Goal: Task Accomplishment & Management: Manage account settings

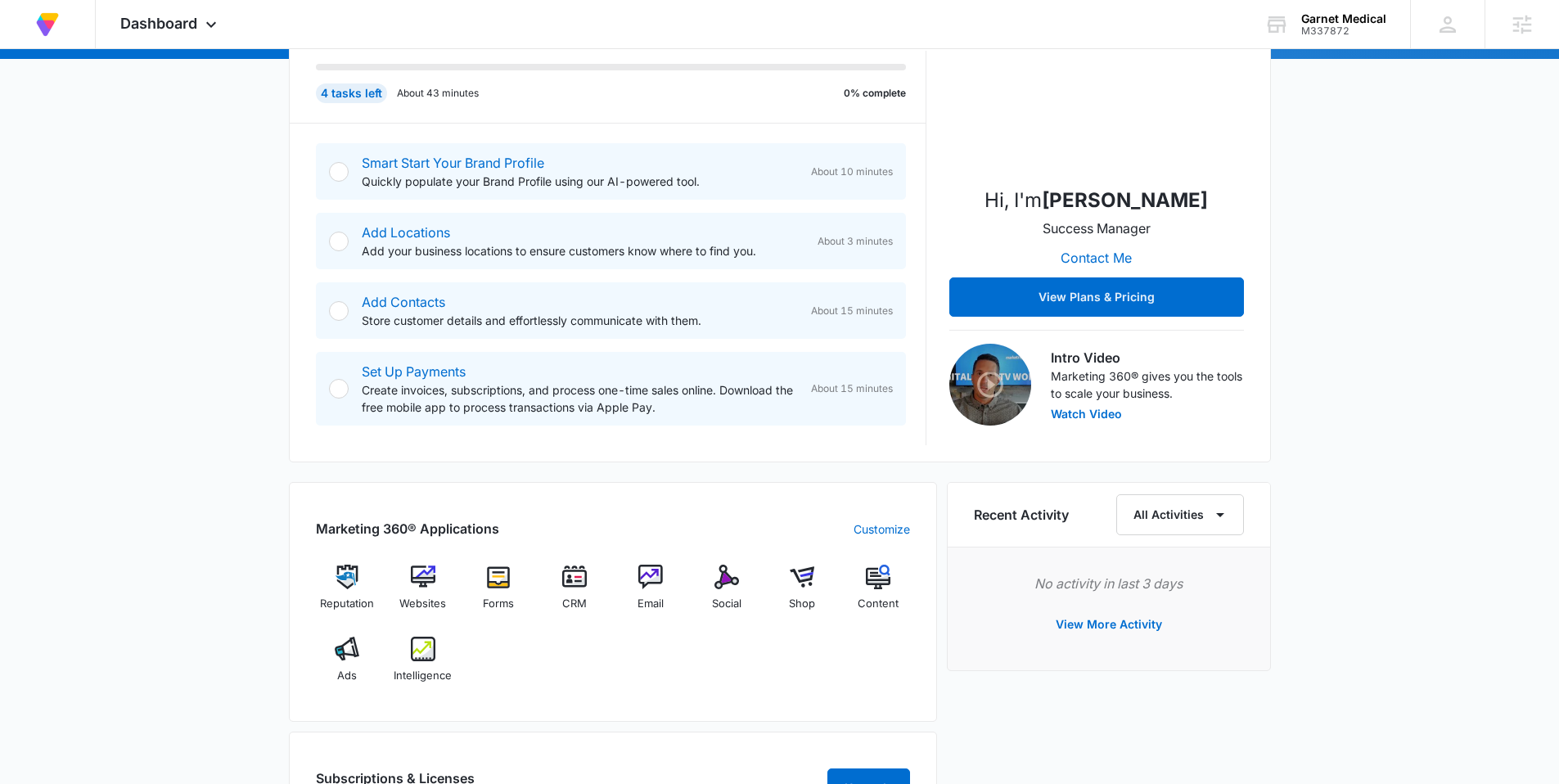
scroll to position [530, 0]
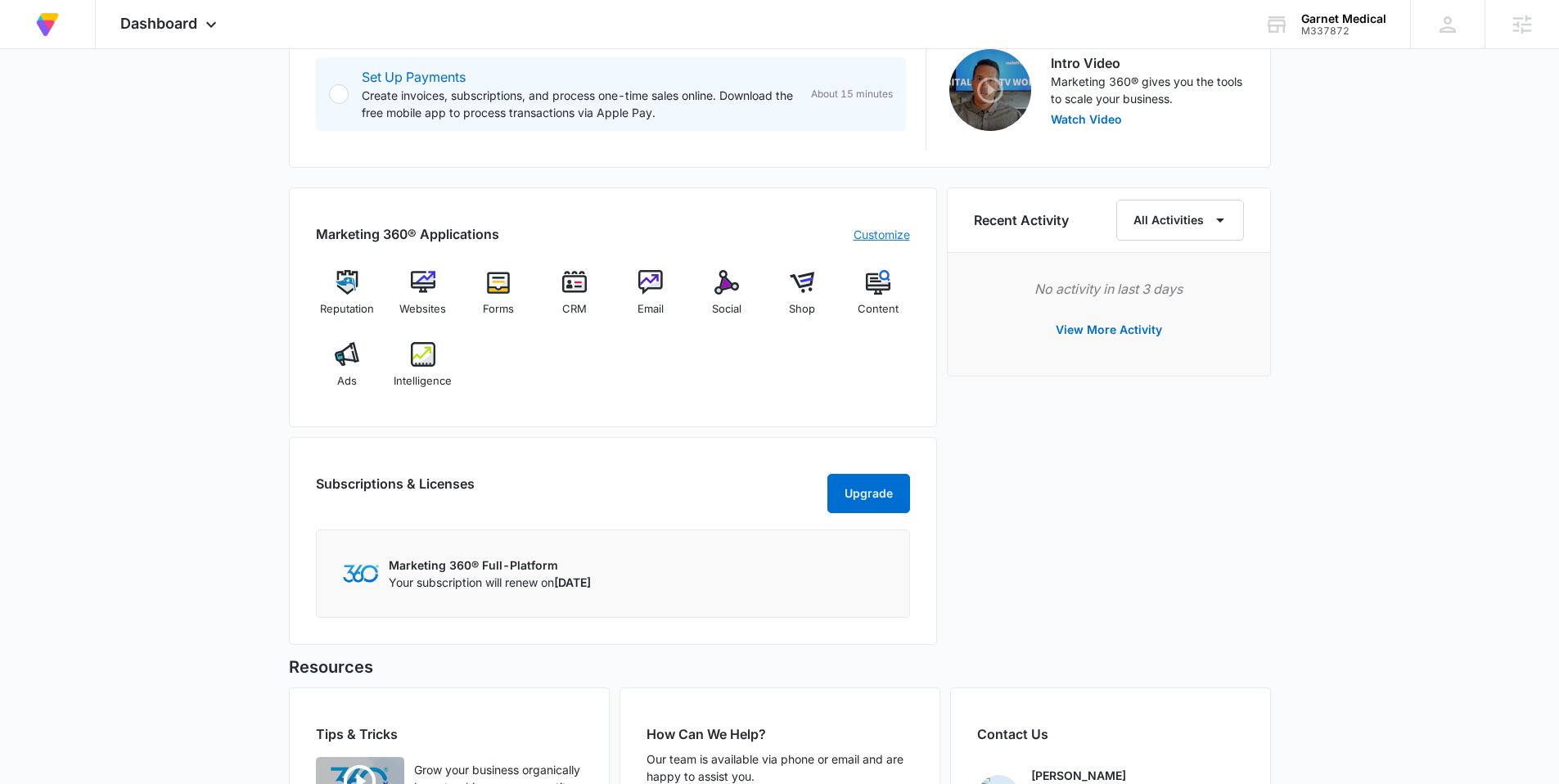
click at [892, 239] on link "Customize" at bounding box center [882, 234] width 56 height 17
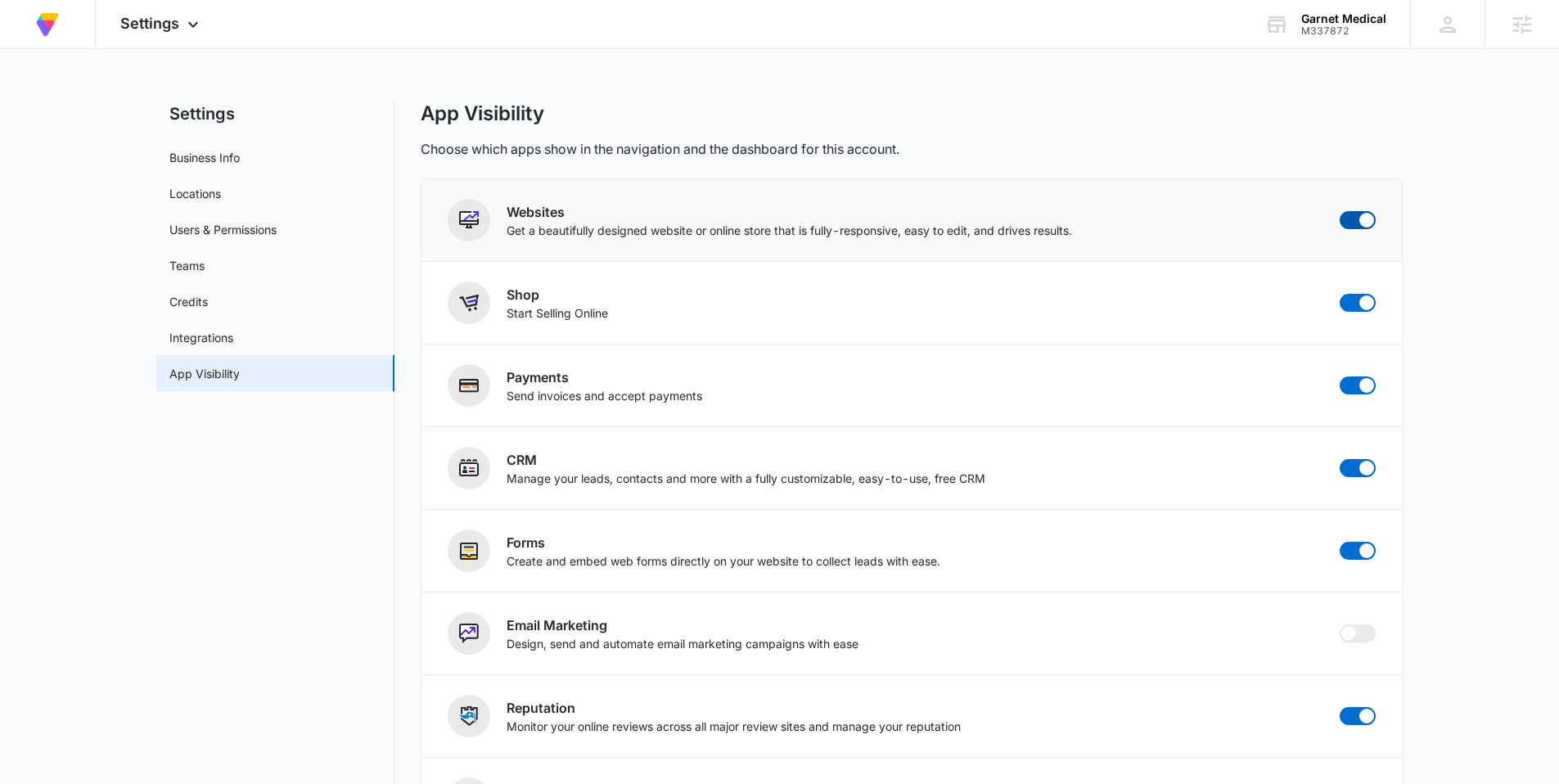
click at [1350, 220] on span at bounding box center [1358, 220] width 36 height 18
click at [1340, 211] on input "checkbox" at bounding box center [1339, 210] width 1 height 1
checkbox input "false"
click at [1352, 302] on span at bounding box center [1358, 302] width 36 height 18
click at [1340, 293] on input "checkbox" at bounding box center [1339, 293] width 1 height 1
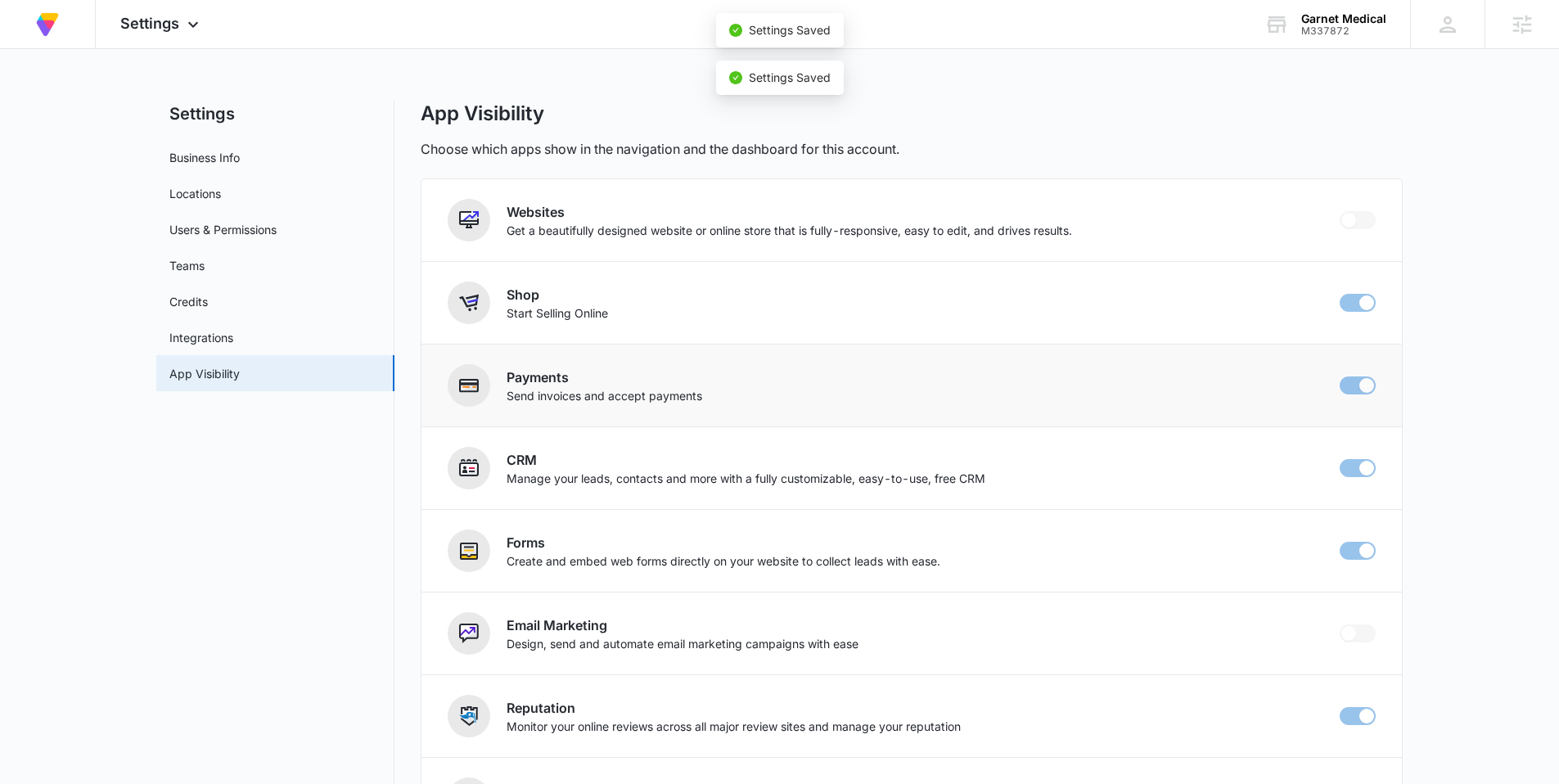
checkbox input "false"
click at [43, 26] on img at bounding box center [47, 24] width 29 height 29
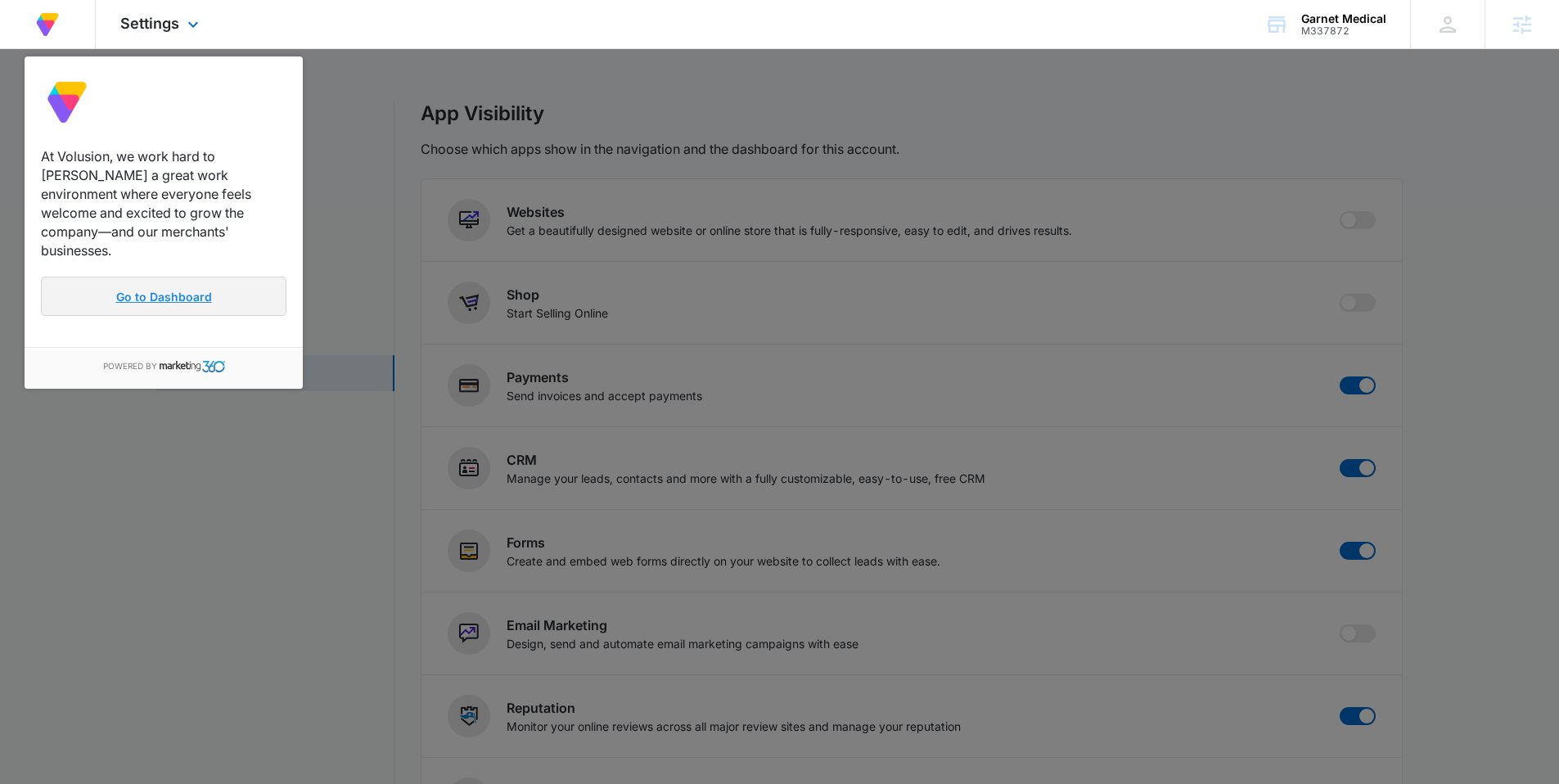
click at [146, 278] on link "Go to Dashboard" at bounding box center [164, 296] width 246 height 40
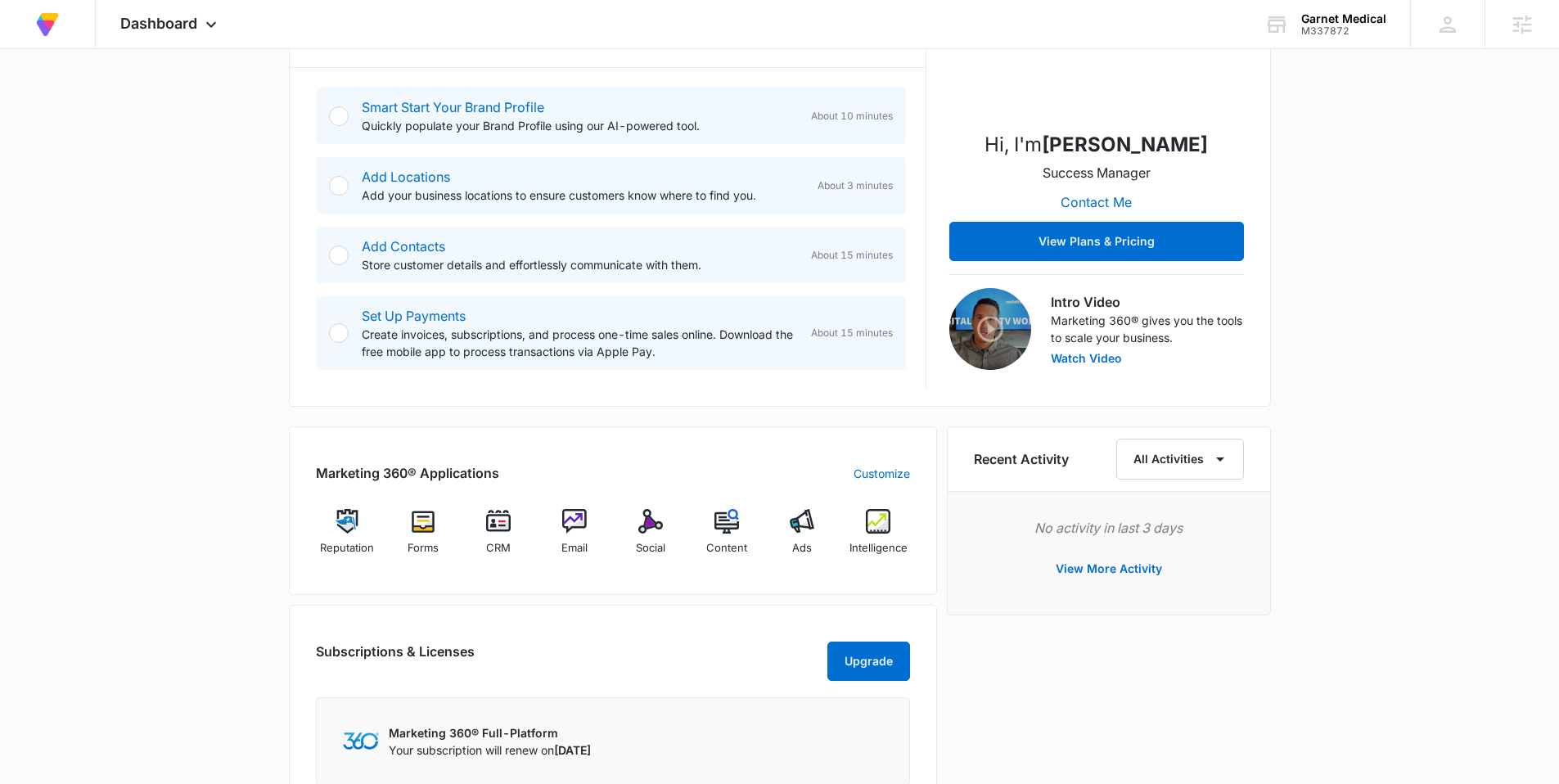
scroll to position [302, 0]
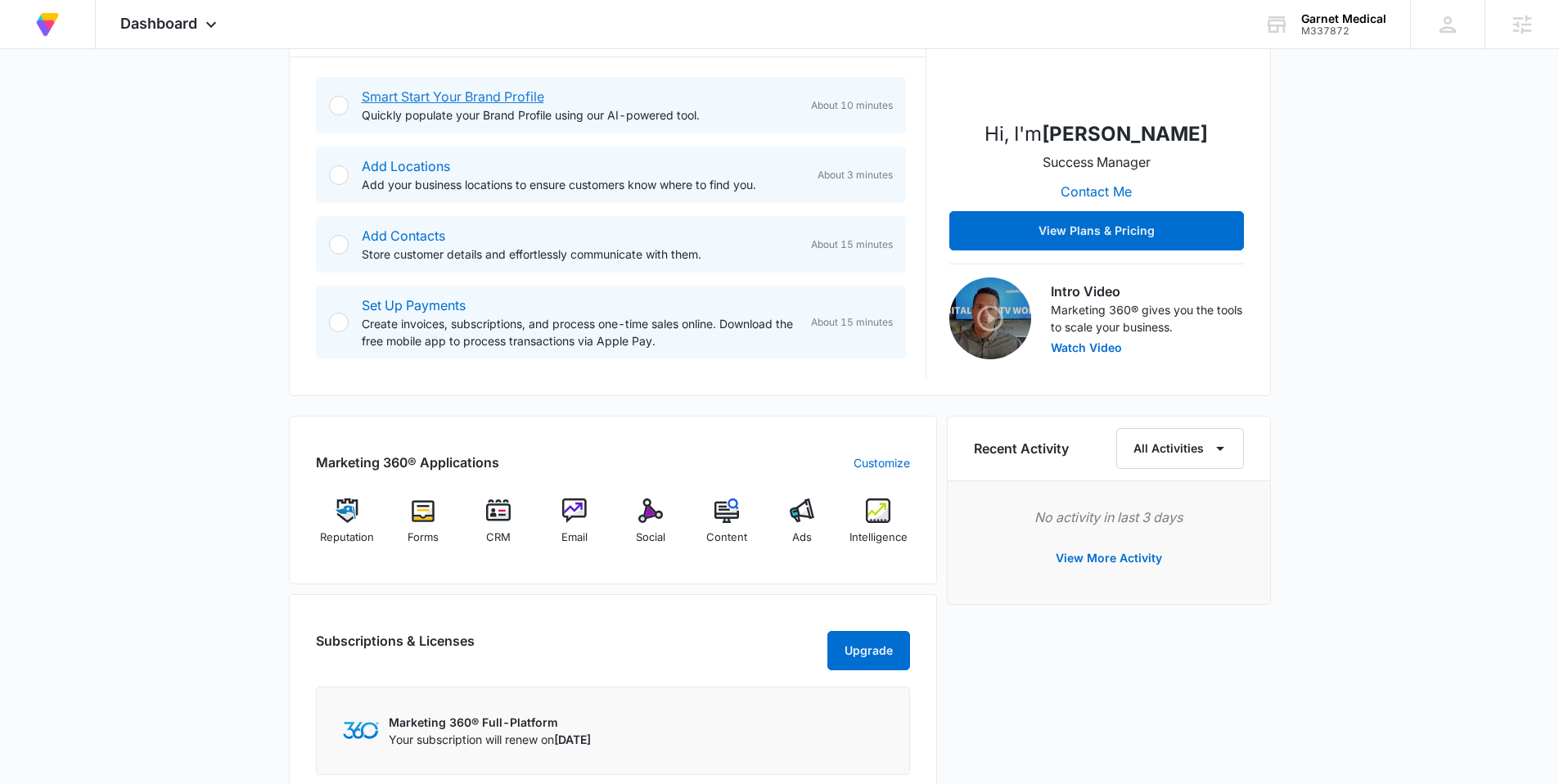
click at [409, 96] on link "Smart Start Your Brand Profile" at bounding box center [453, 96] width 182 height 16
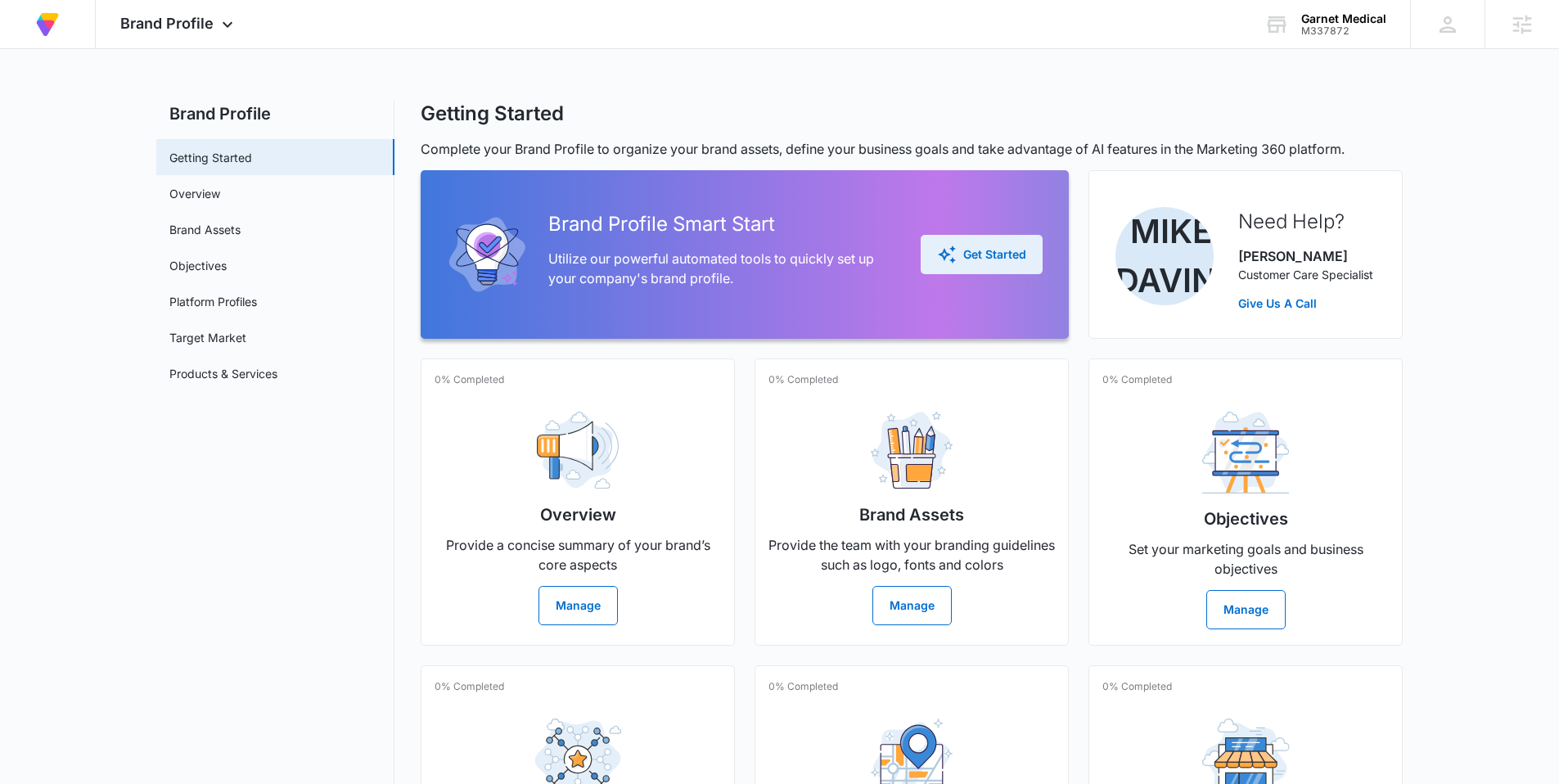
click at [979, 269] on button "Get Started" at bounding box center [982, 255] width 122 height 40
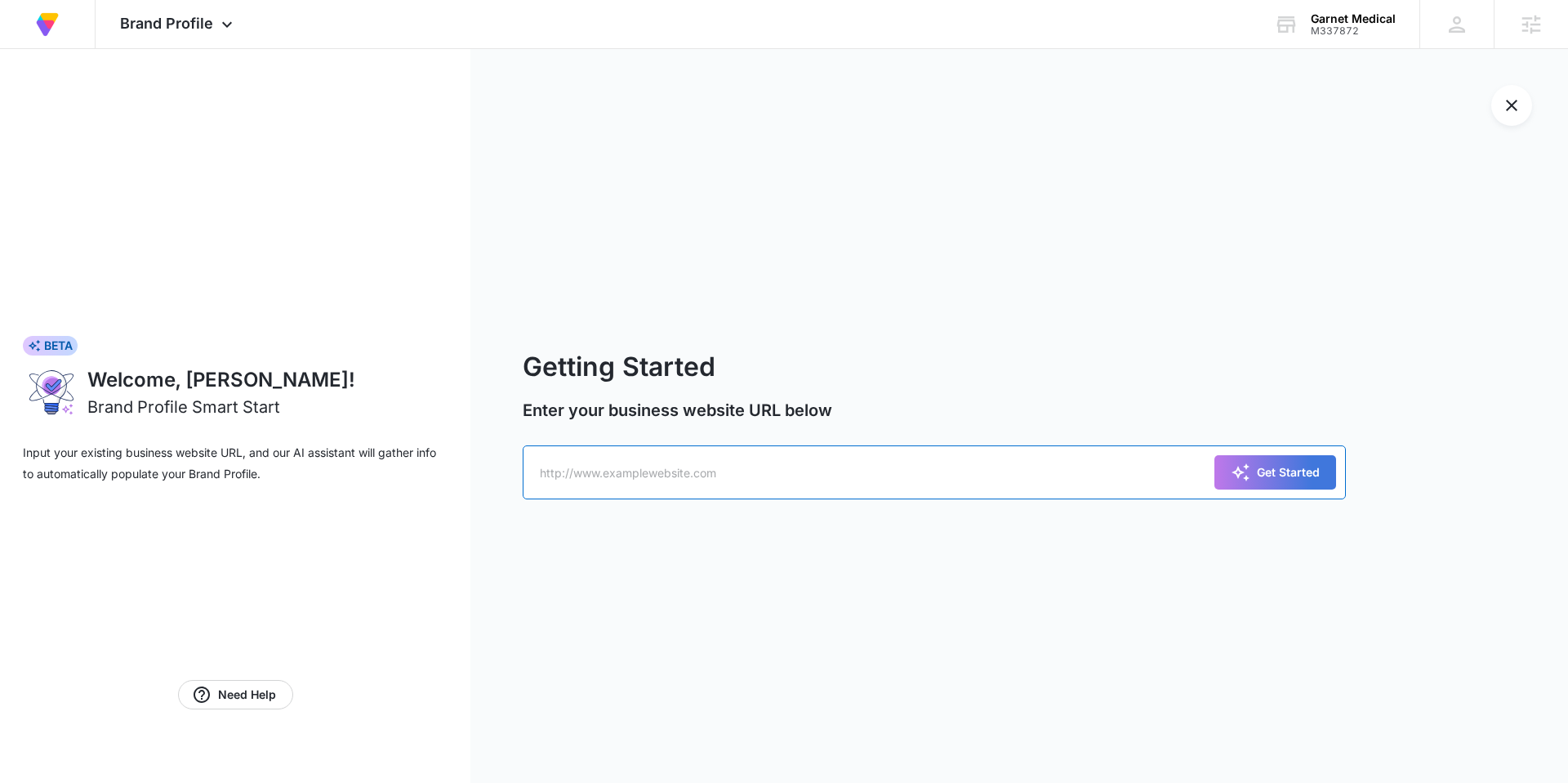
click at [713, 480] on input "text" at bounding box center [934, 473] width 823 height 54
paste input "https://www.garnetmedical.com.au/"
type input "https://www.garnetmedical.com.au/"
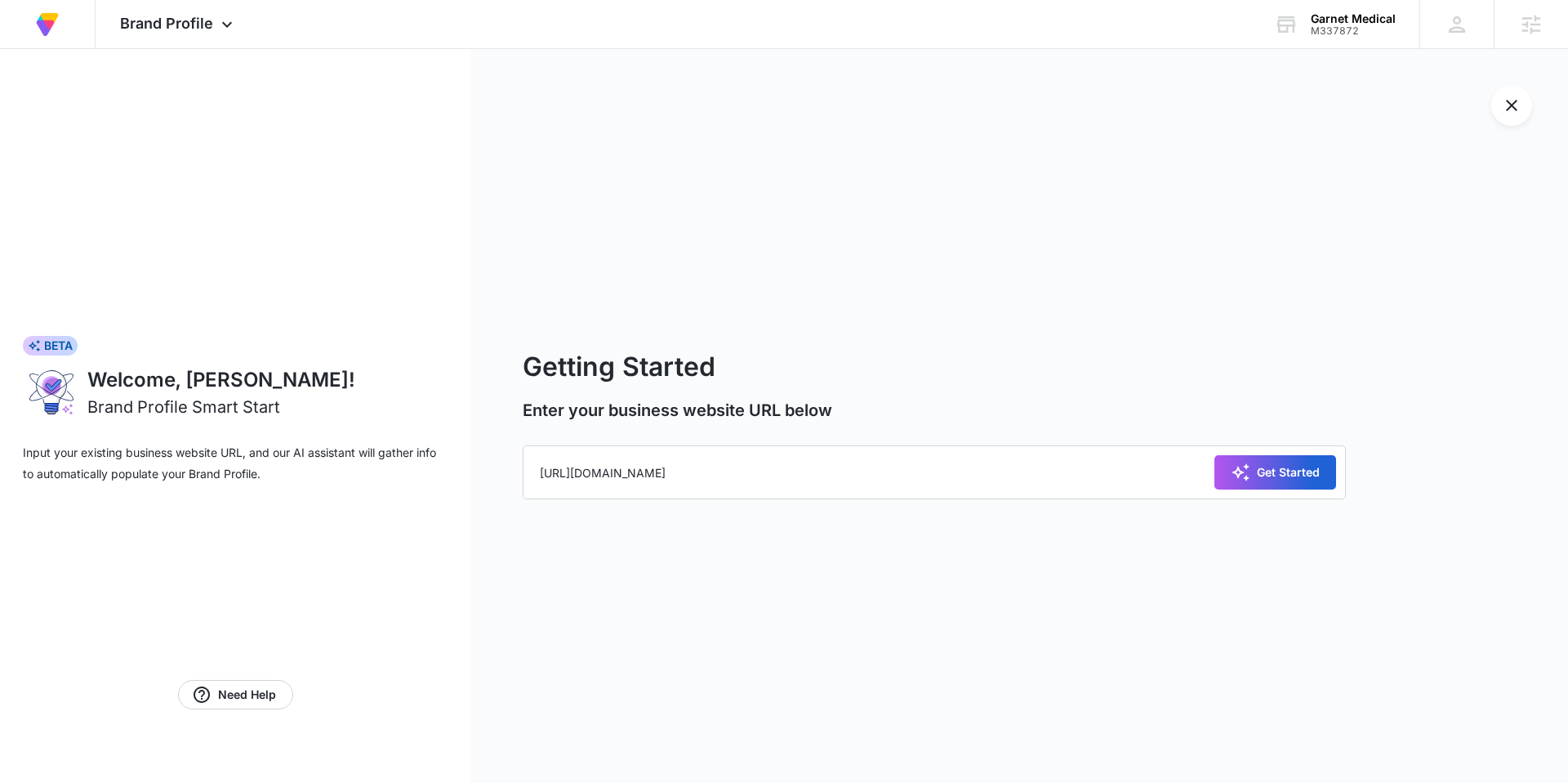
click at [1264, 473] on div "Get Started" at bounding box center [1275, 472] width 89 height 19
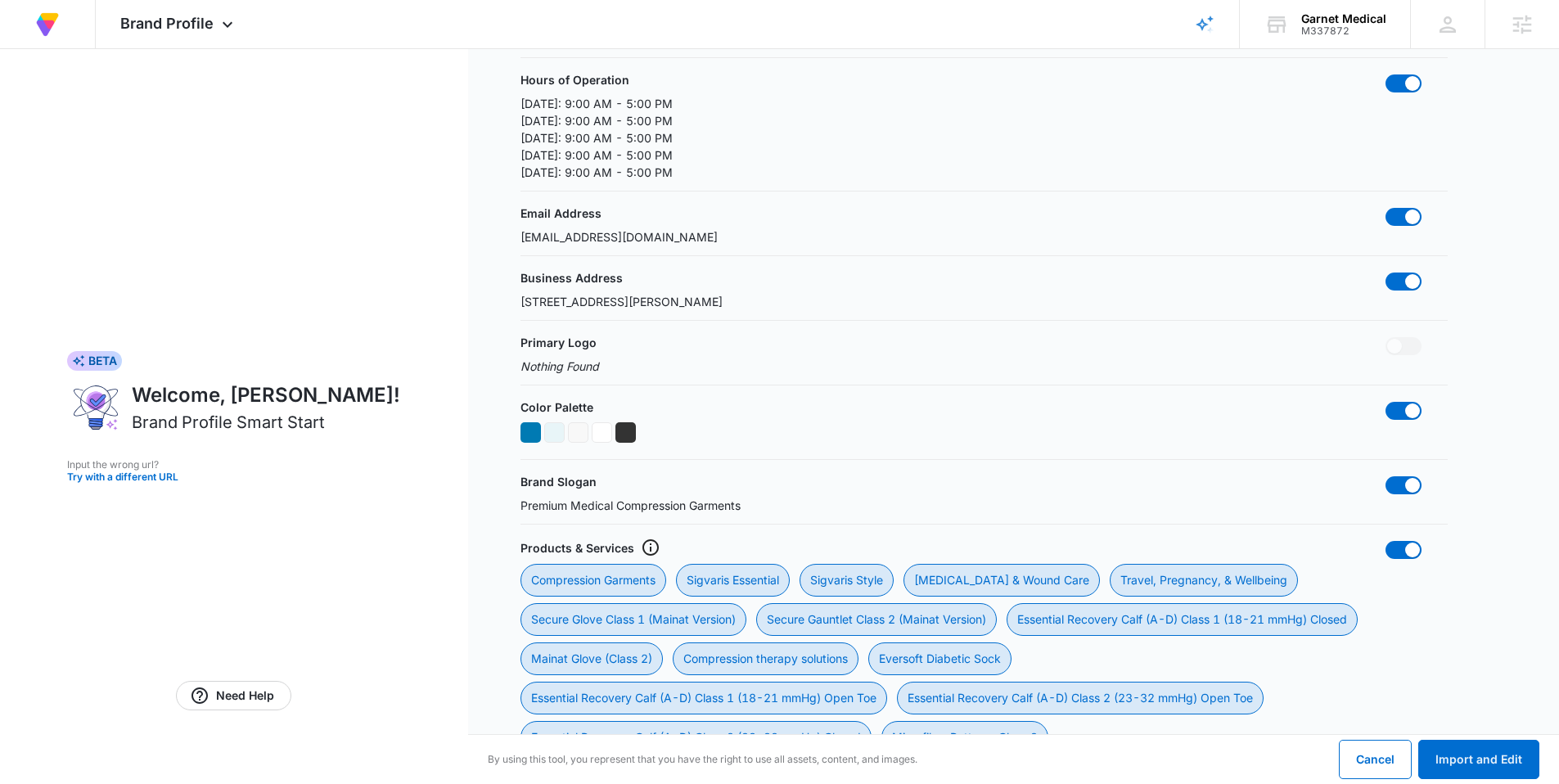
scroll to position [336, 0]
click at [1404, 406] on span at bounding box center [1403, 408] width 36 height 18
click at [1386, 400] on input "checkbox" at bounding box center [1385, 399] width 1 height 1
checkbox input "false"
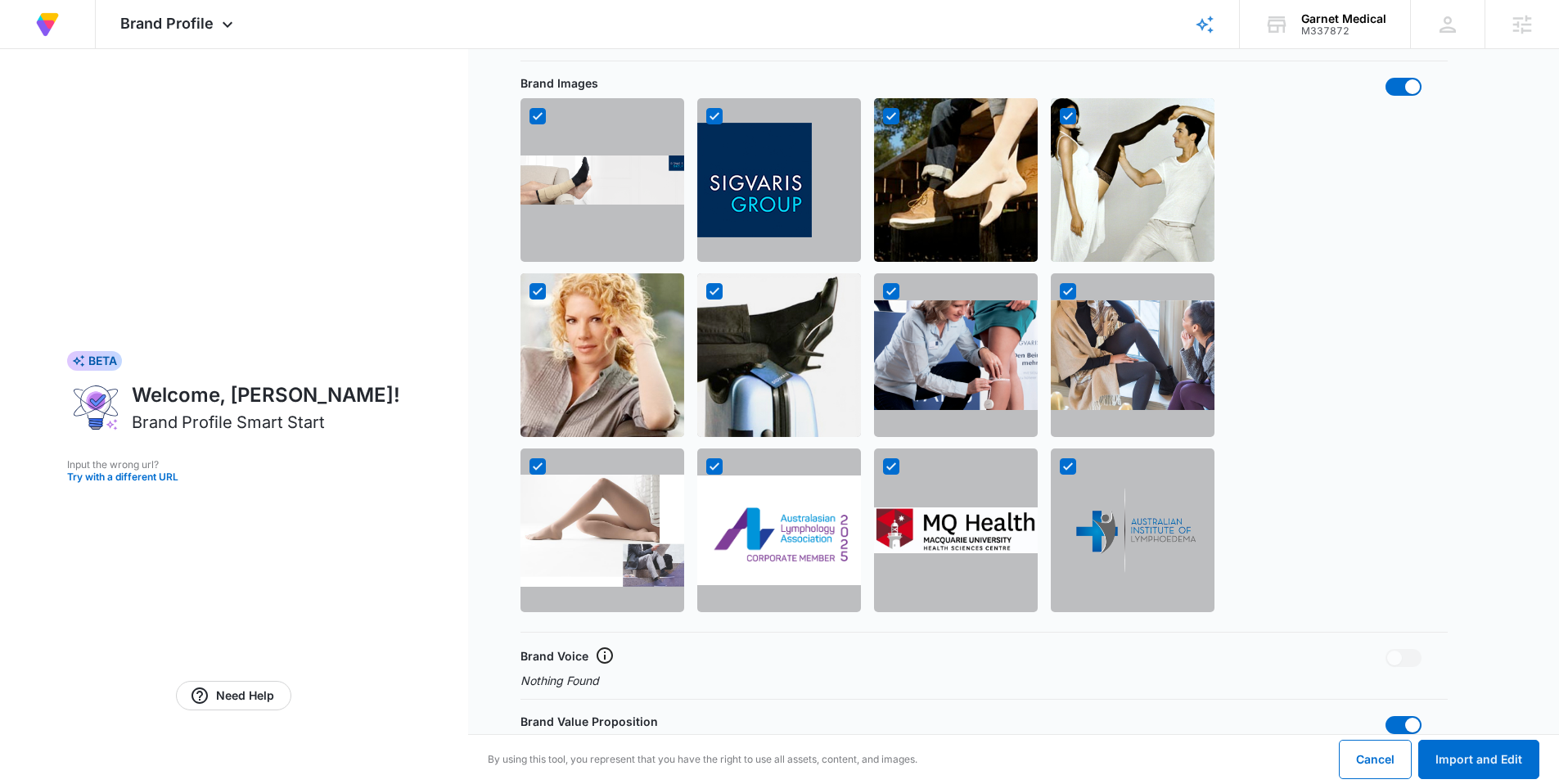
scroll to position [1924, 0]
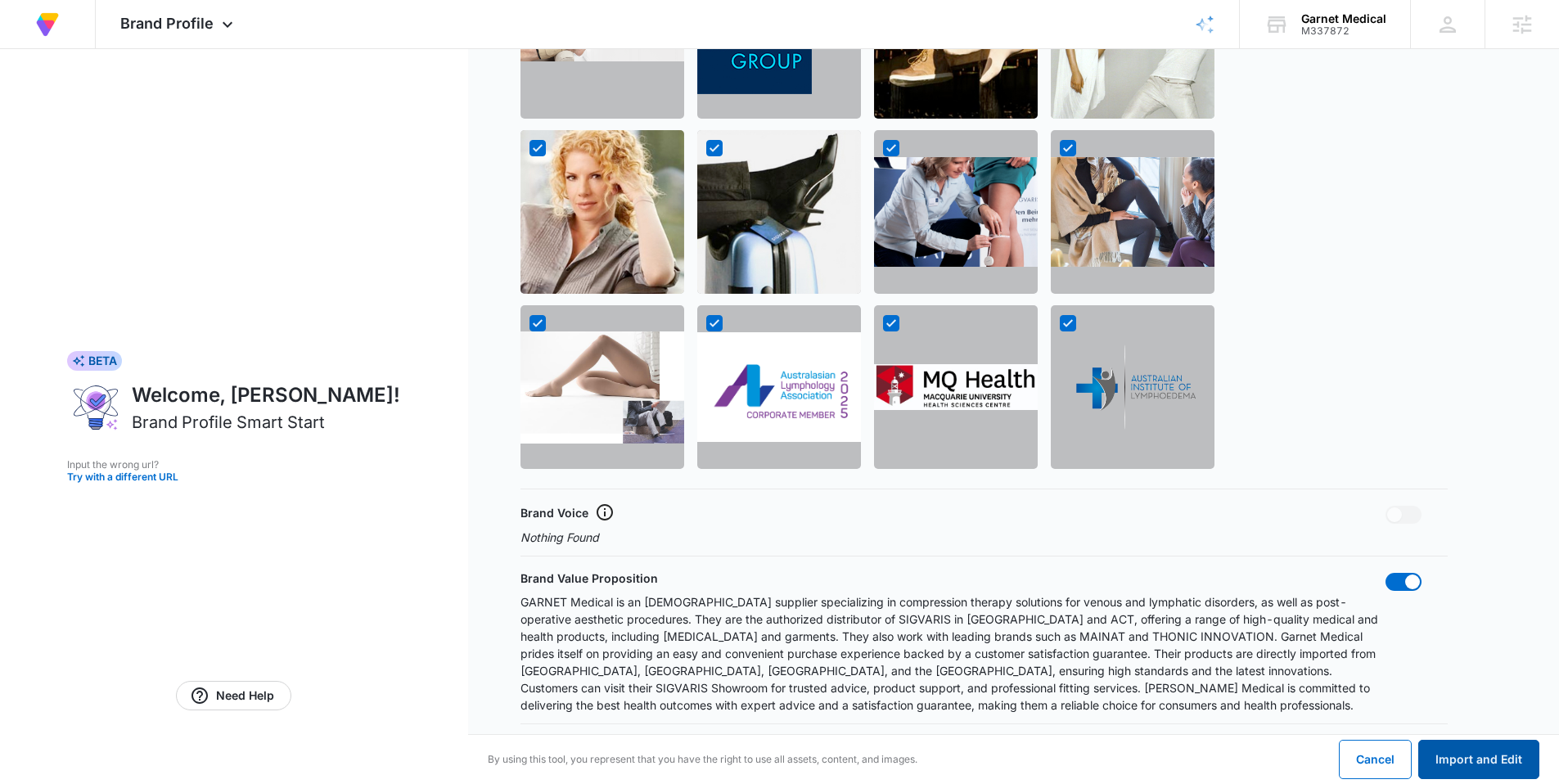
click at [1458, 761] on button "Import and Edit" at bounding box center [1479, 759] width 121 height 40
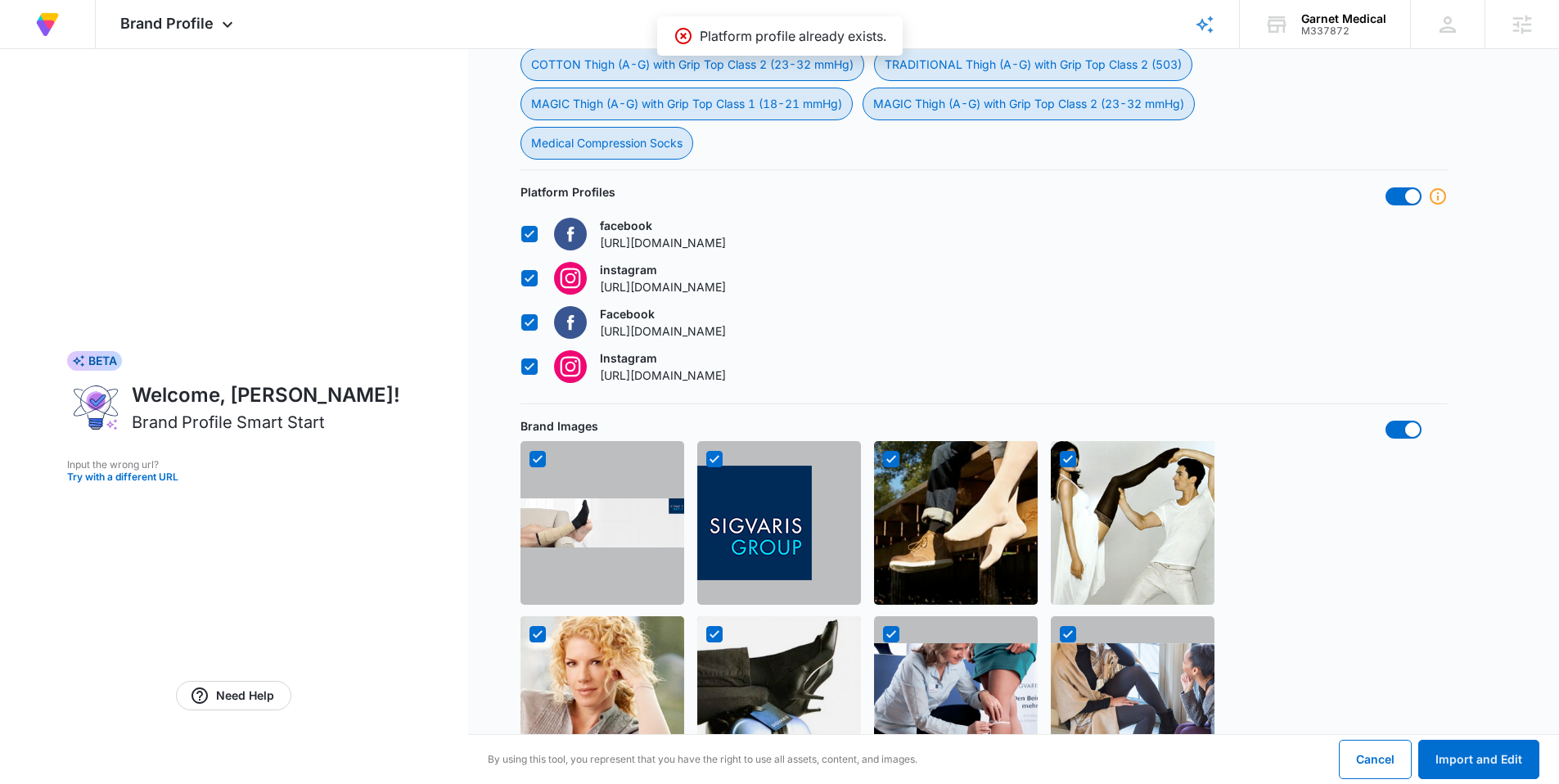
scroll to position [1433, 0]
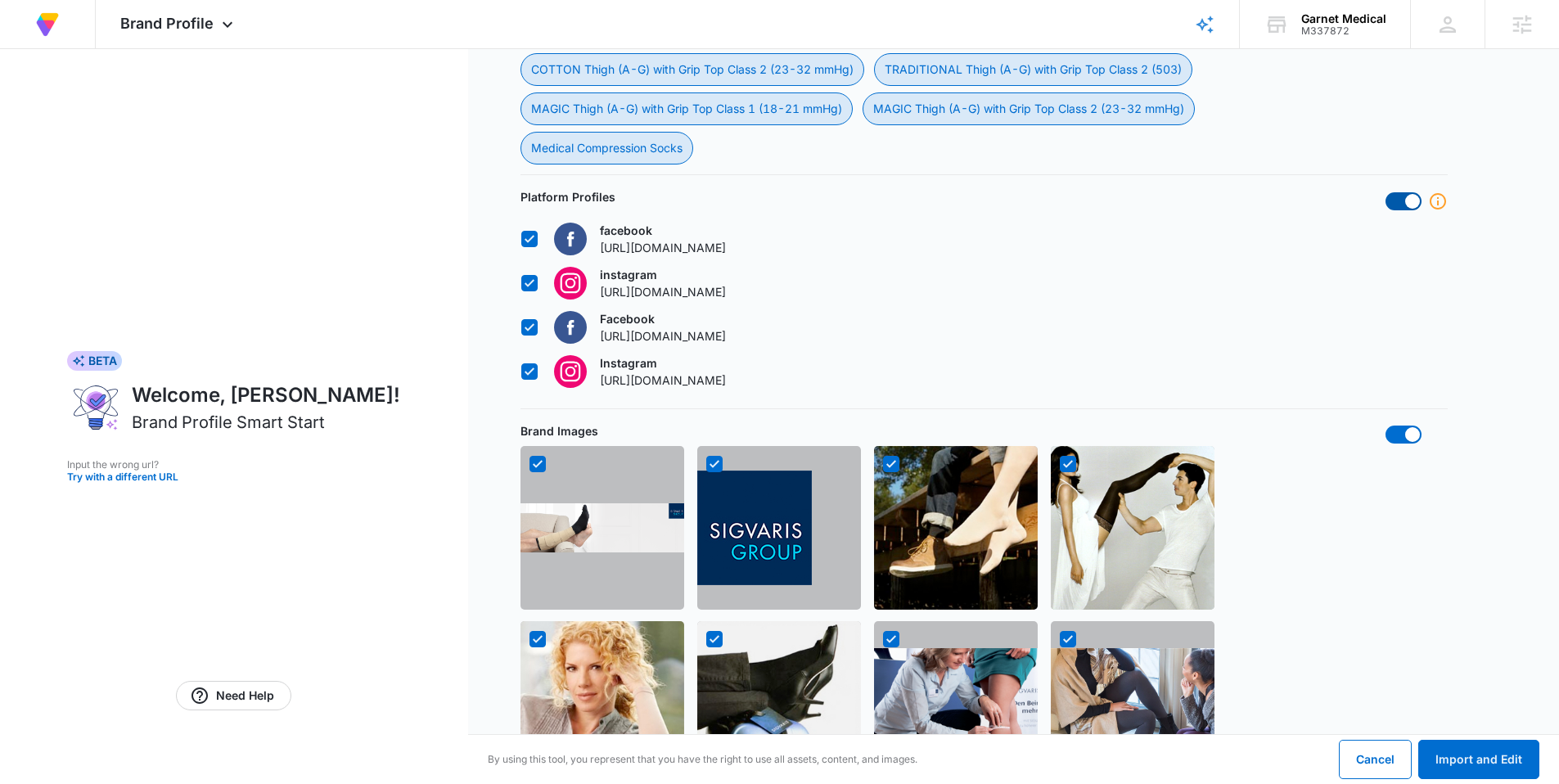
click at [1400, 205] on span at bounding box center [1403, 201] width 36 height 18
click at [1386, 193] on input "checkbox" at bounding box center [1385, 192] width 1 height 1
checkbox input "false"
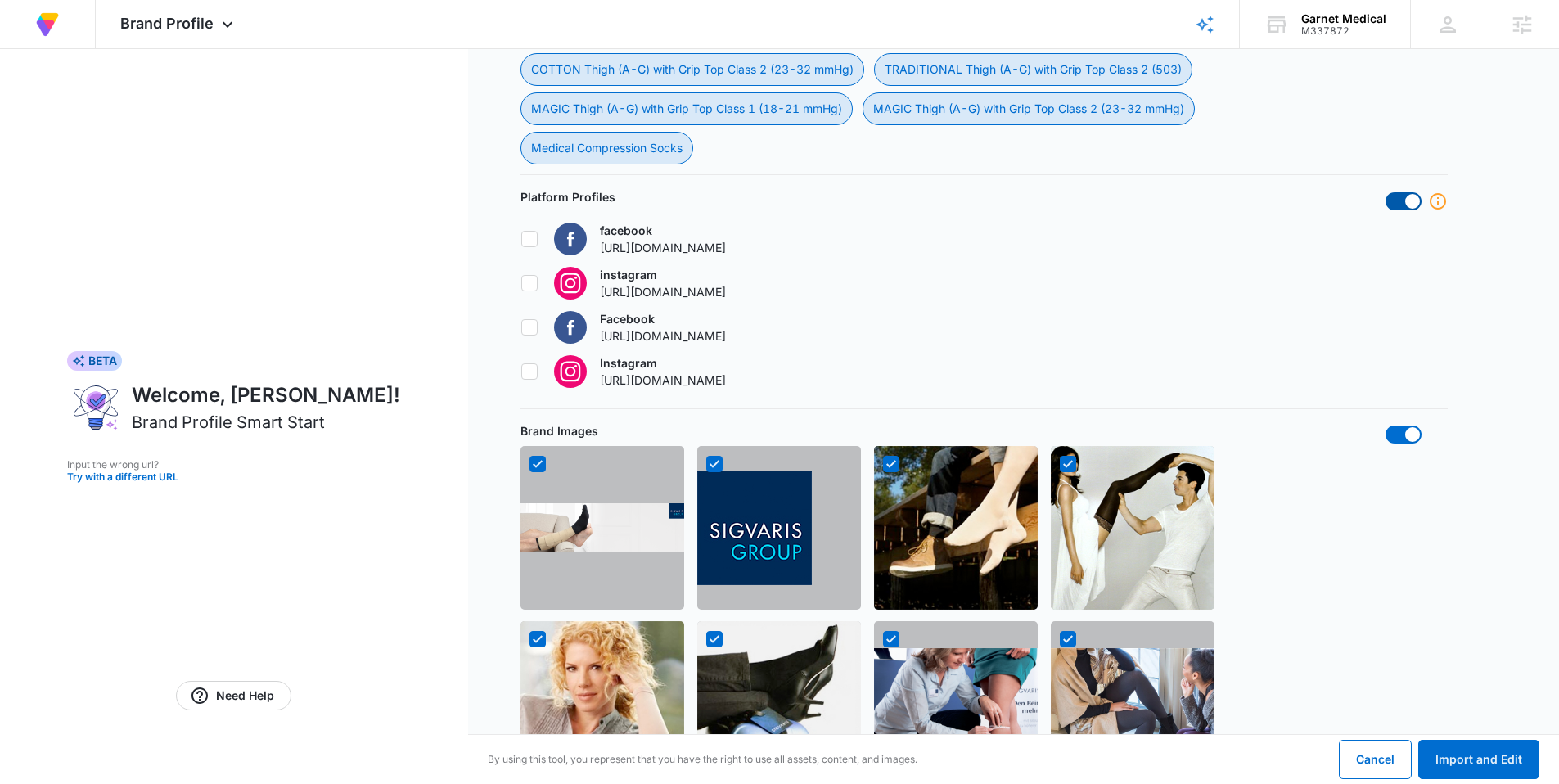
checkbox input "false"
click at [1487, 757] on button "Import and Edit" at bounding box center [1479, 759] width 121 height 40
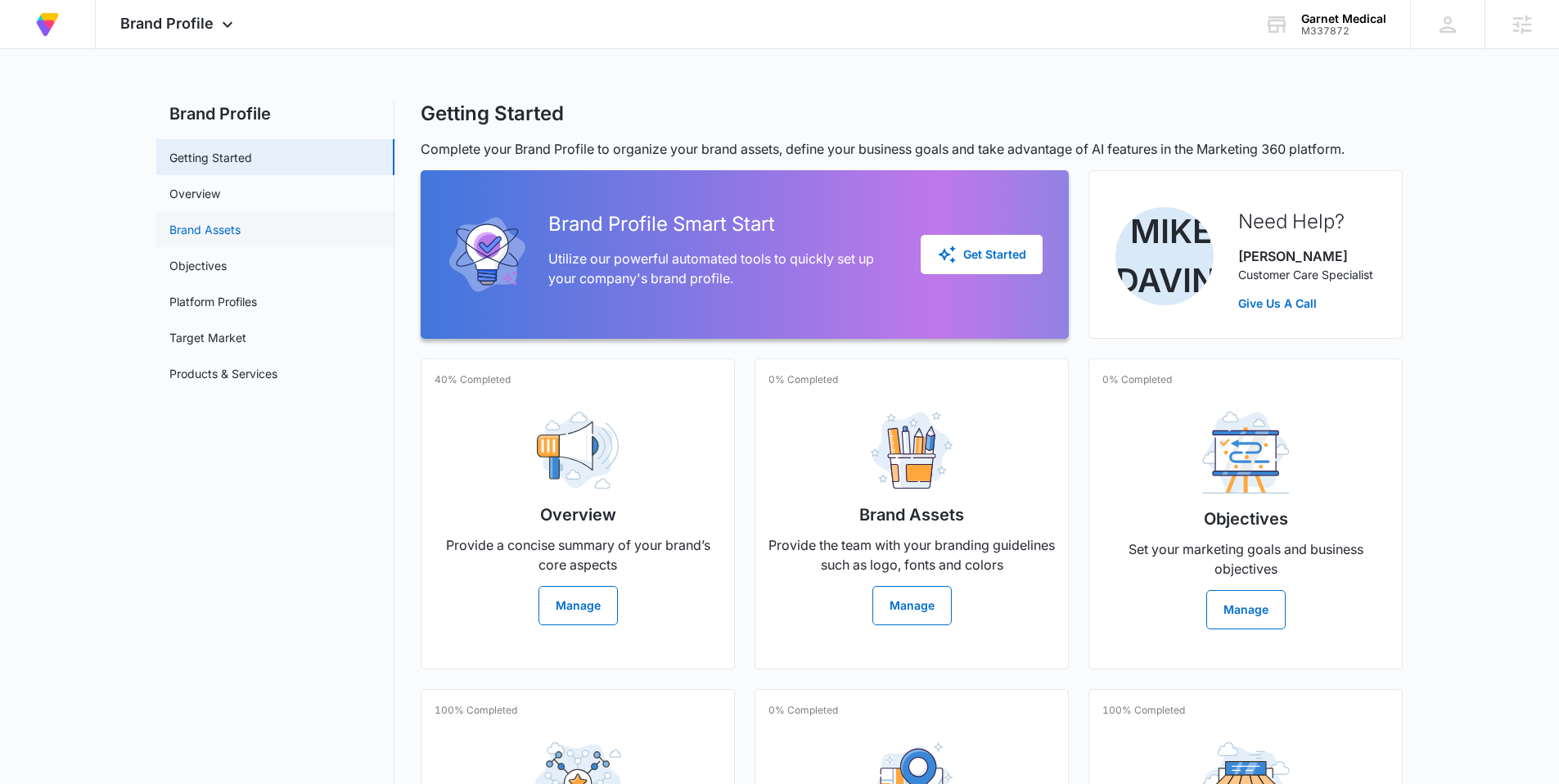
click at [218, 228] on link "Brand Assets" at bounding box center [205, 229] width 72 height 17
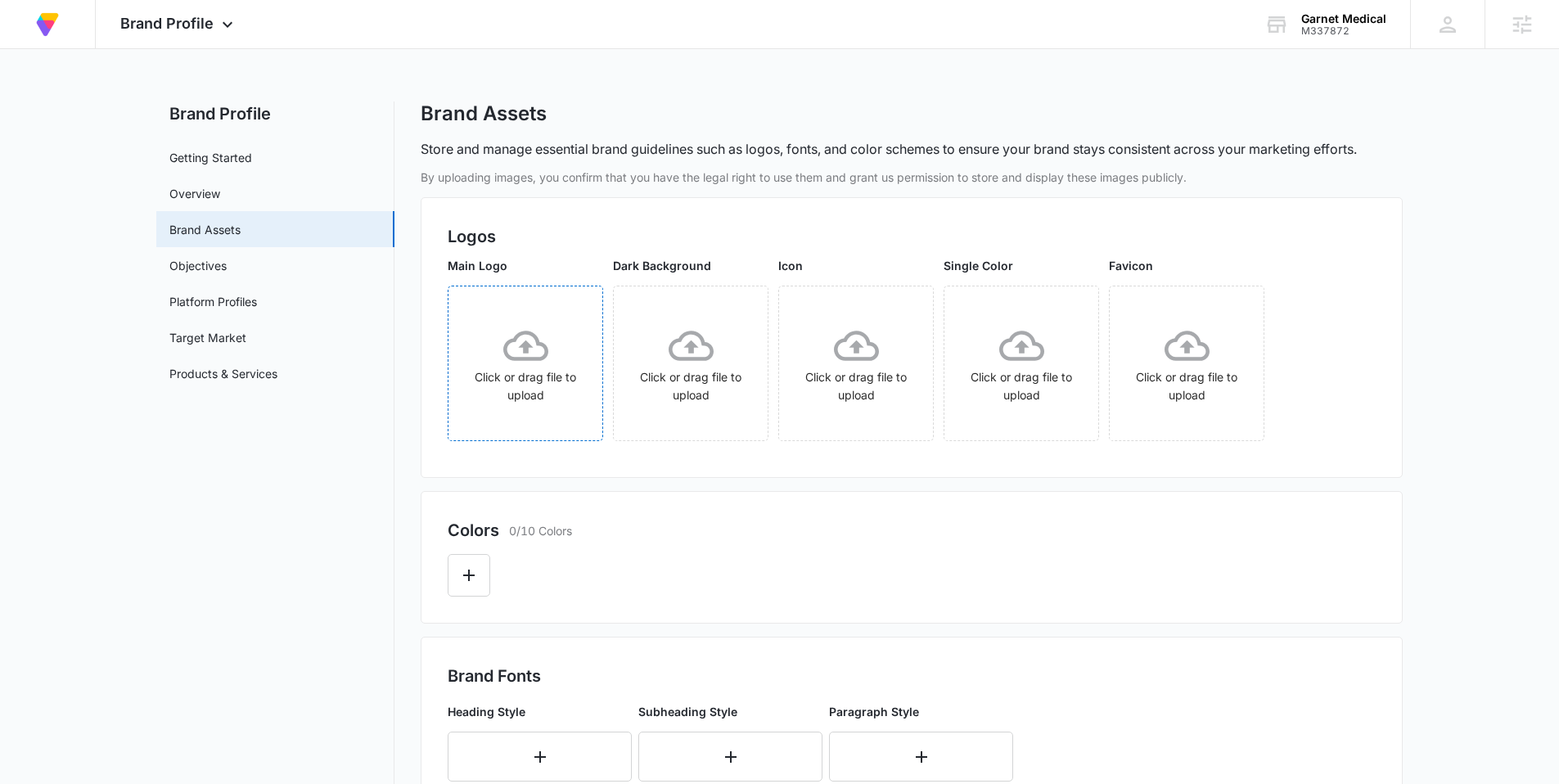
click at [541, 365] on icon at bounding box center [526, 346] width 45 height 45
click at [468, 579] on icon "Edit Color" at bounding box center [469, 575] width 19 height 19
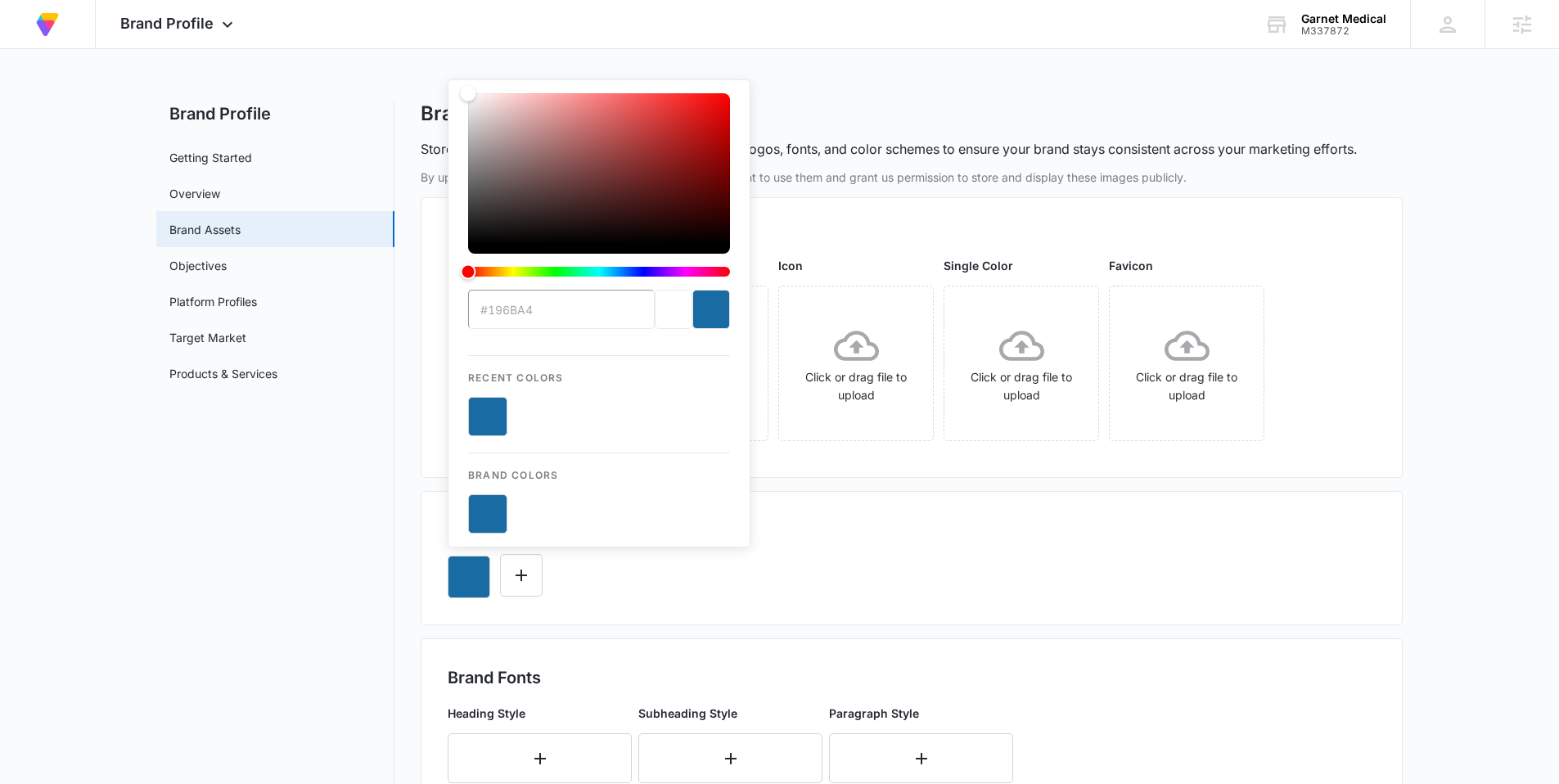
click at [483, 513] on button "color-picker-container" at bounding box center [487, 514] width 40 height 40
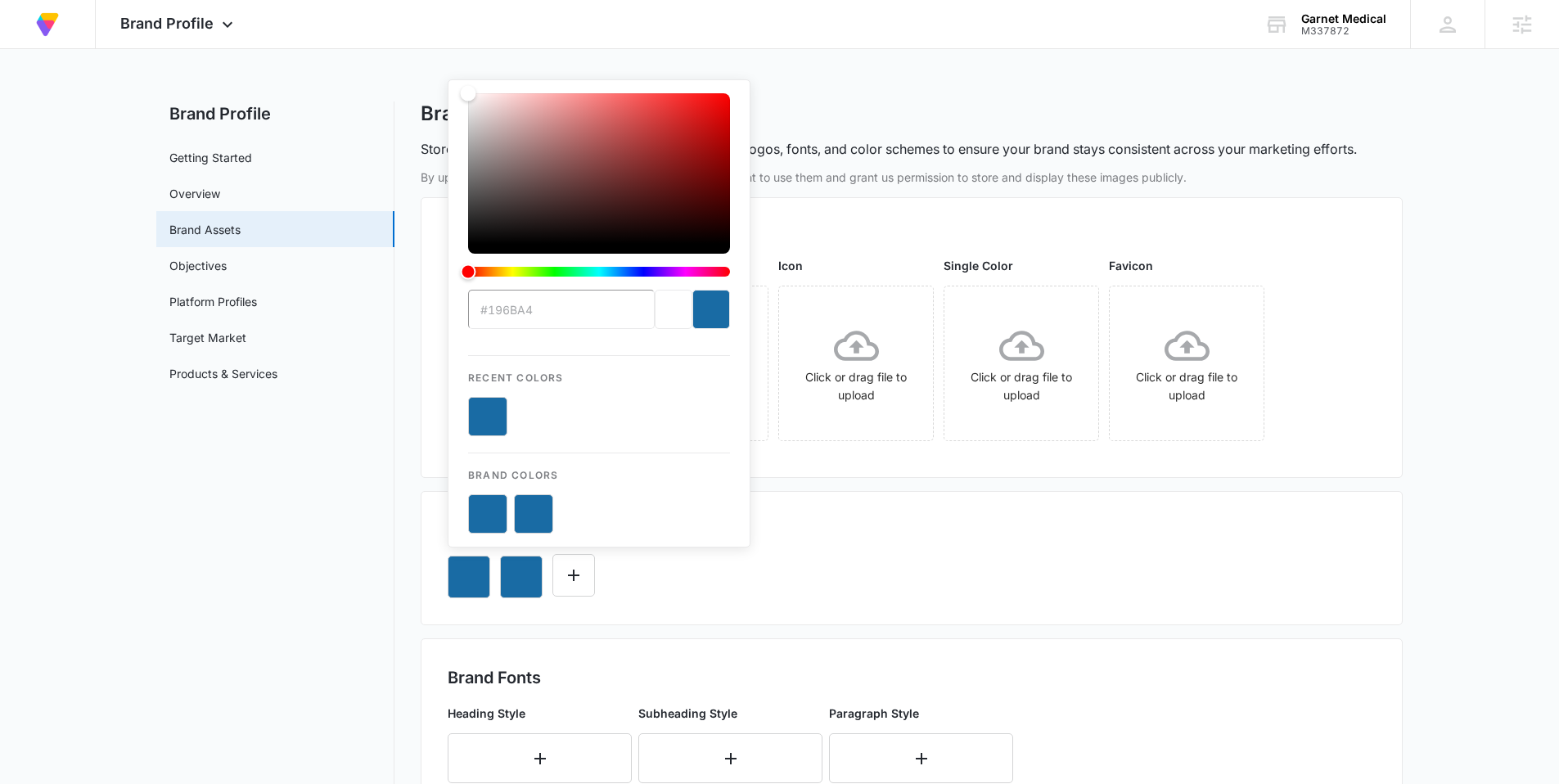
type input "#196BA4"
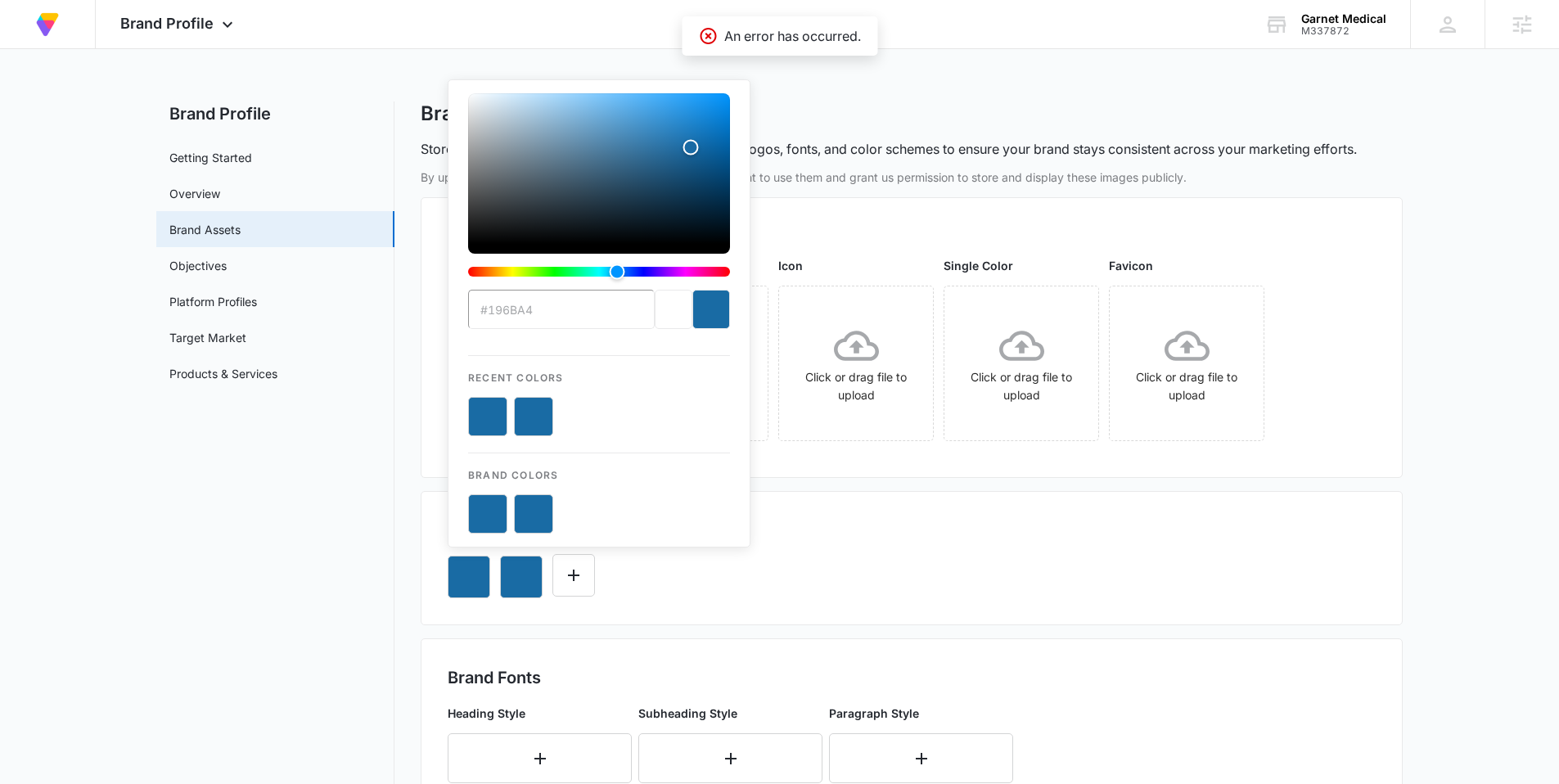
click at [801, 583] on div "#196BA4 Recent Colors Brand Colors" at bounding box center [911, 569] width 928 height 55
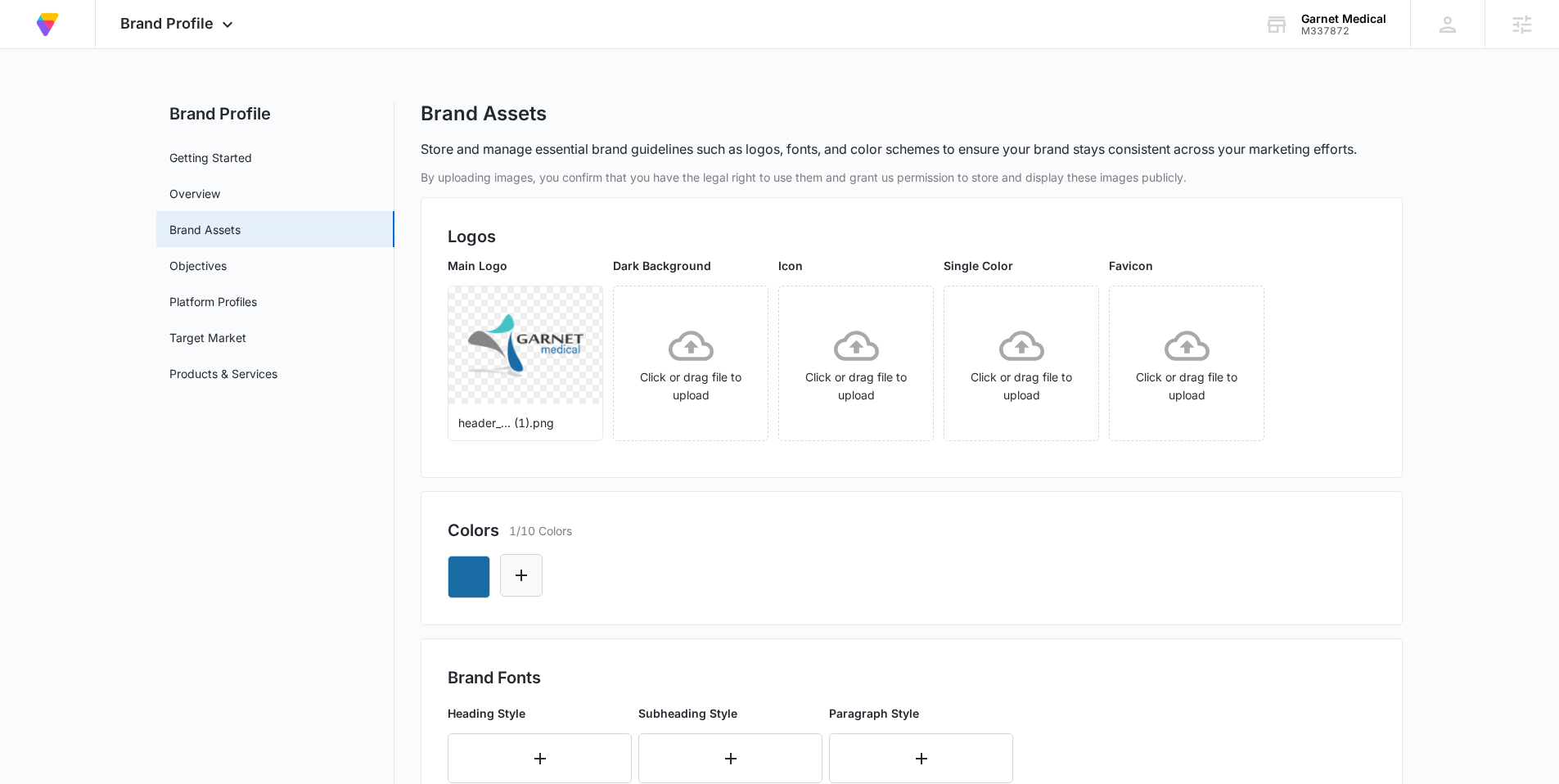
click at [520, 579] on icon "Edit Color" at bounding box center [521, 575] width 19 height 19
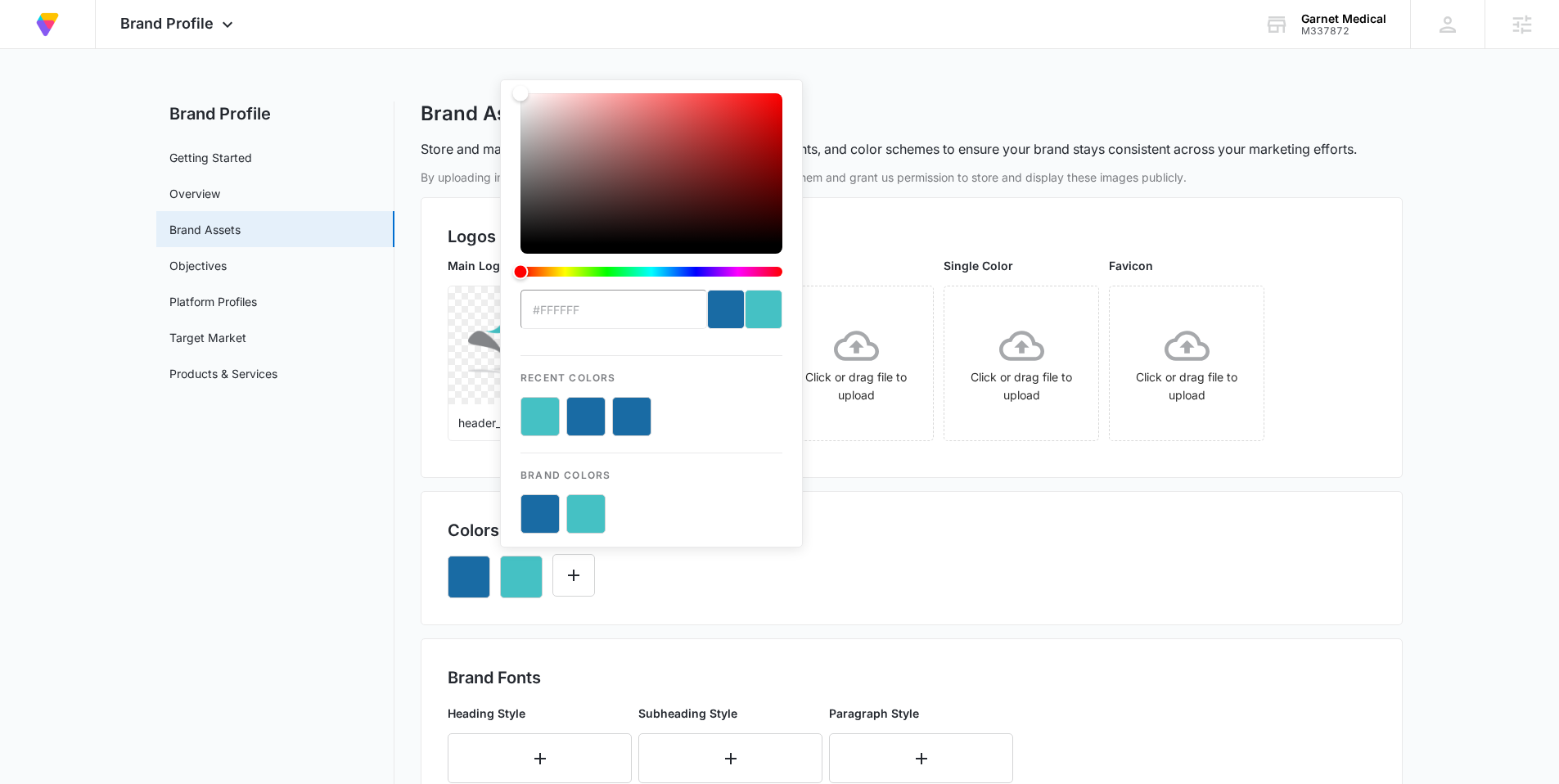
click at [587, 513] on button "color-picker-container" at bounding box center [586, 514] width 40 height 40
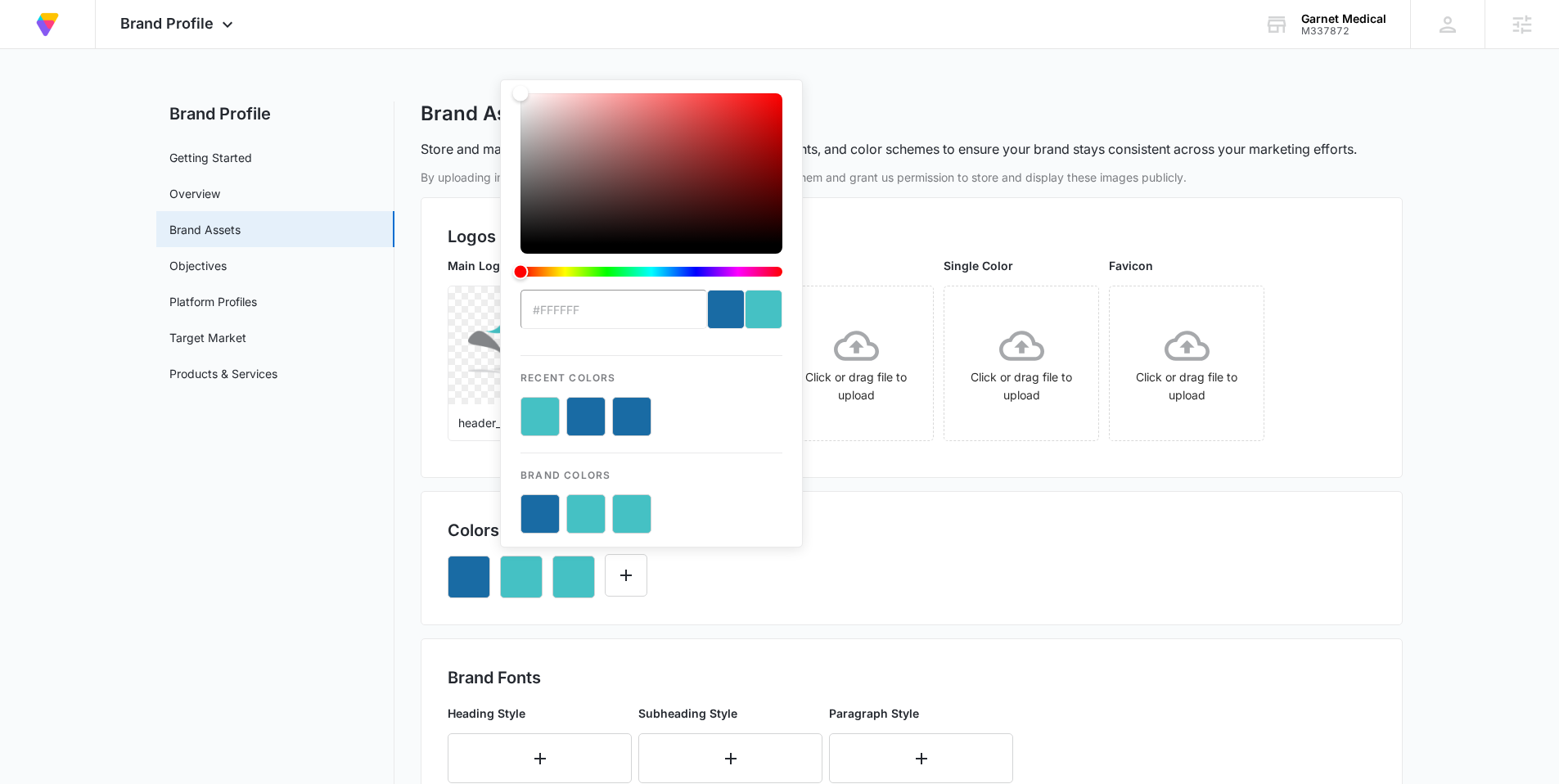
type input "#45C1C4"
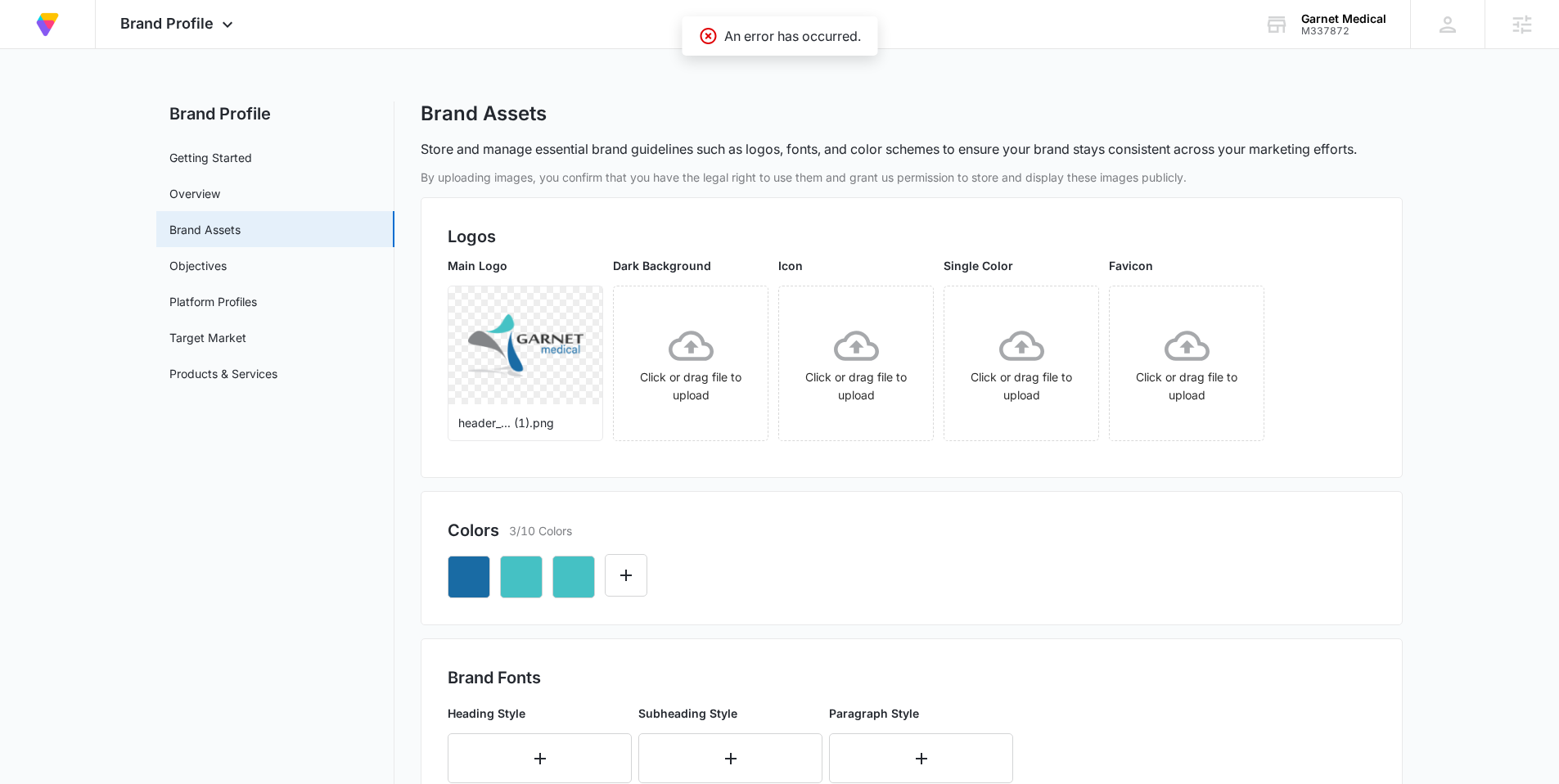
click at [816, 562] on div at bounding box center [911, 569] width 928 height 55
click at [572, 572] on icon "Edit Color" at bounding box center [573, 575] width 19 height 19
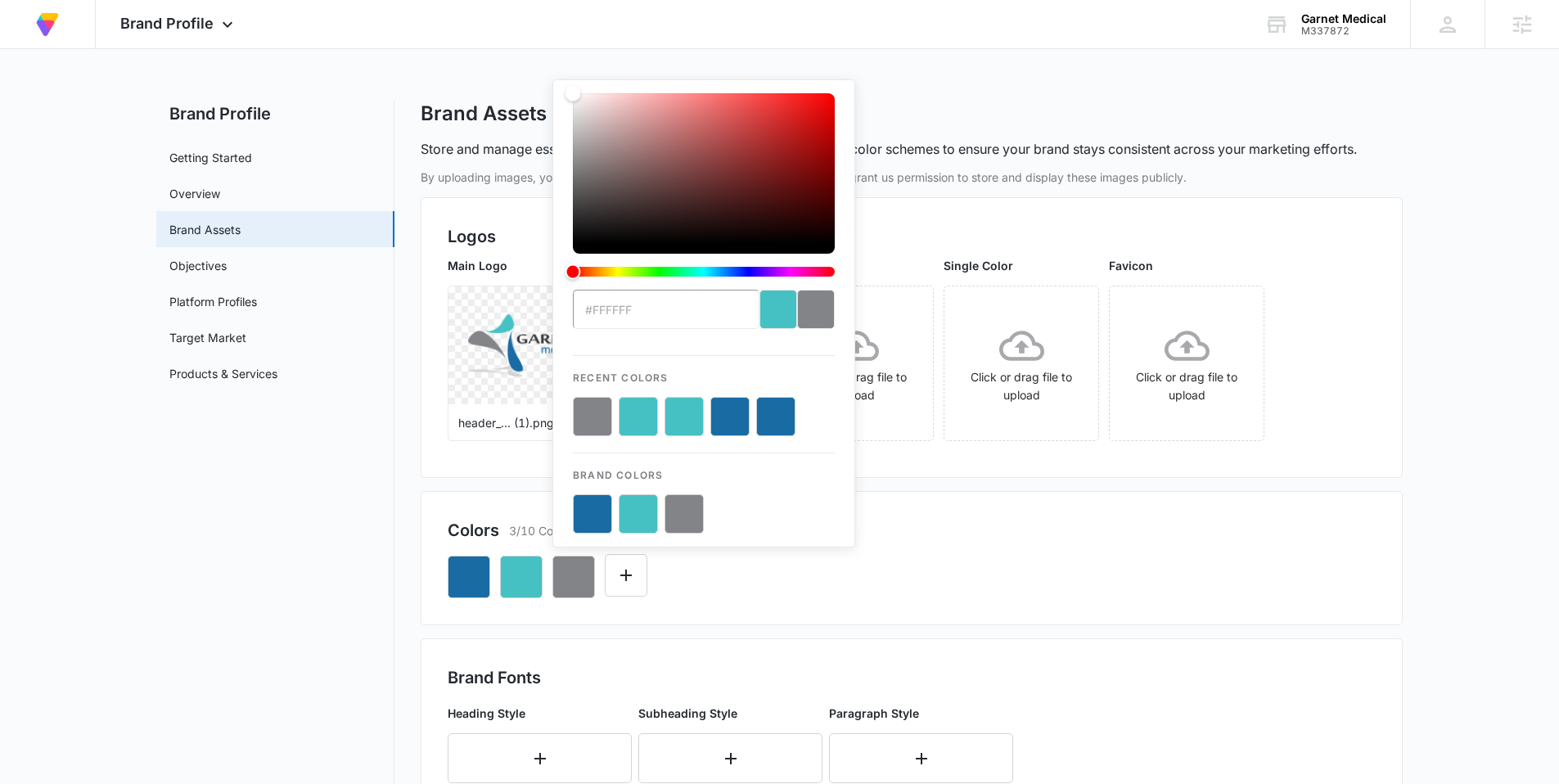
click at [682, 514] on button "color-picker-container" at bounding box center [684, 514] width 40 height 40
click at [685, 514] on button "color-picker-container" at bounding box center [684, 514] width 40 height 40
type input "#828487"
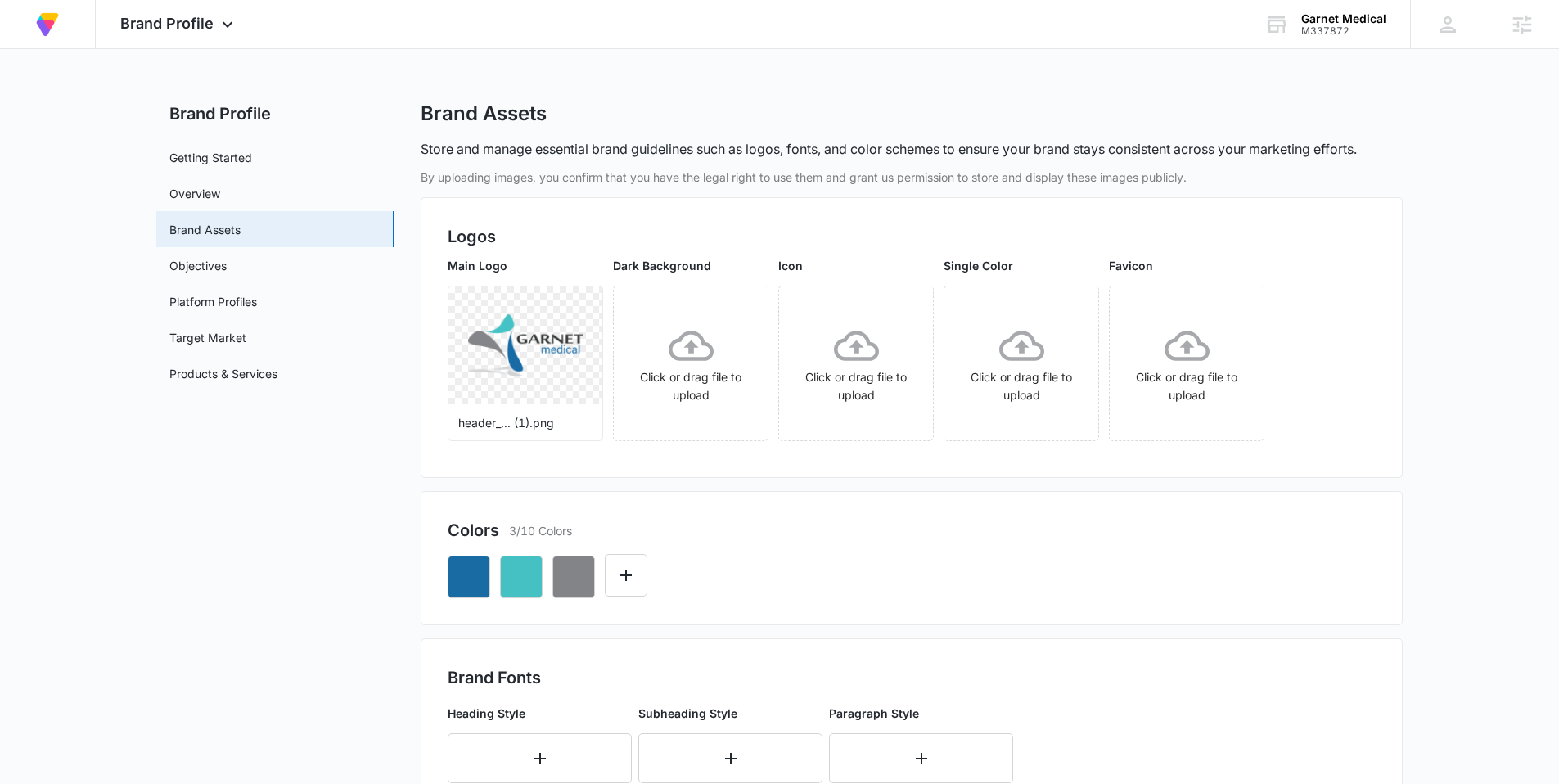
click at [1001, 521] on div "Colors 3/10 Colors" at bounding box center [911, 529] width 928 height 24
click at [640, 571] on button "Edit Color" at bounding box center [627, 575] width 43 height 43
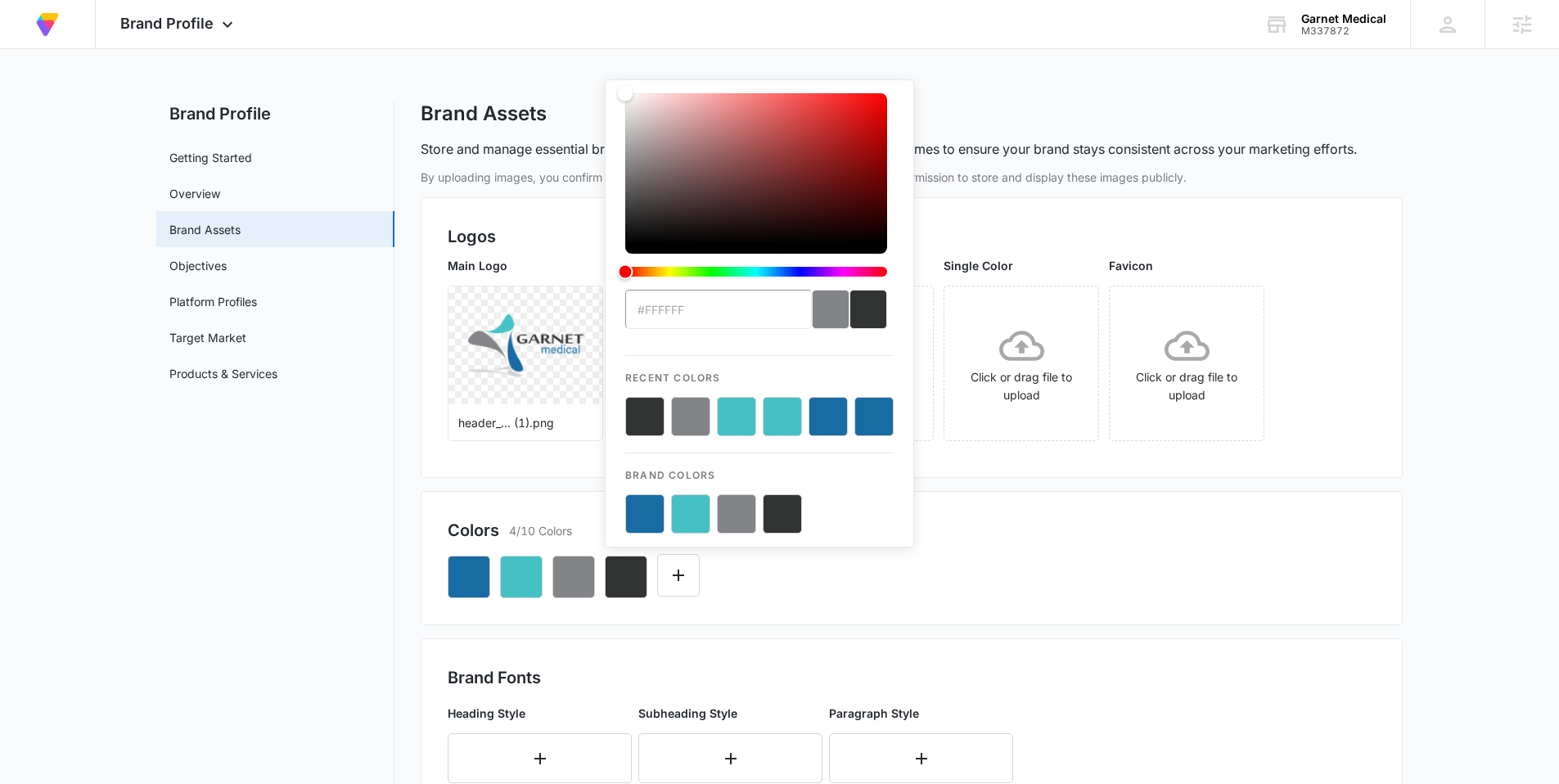
click at [783, 513] on button "color-picker-container" at bounding box center [782, 514] width 40 height 40
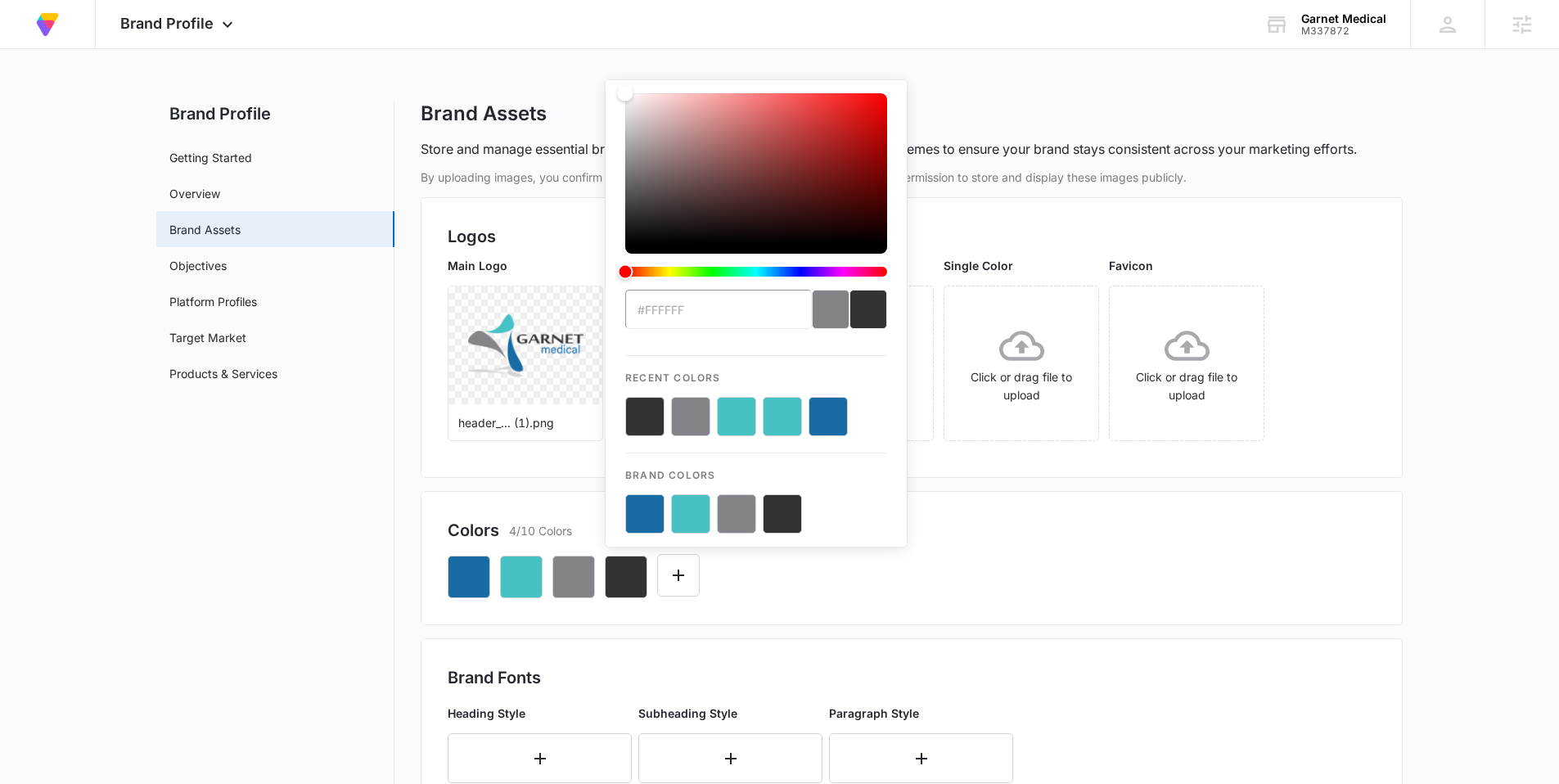
type input "#323333"
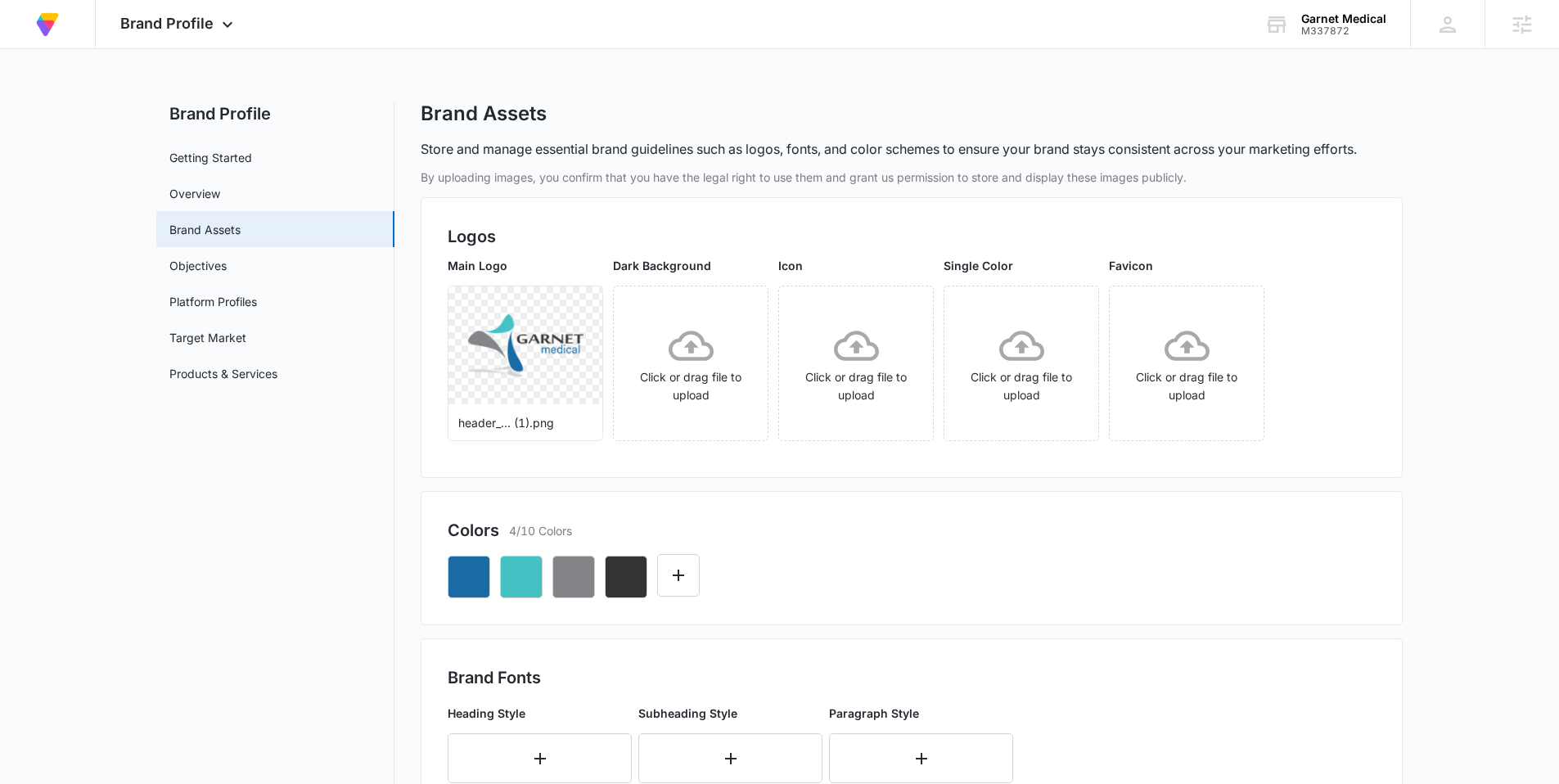
click at [1086, 528] on div "Colors 4/10 Colors" at bounding box center [911, 529] width 928 height 24
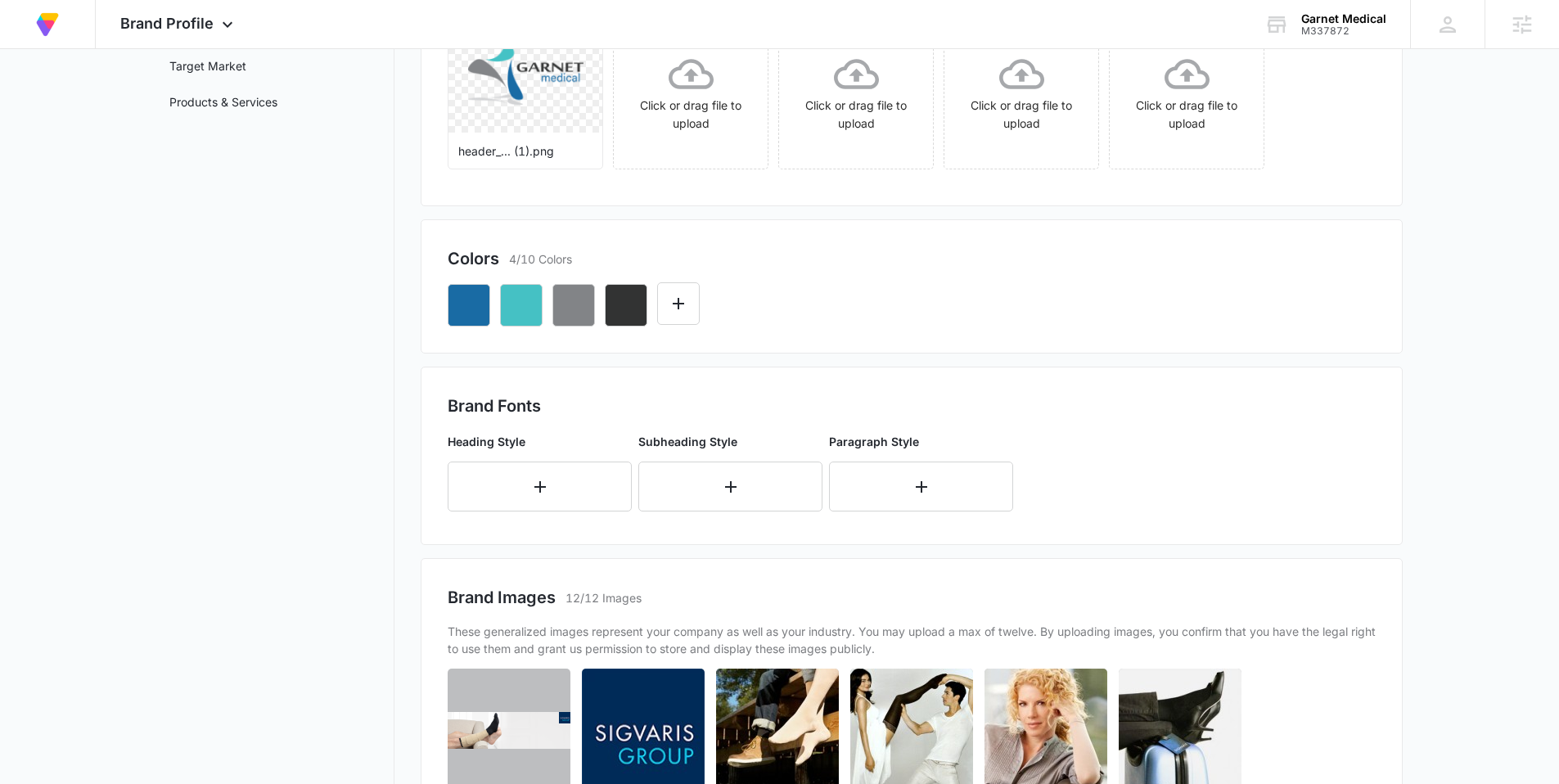
scroll to position [328, 0]
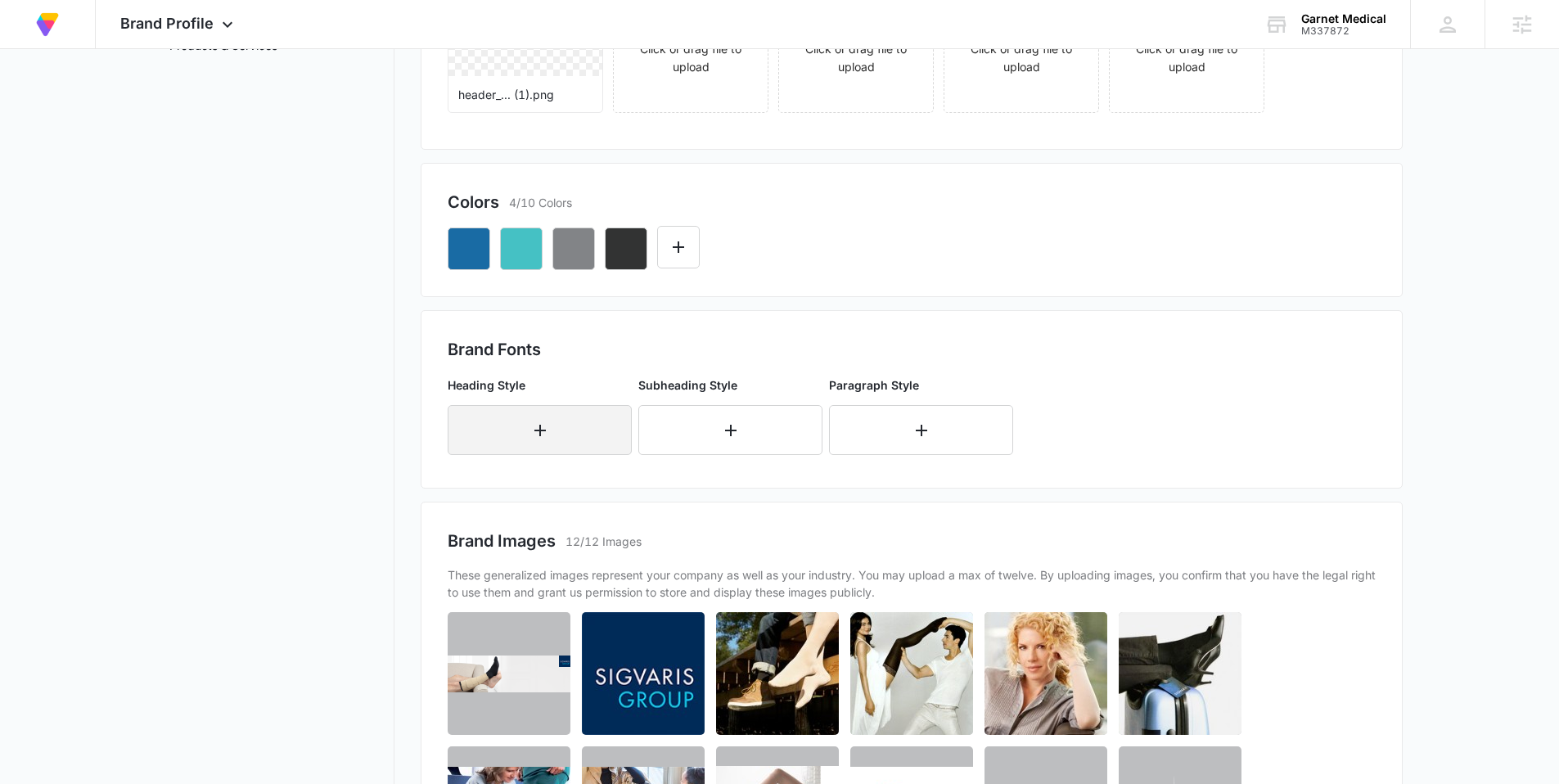
click at [507, 436] on button "button" at bounding box center [539, 430] width 184 height 50
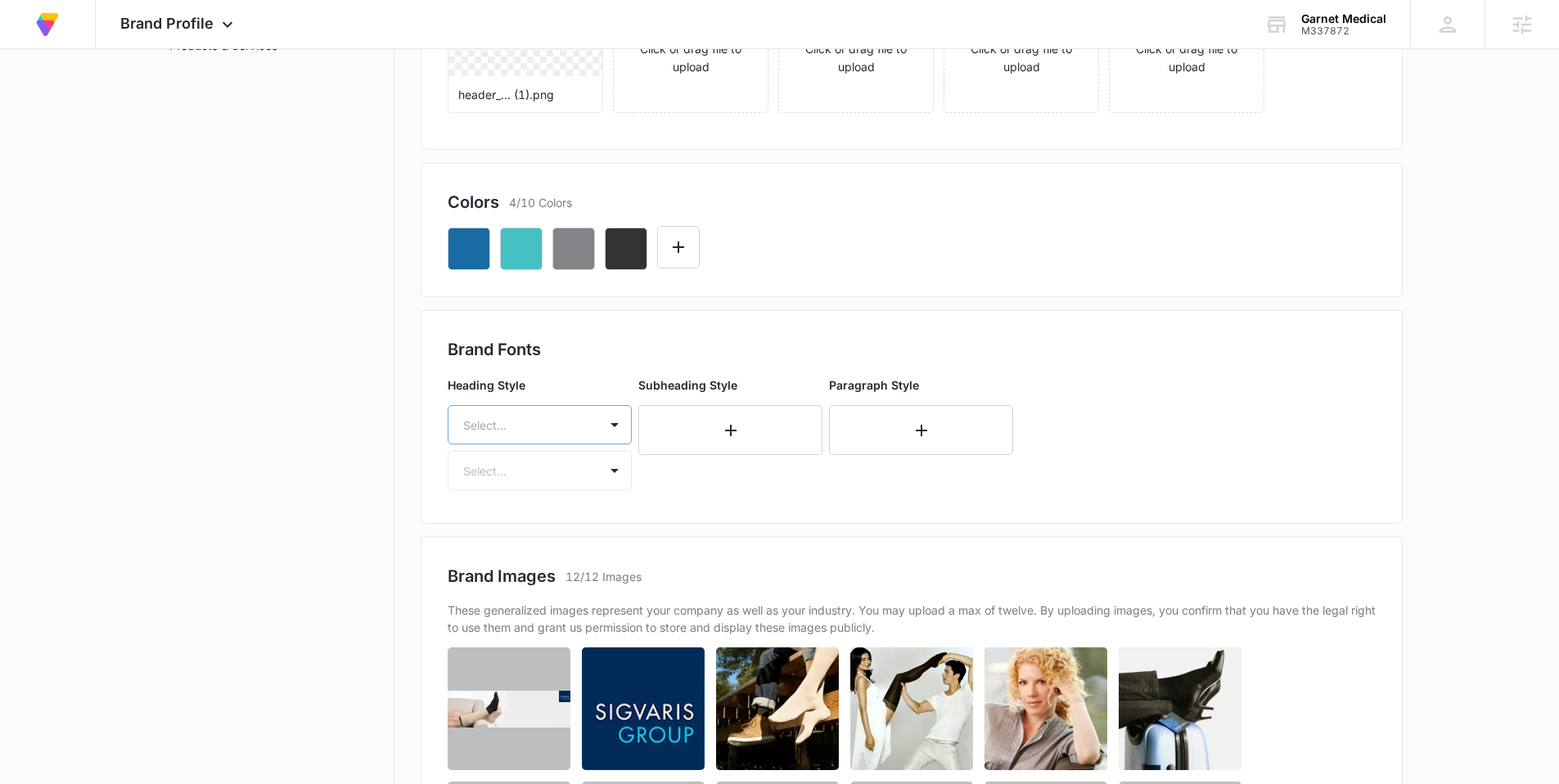
click at [502, 425] on div at bounding box center [519, 425] width 113 height 20
type input "r"
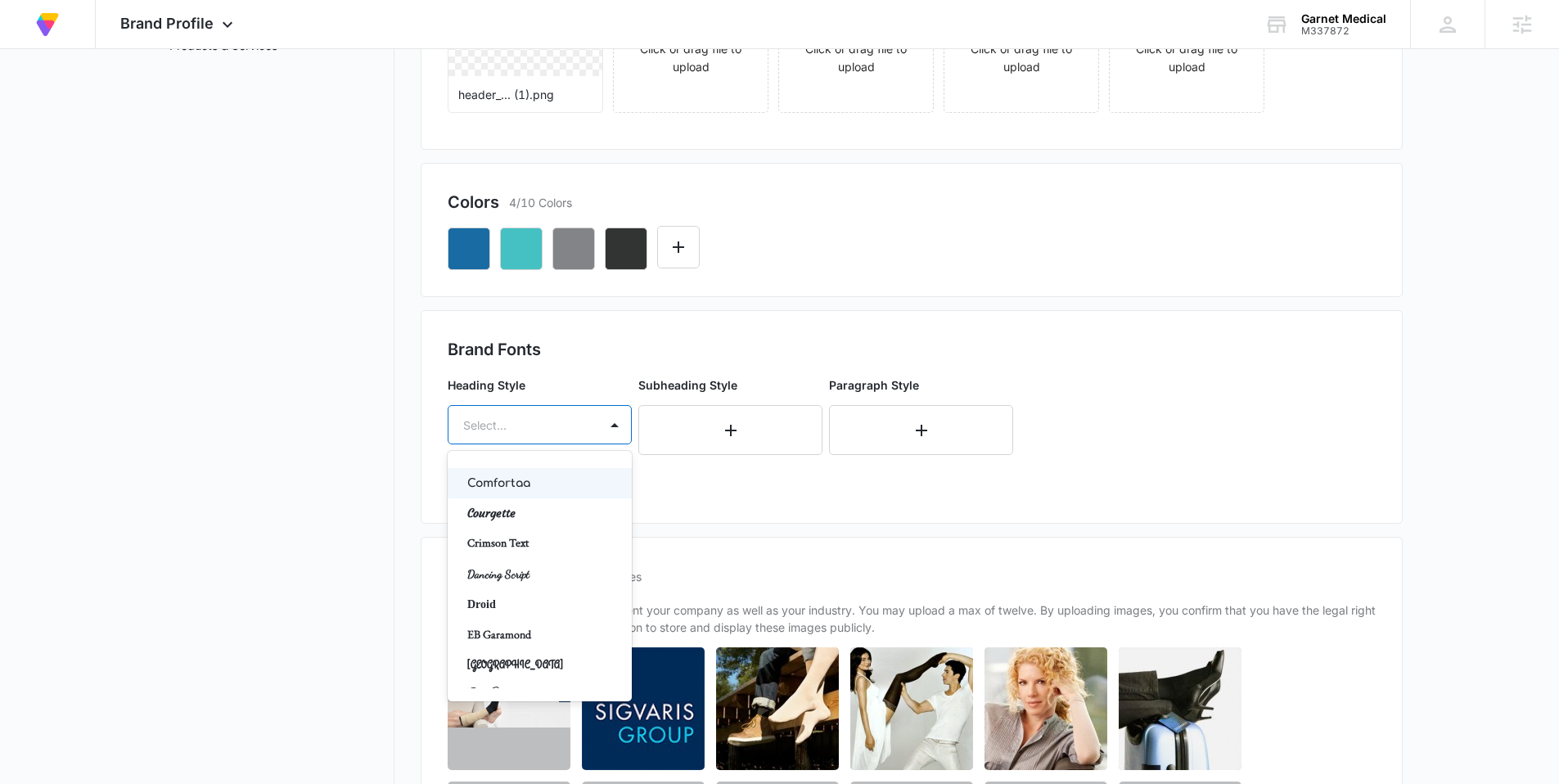
scroll to position [273, 0]
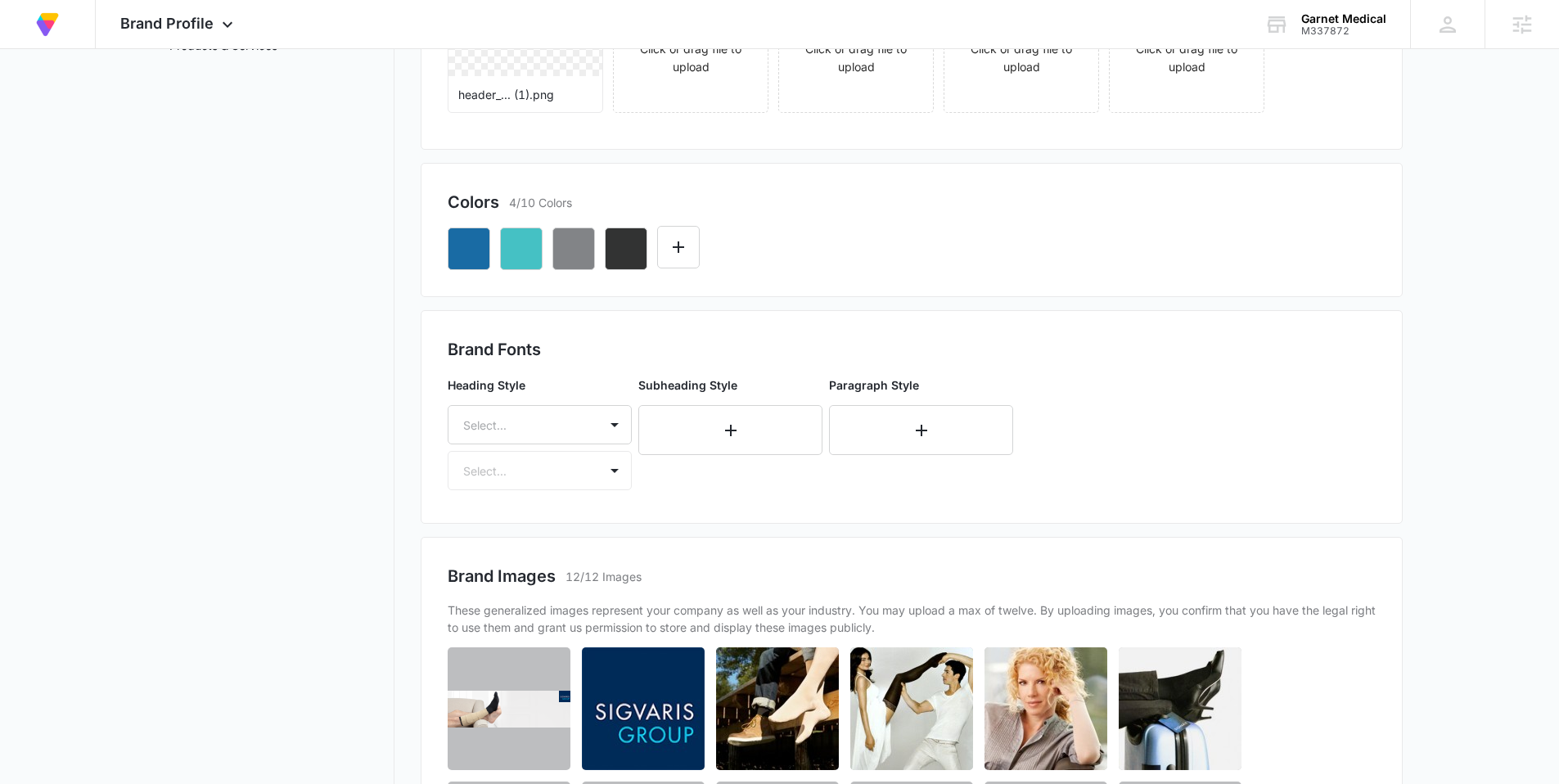
click at [313, 382] on nav "Brand Profile Getting Started Overview Brand Assets Objectives Platform Profile…" at bounding box center [275, 440] width 238 height 1335
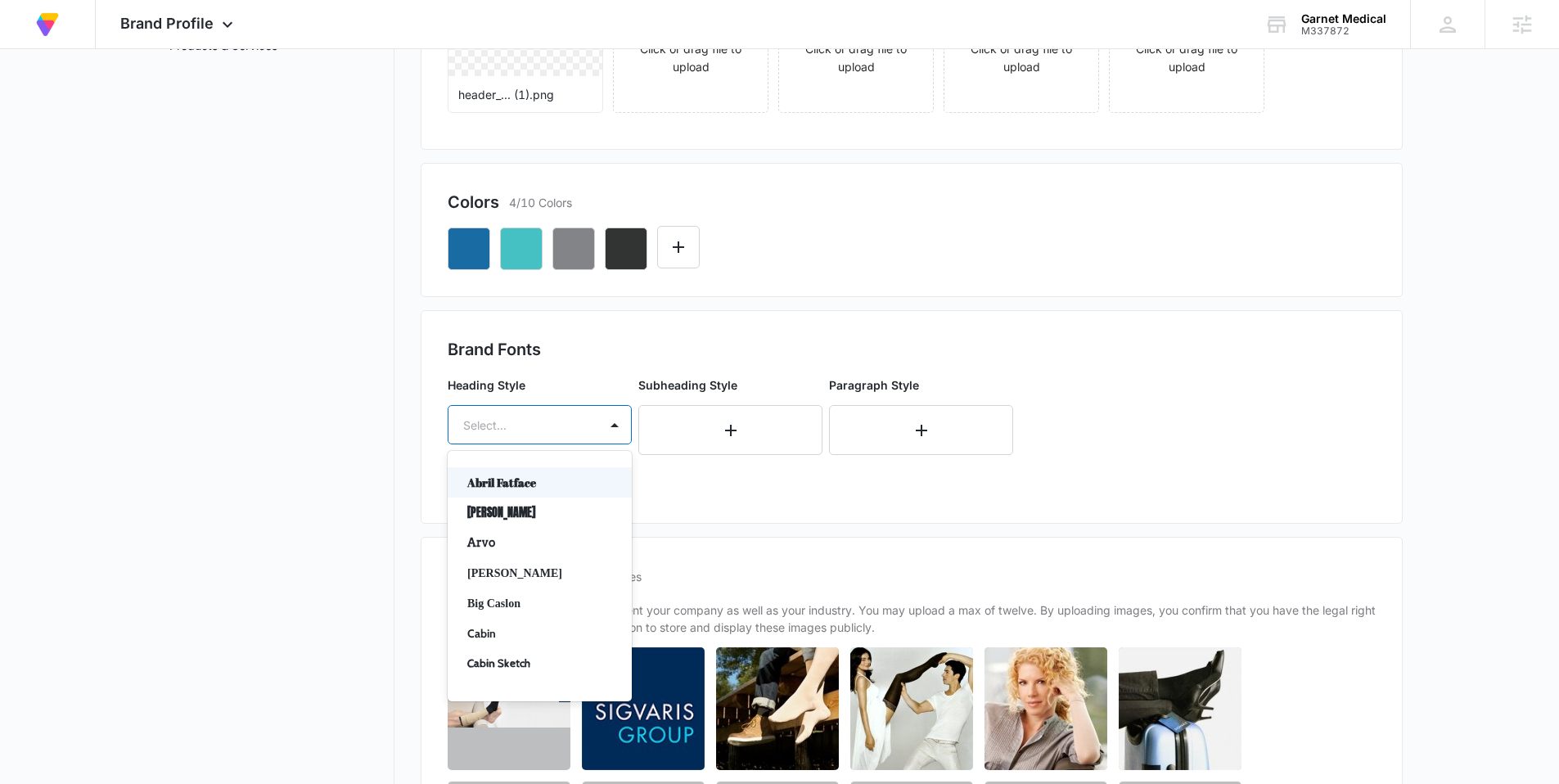
click at [483, 410] on div "Select..." at bounding box center [523, 425] width 150 height 37
type input "la"
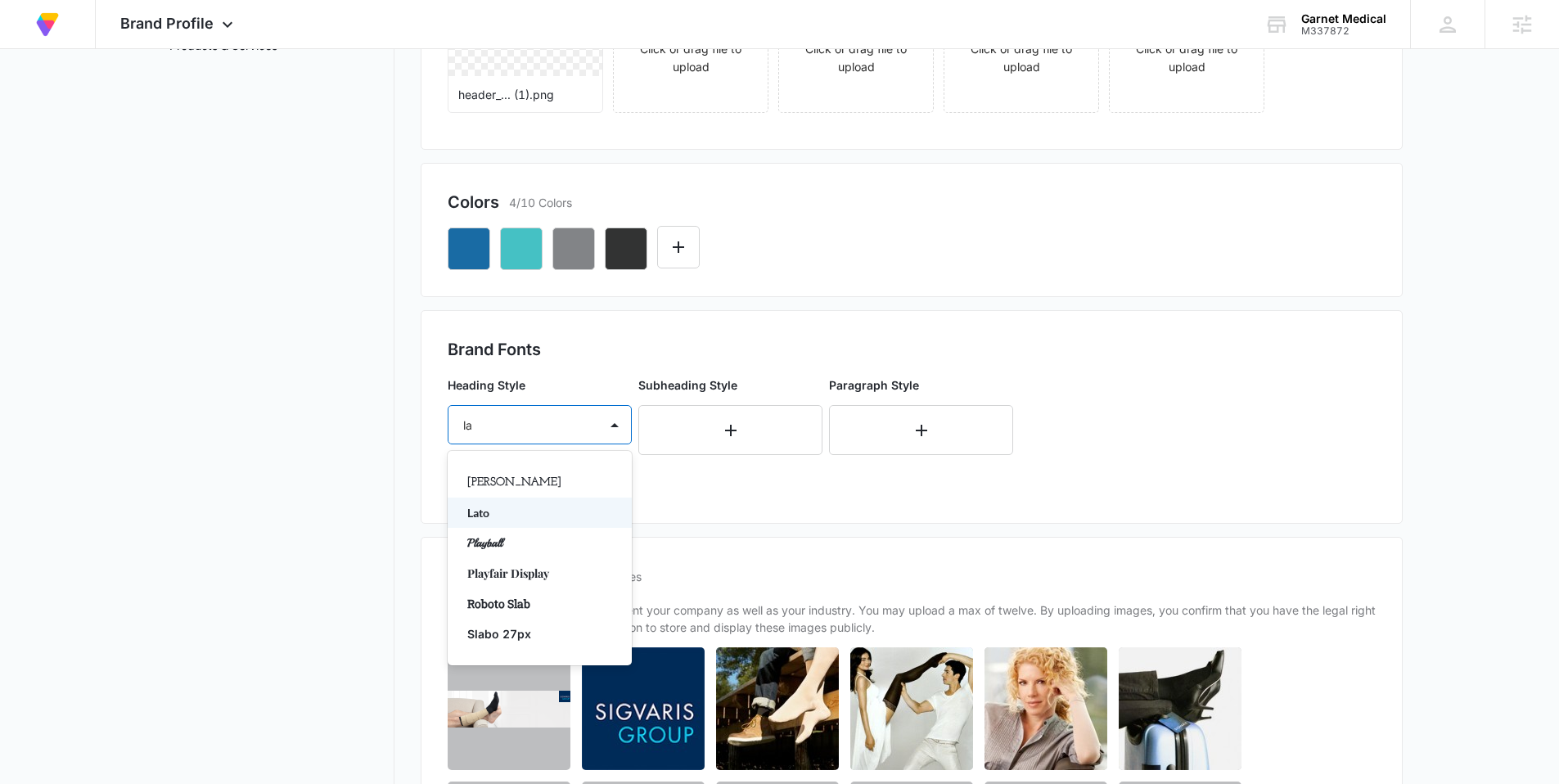
click at [507, 507] on p "Lato" at bounding box center [538, 513] width 141 height 17
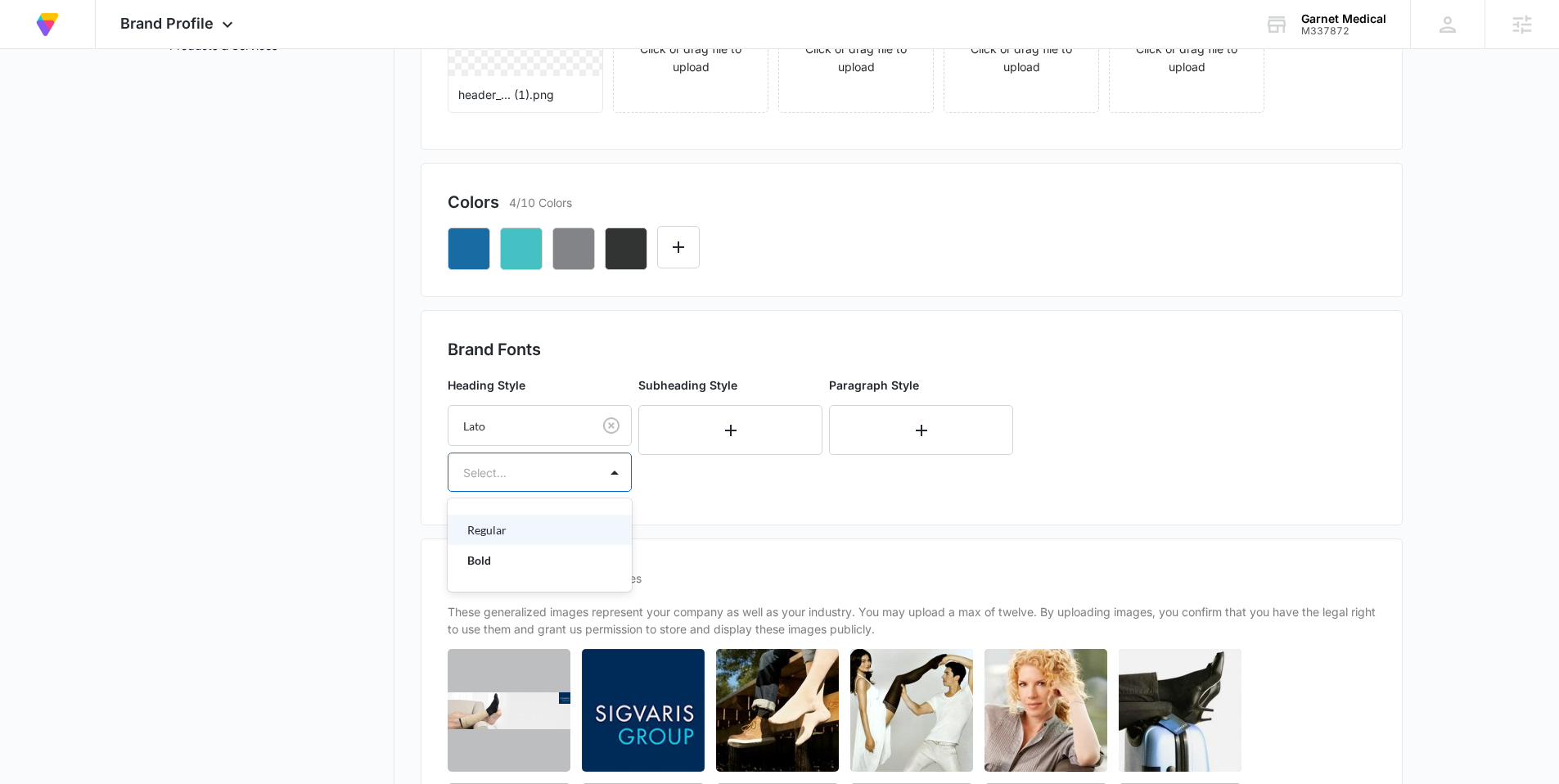
click at [504, 489] on div "Select..." at bounding box center [523, 472] width 150 height 37
click at [498, 558] on p "Bold" at bounding box center [538, 560] width 141 height 17
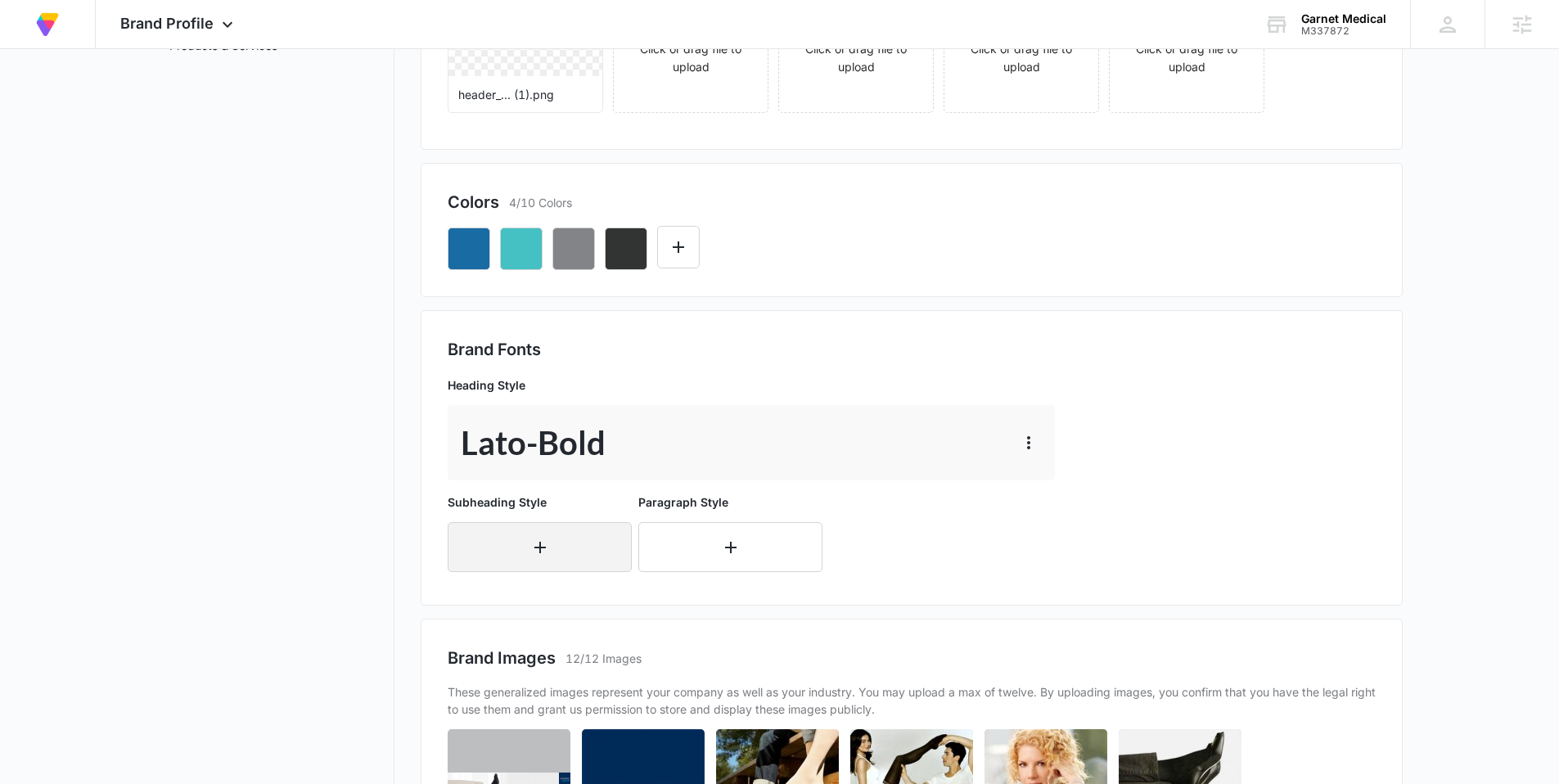
click at [504, 531] on button "button" at bounding box center [539, 547] width 184 height 50
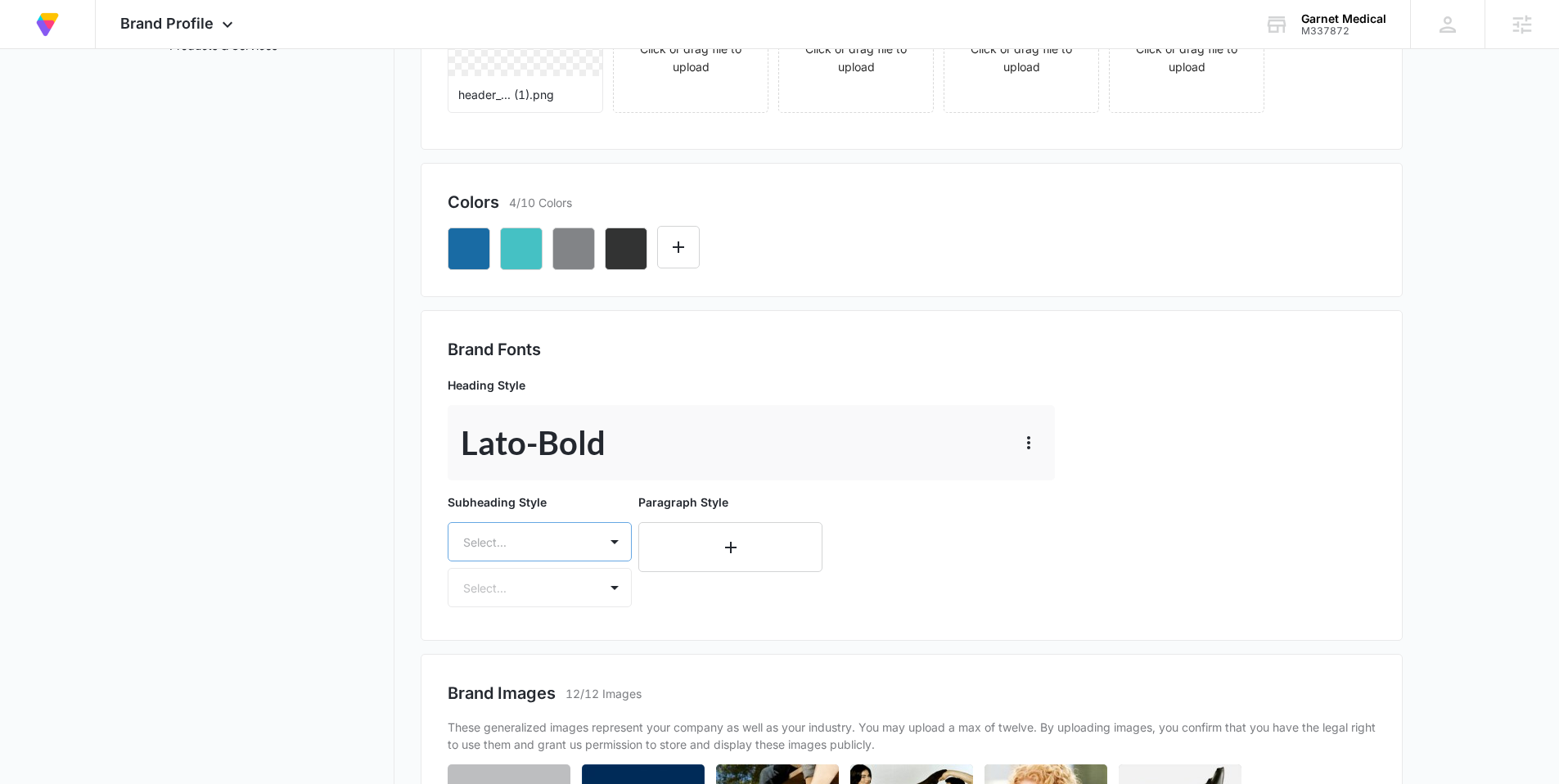
click at [504, 552] on div "Select..." at bounding box center [539, 541] width 184 height 40
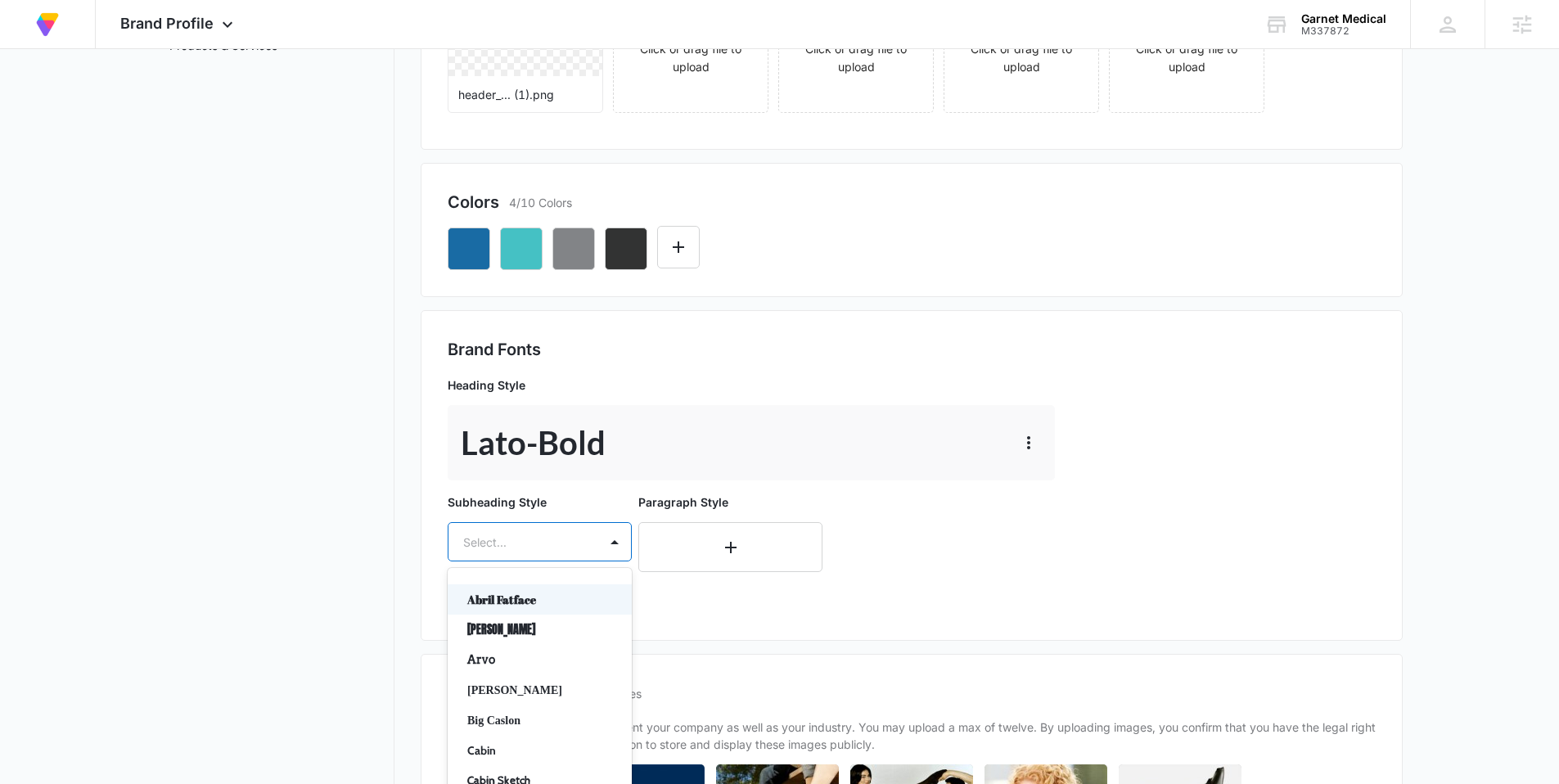
scroll to position [369, 0]
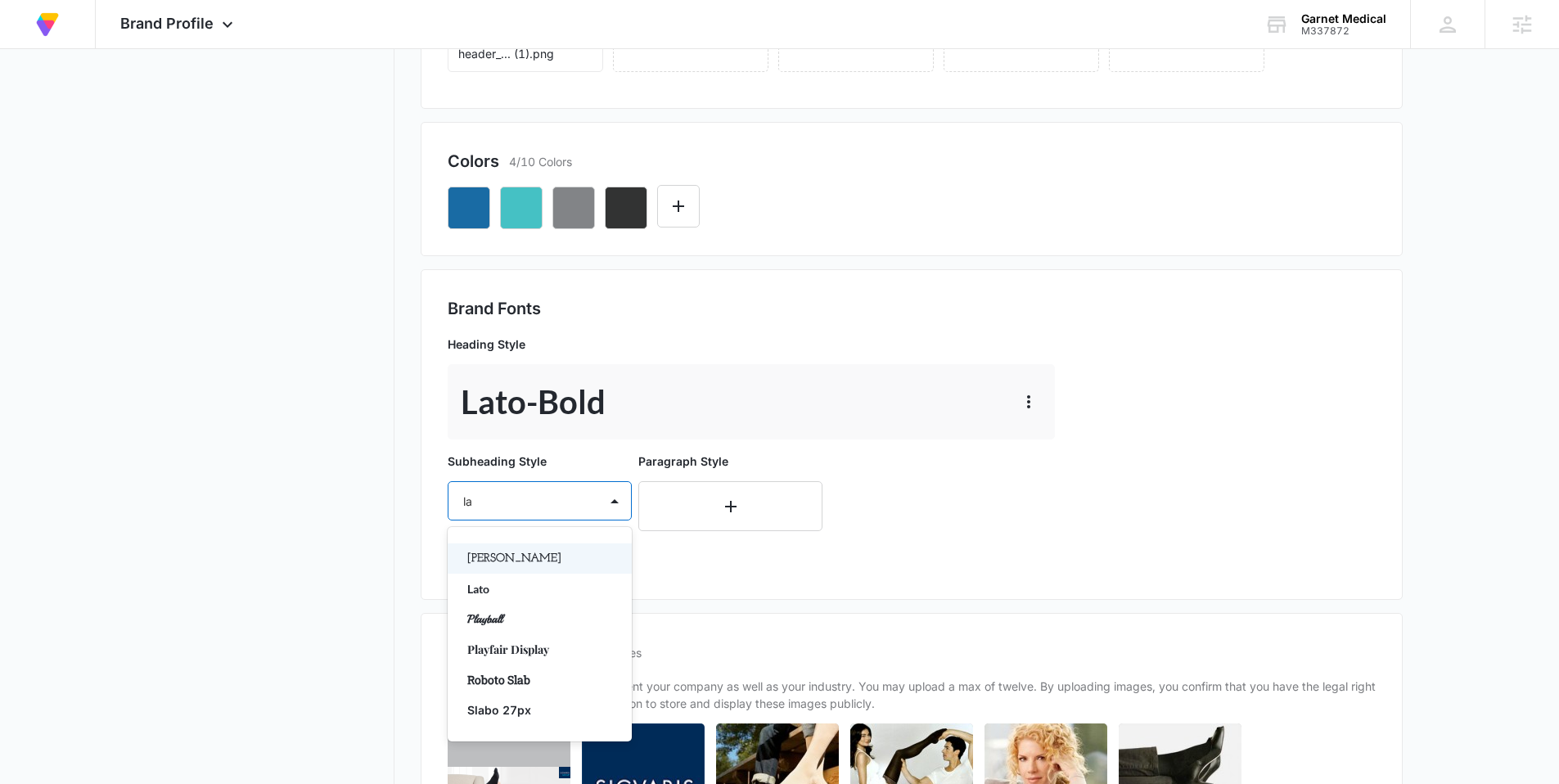
type input "lat"
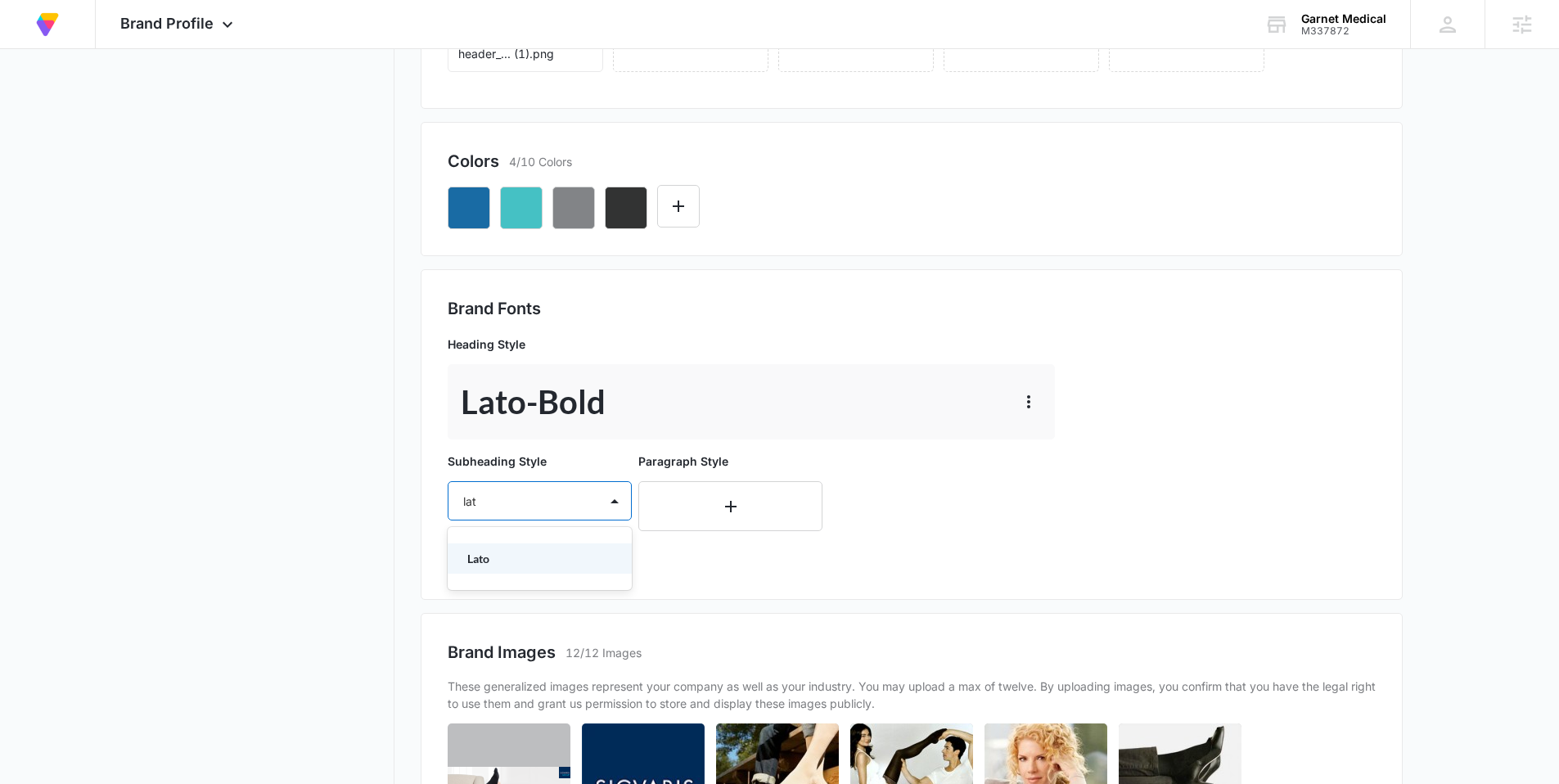
click at [478, 546] on div "Lato" at bounding box center [539, 558] width 184 height 30
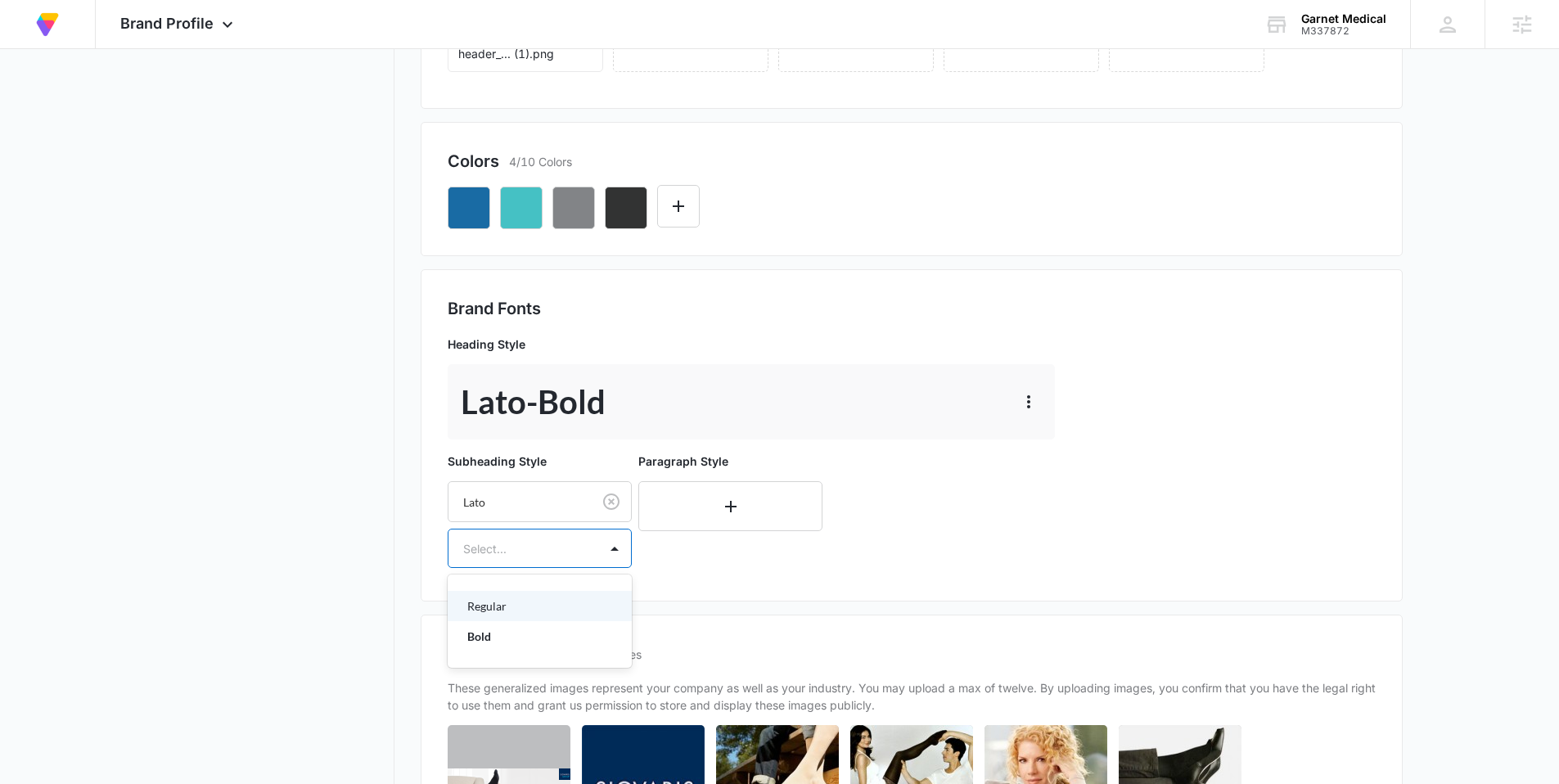
click at [509, 558] on div at bounding box center [519, 548] width 113 height 20
click at [505, 605] on p "Regular" at bounding box center [538, 606] width 141 height 17
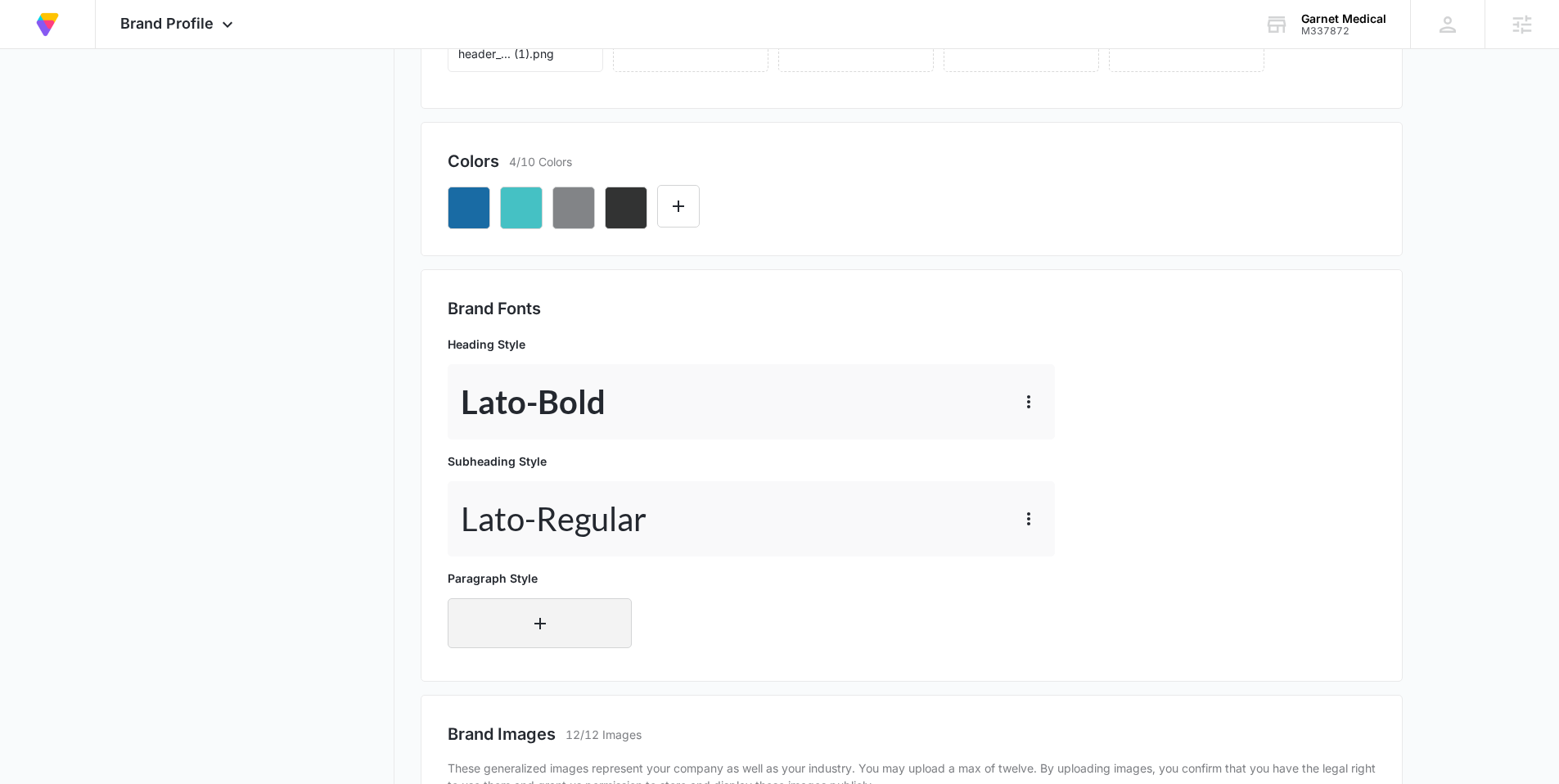
click at [497, 607] on button "button" at bounding box center [539, 623] width 184 height 50
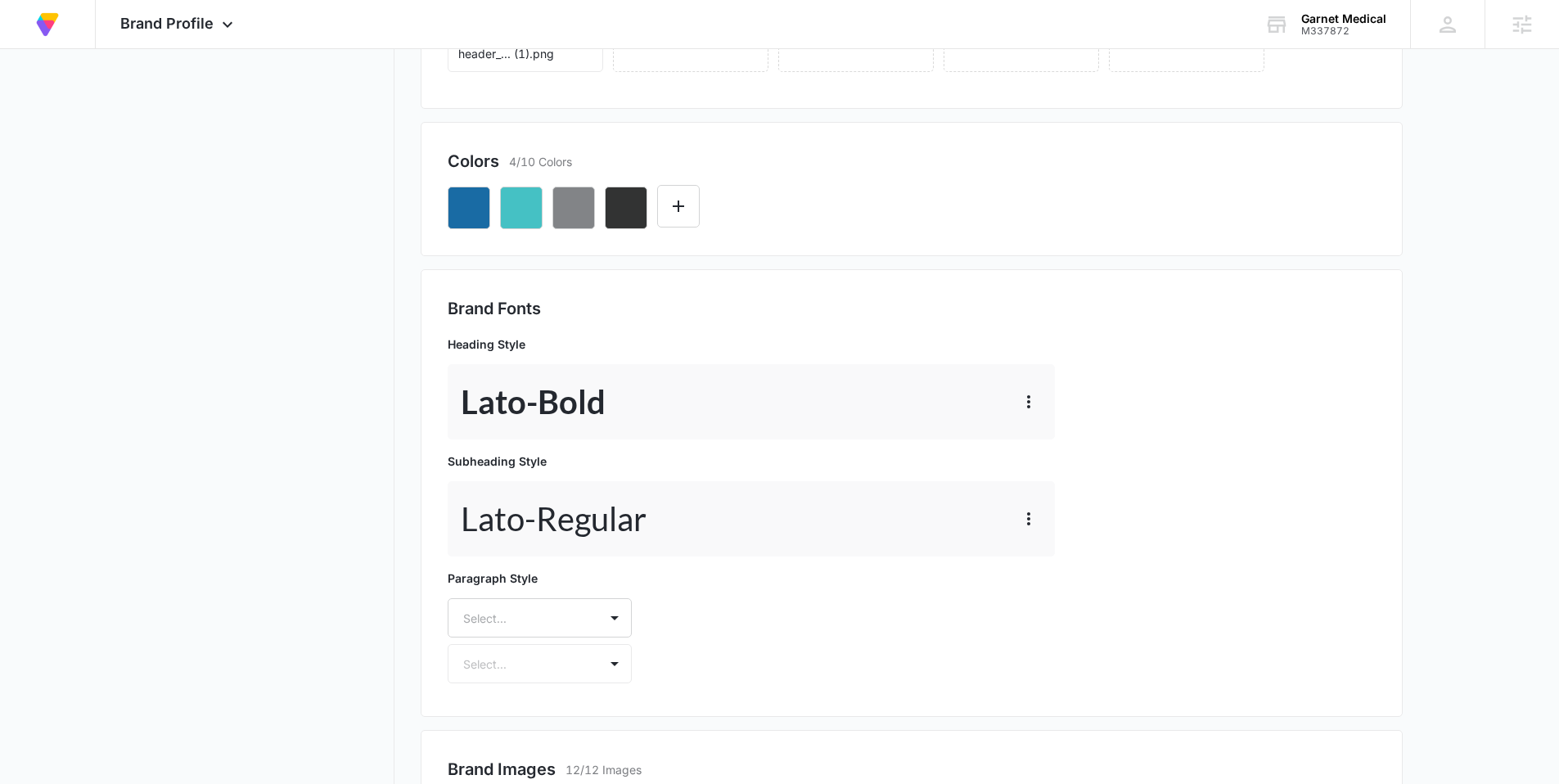
scroll to position [486, 0]
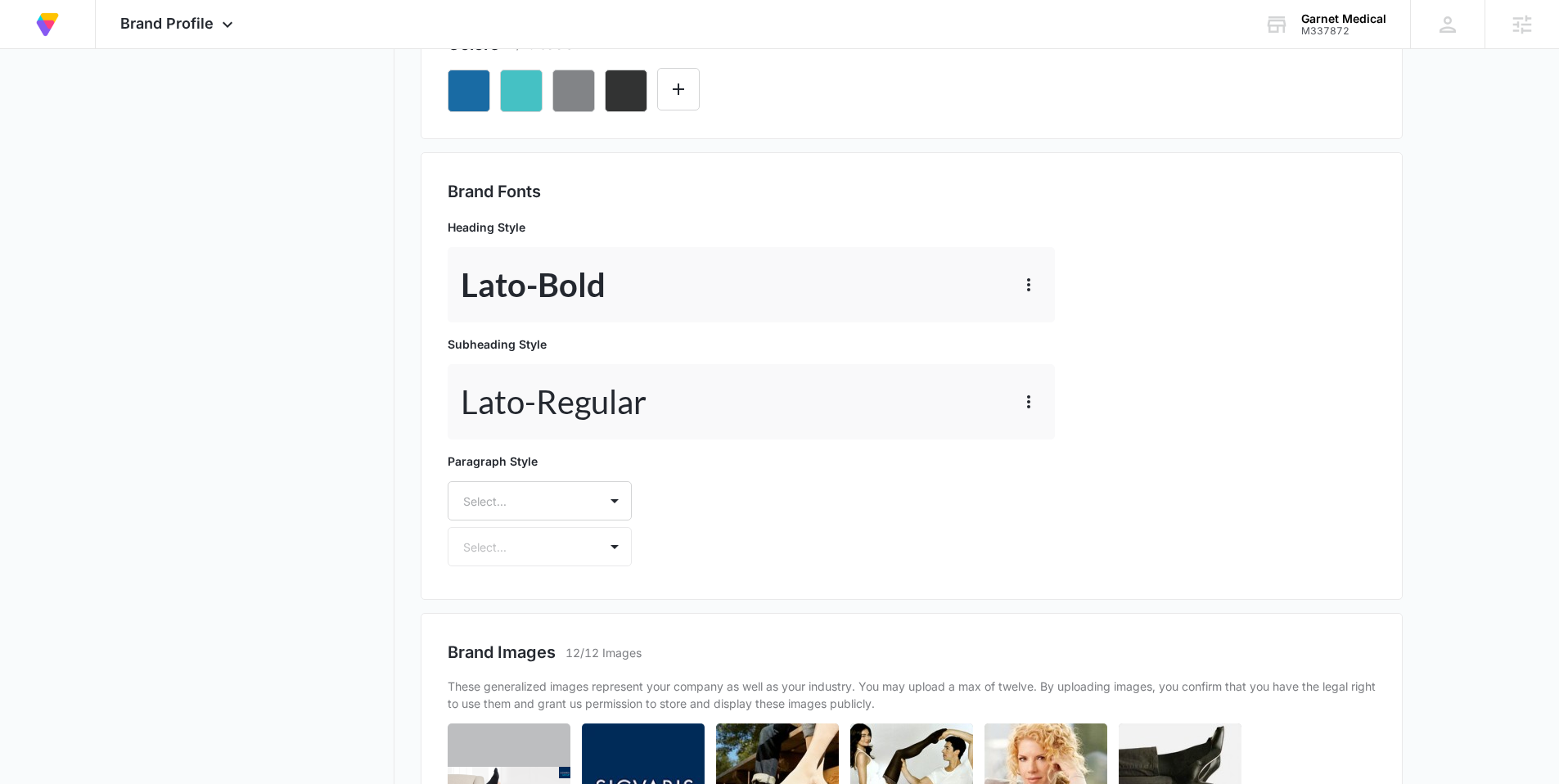
click at [497, 521] on div "Select..." at bounding box center [539, 500] width 184 height 40
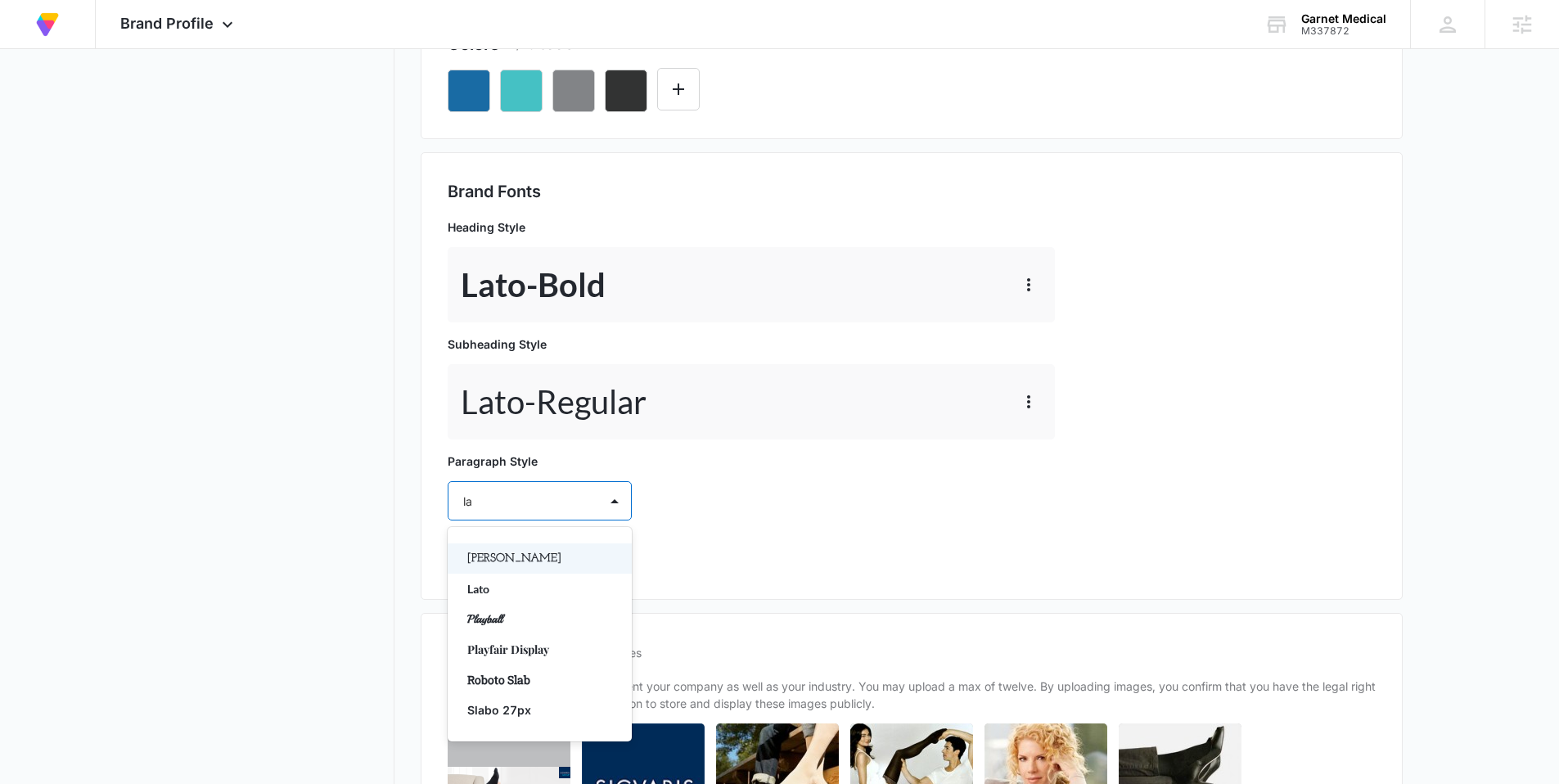
type input "lat"
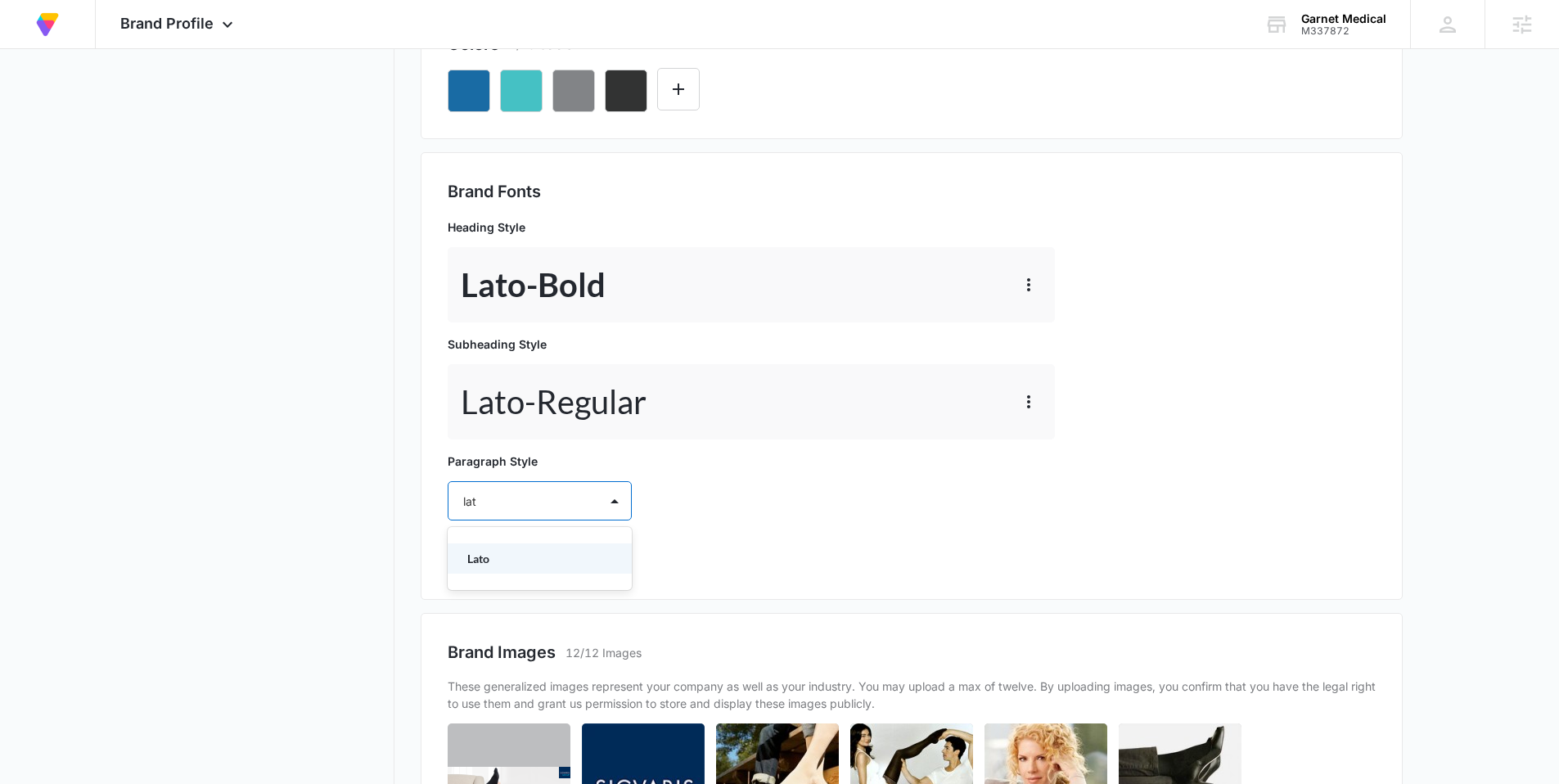
click at [507, 556] on p "Lato" at bounding box center [538, 558] width 141 height 17
click at [501, 562] on div "Select..." at bounding box center [523, 549] width 150 height 37
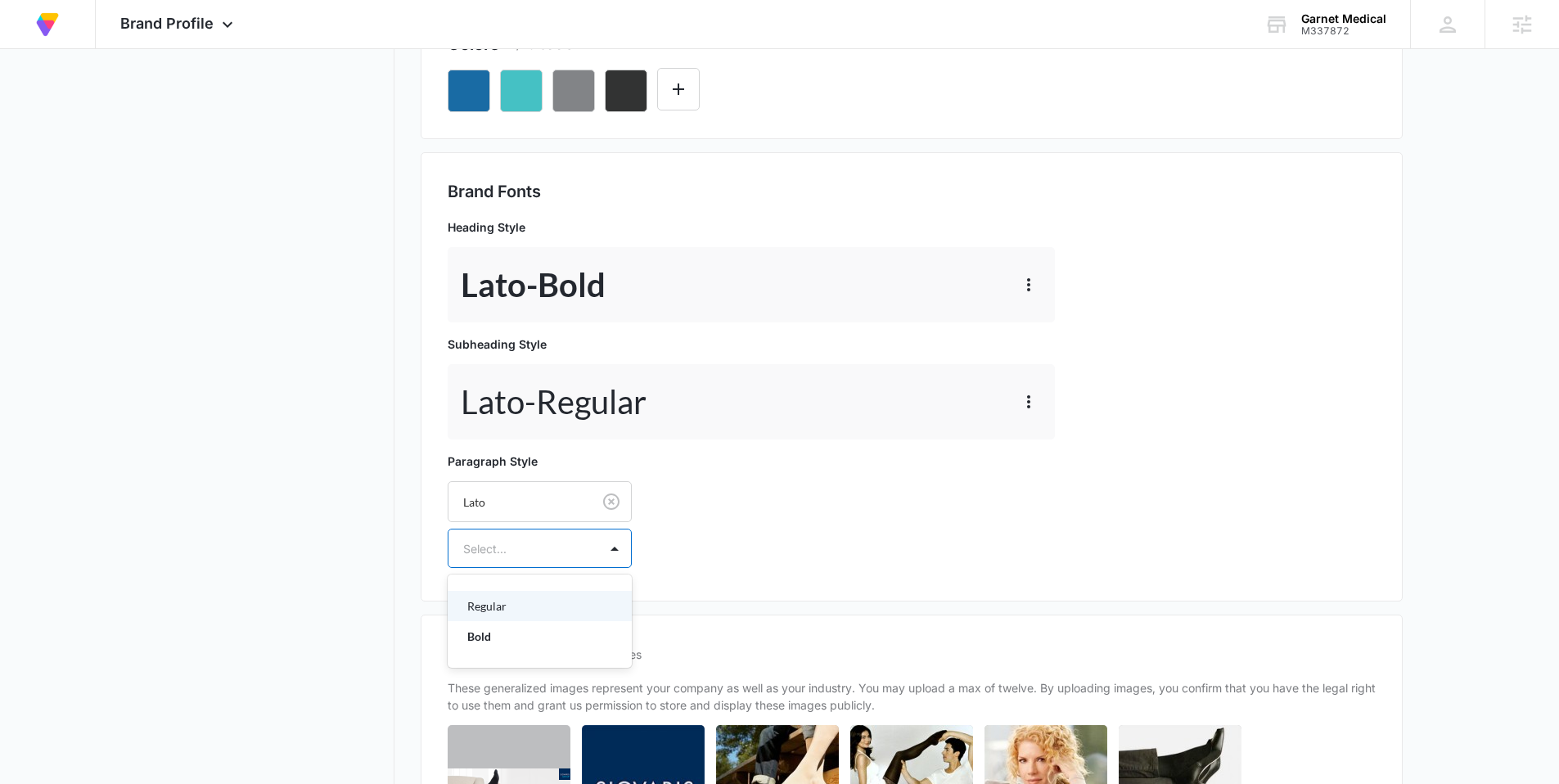
click at [500, 600] on p "Regular" at bounding box center [538, 606] width 141 height 17
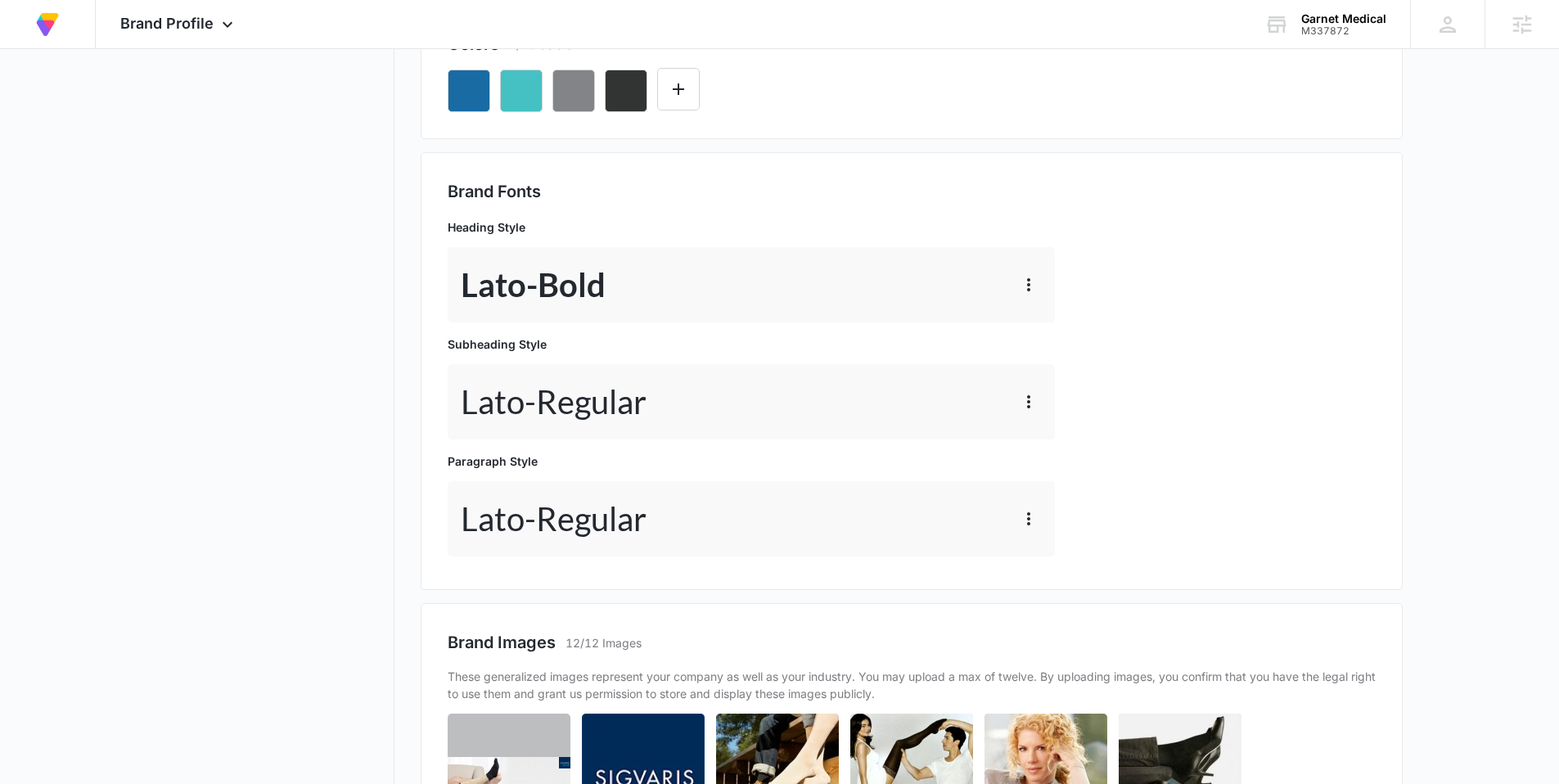
click at [349, 505] on nav "Brand Profile Getting Started Overview Brand Assets Objectives Platform Profile…" at bounding box center [275, 395] width 238 height 1559
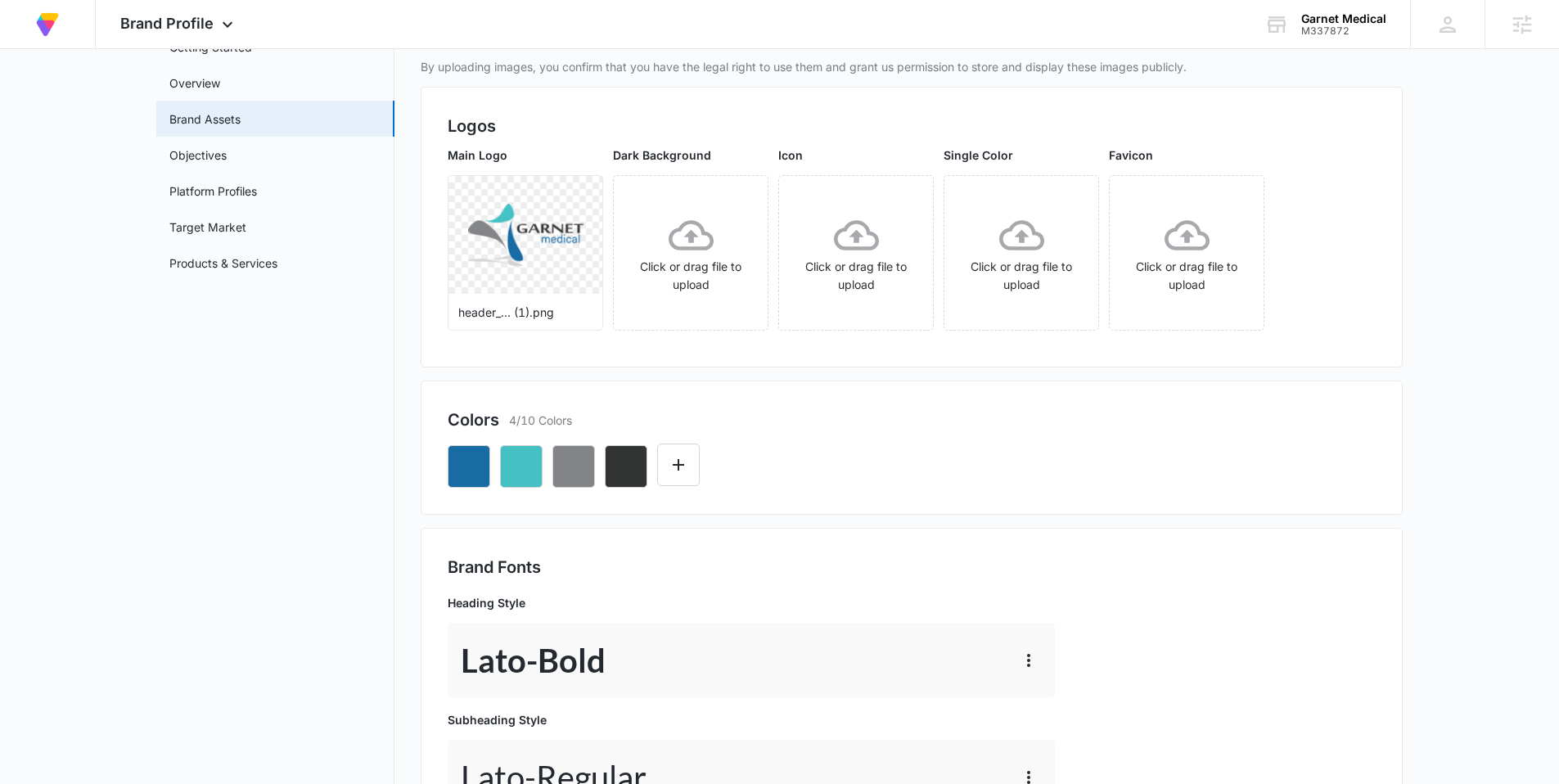
scroll to position [0, 0]
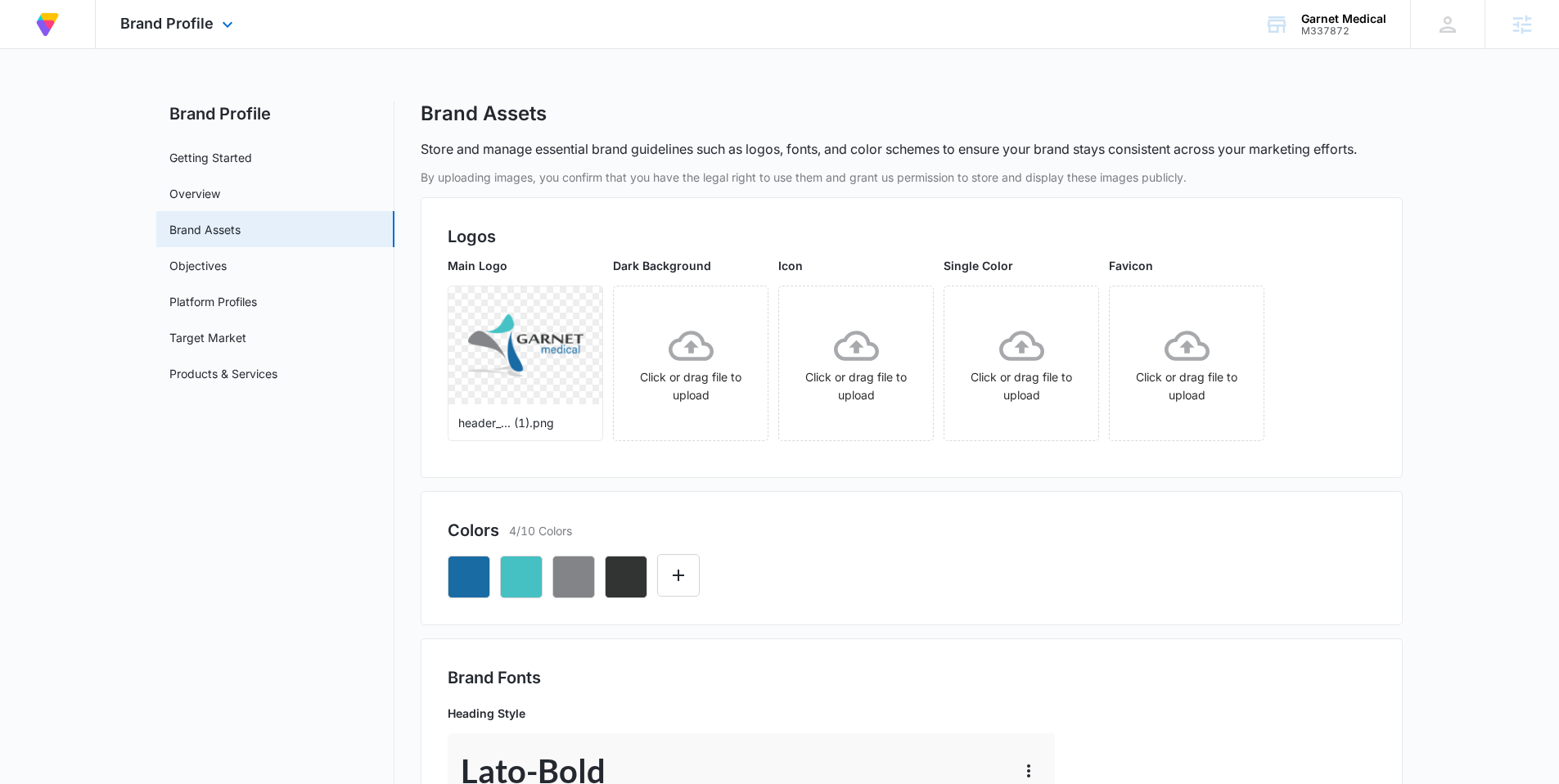
click at [49, 31] on img at bounding box center [47, 24] width 29 height 29
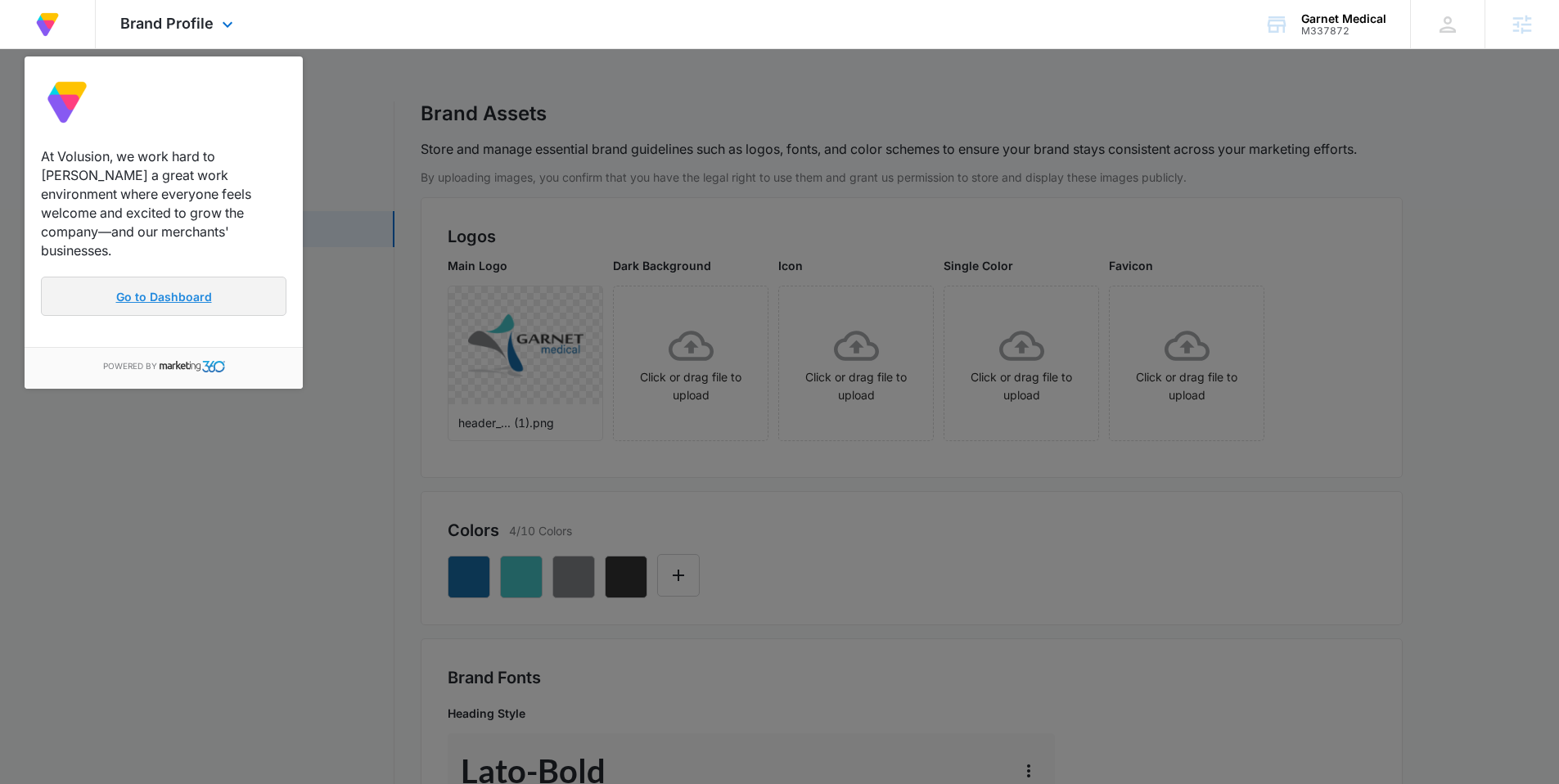
click at [145, 278] on link "Go to Dashboard" at bounding box center [164, 296] width 246 height 40
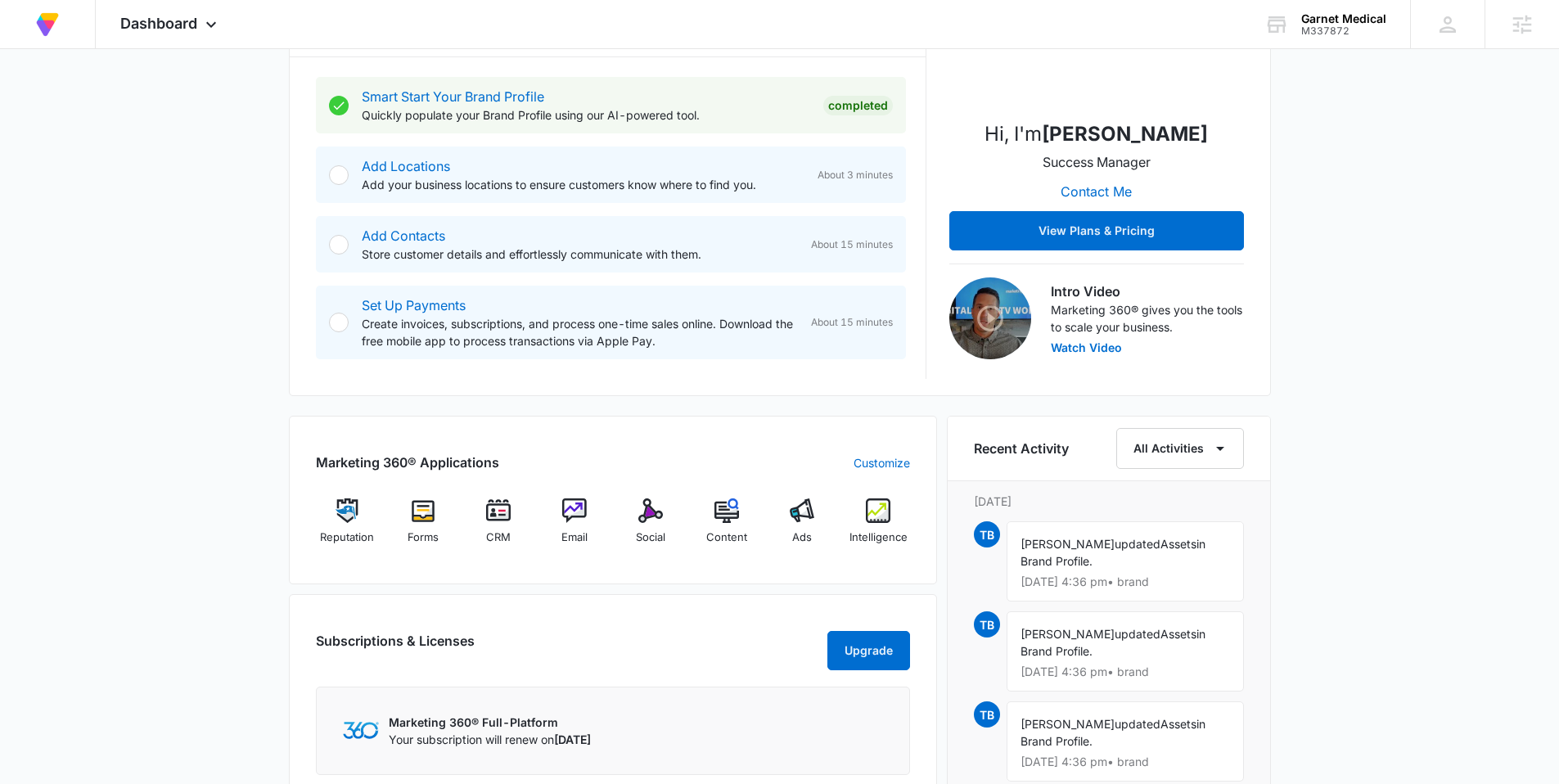
scroll to position [305, 0]
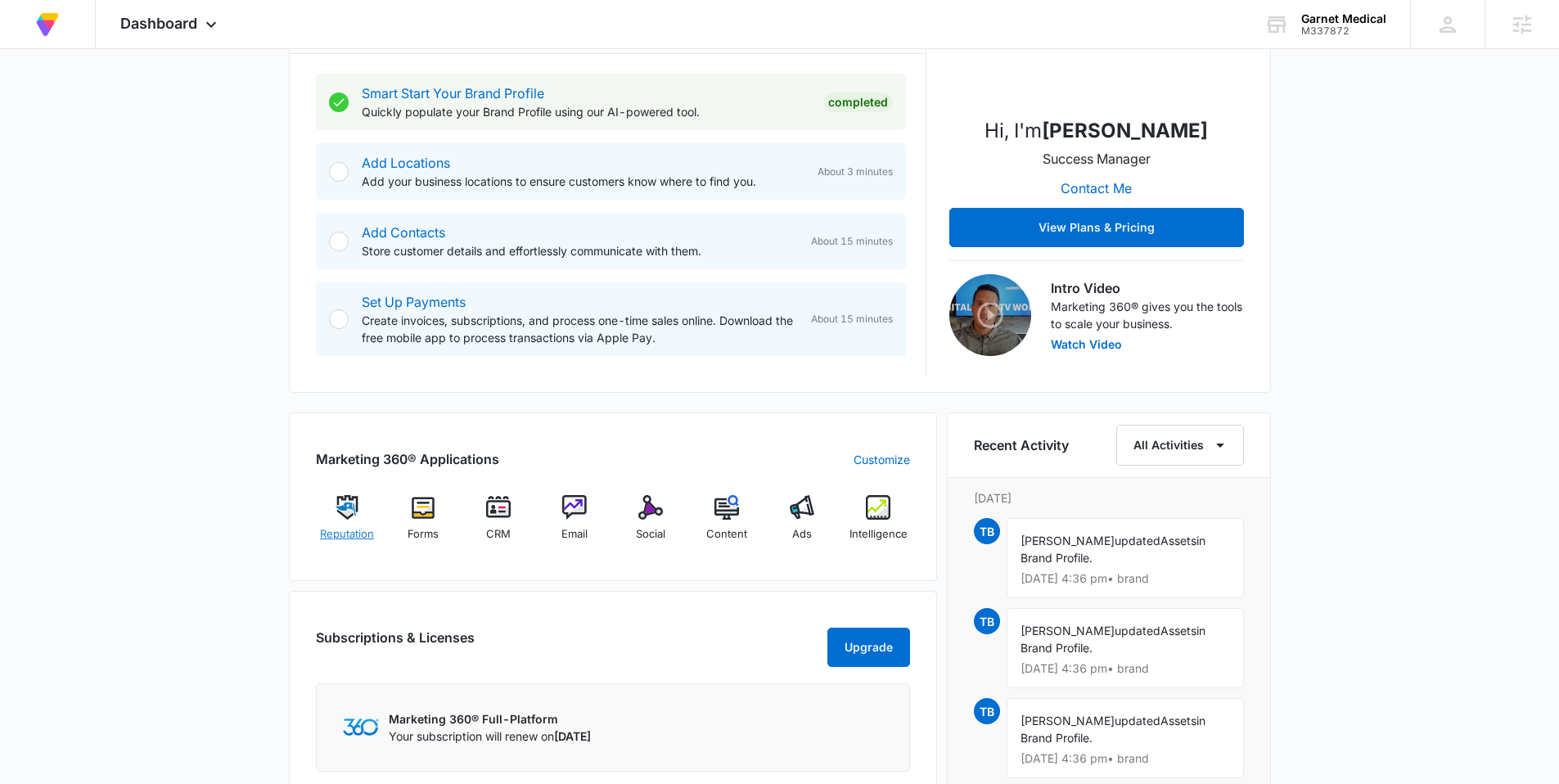
click at [337, 513] on img at bounding box center [347, 506] width 24 height 24
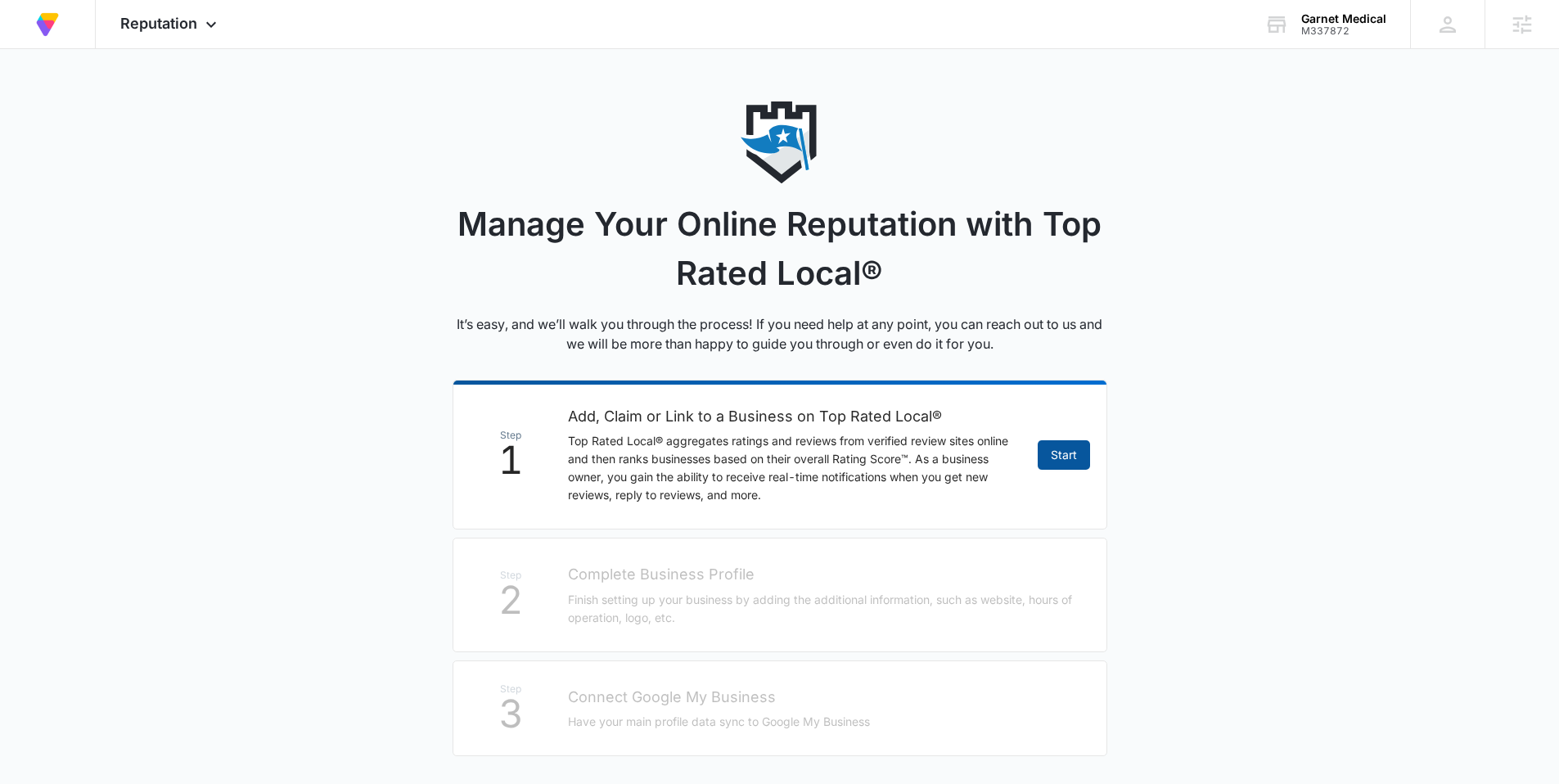
click at [1055, 455] on link "Start" at bounding box center [1064, 455] width 52 height 29
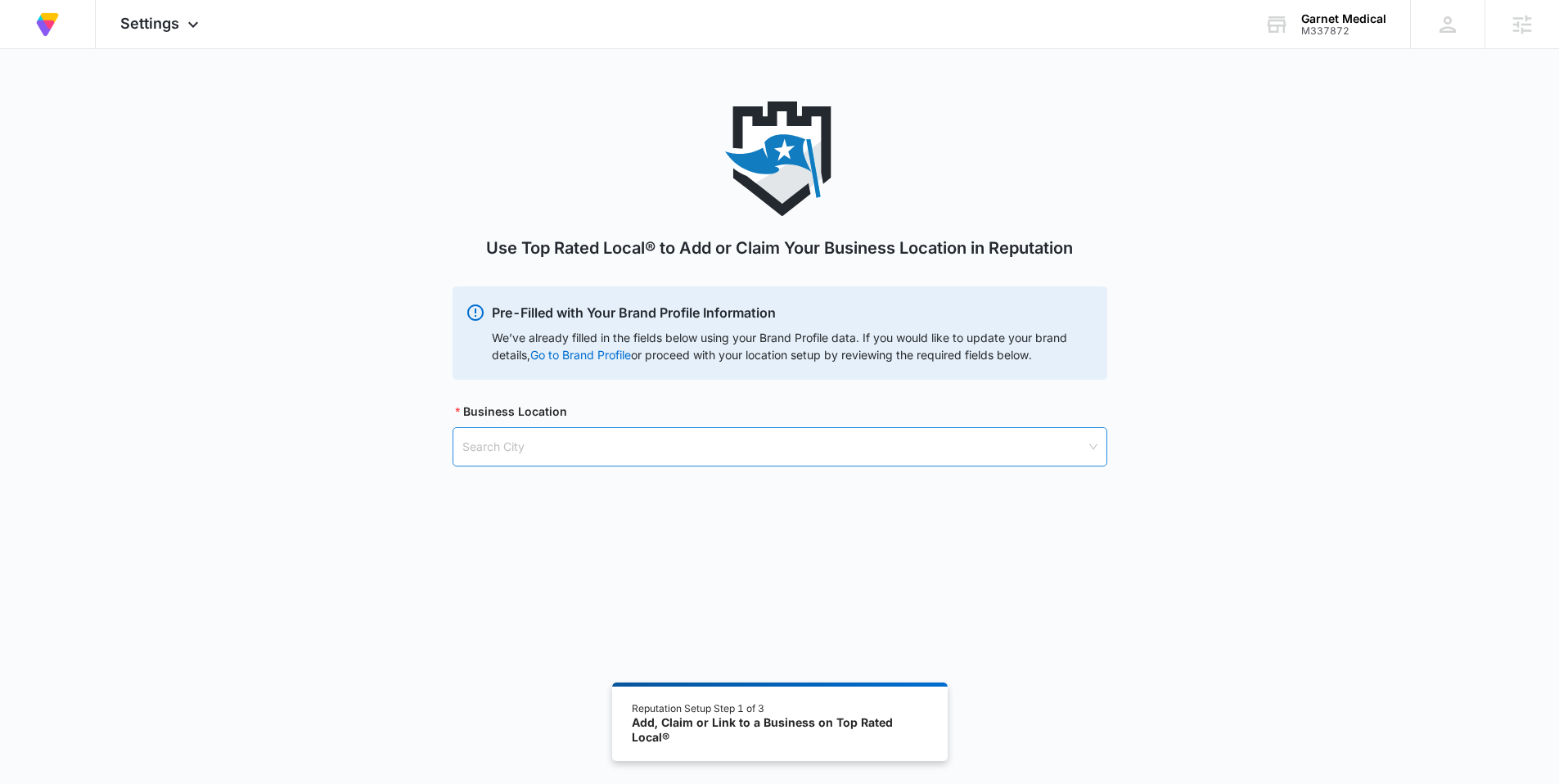
click at [600, 439] on input "search" at bounding box center [775, 446] width 624 height 38
paste input "Drummoyne NSW 2047, Australia"
drag, startPoint x: 532, startPoint y: 444, endPoint x: 437, endPoint y: 449, distance: 95.1
click at [437, 449] on div "Use Top Rated Local® to Add or Claim Your Business Location in Reputation Pre-F…" at bounding box center [780, 304] width 1559 height 405
drag, startPoint x: 488, startPoint y: 445, endPoint x: 605, endPoint y: 445, distance: 117.0
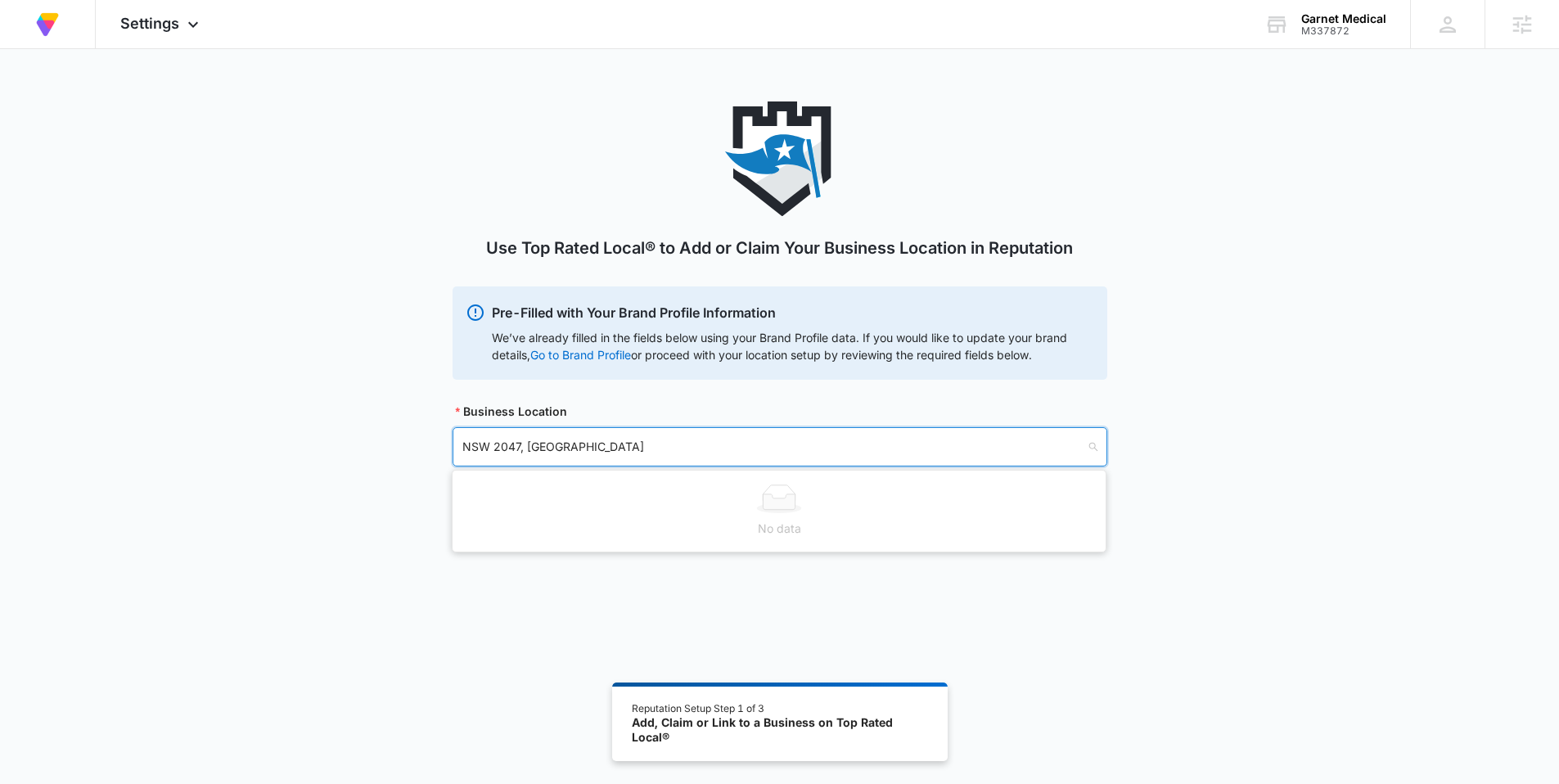
click at [605, 445] on input "NSW 2047, Australia" at bounding box center [775, 446] width 624 height 38
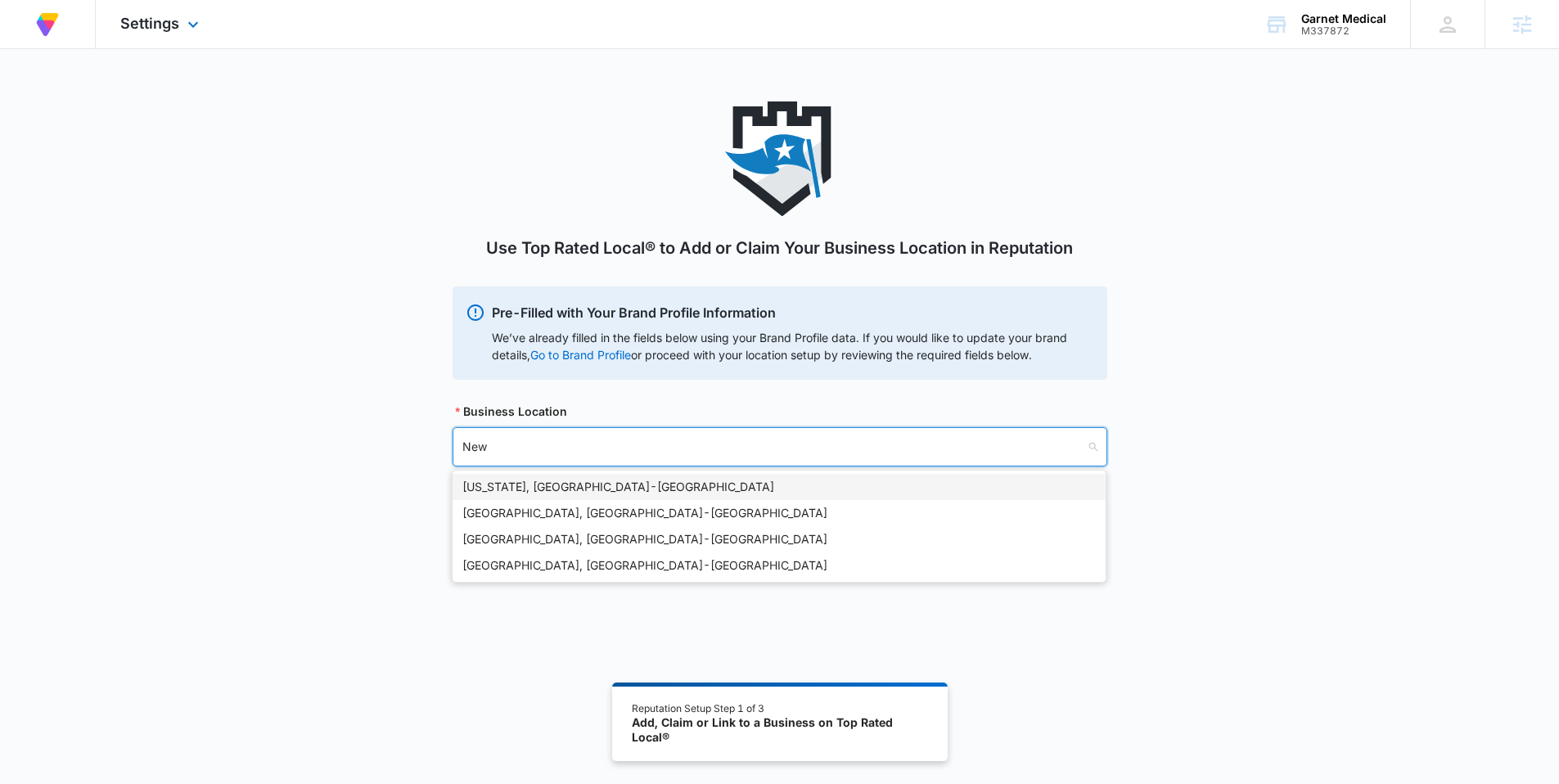
type input "New"
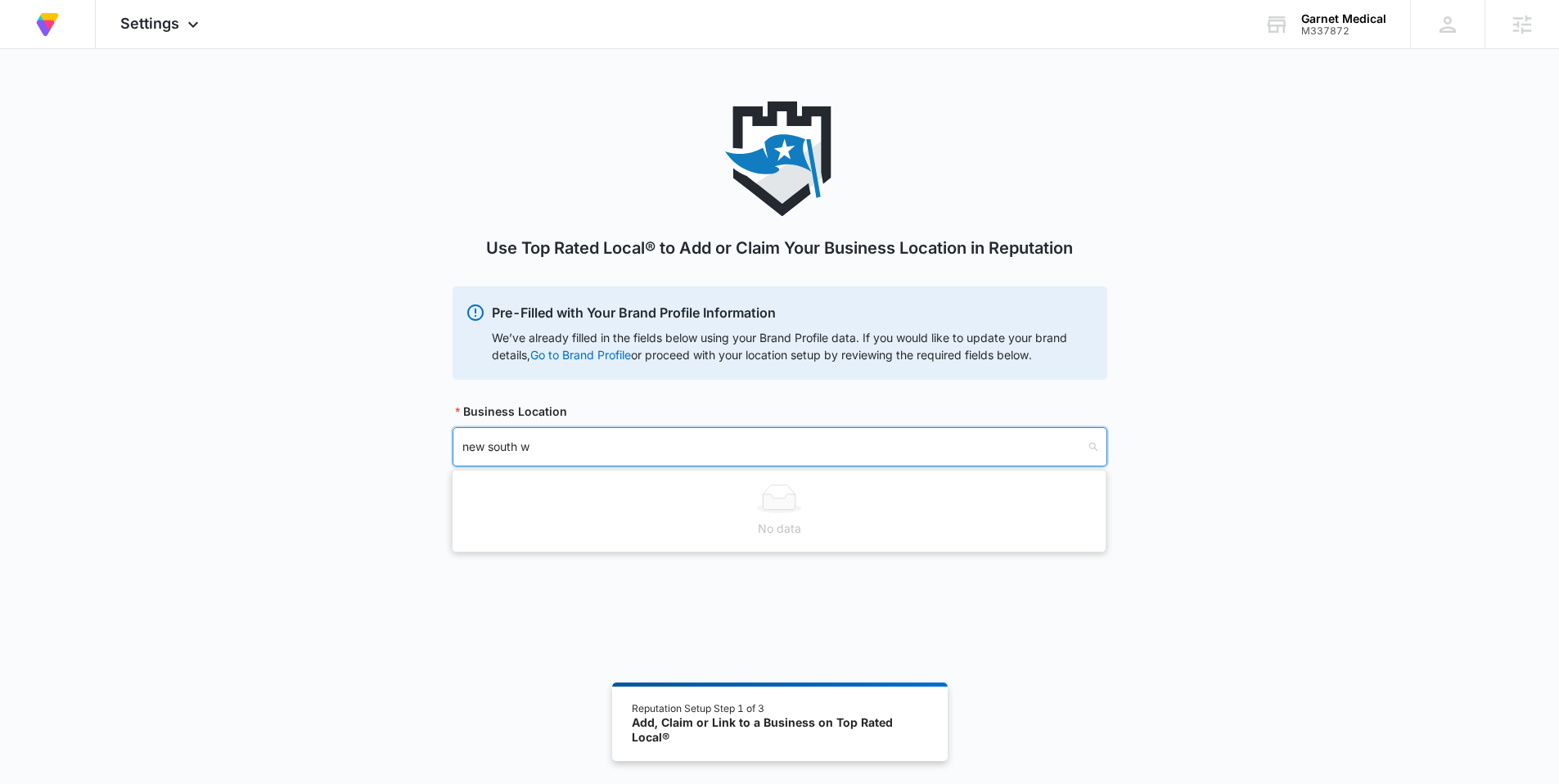
type input "new south w"
click at [378, 363] on div "Use Top Rated Local® to Add or Claim Your Business Location in Reputation Pre-F…" at bounding box center [780, 304] width 1559 height 405
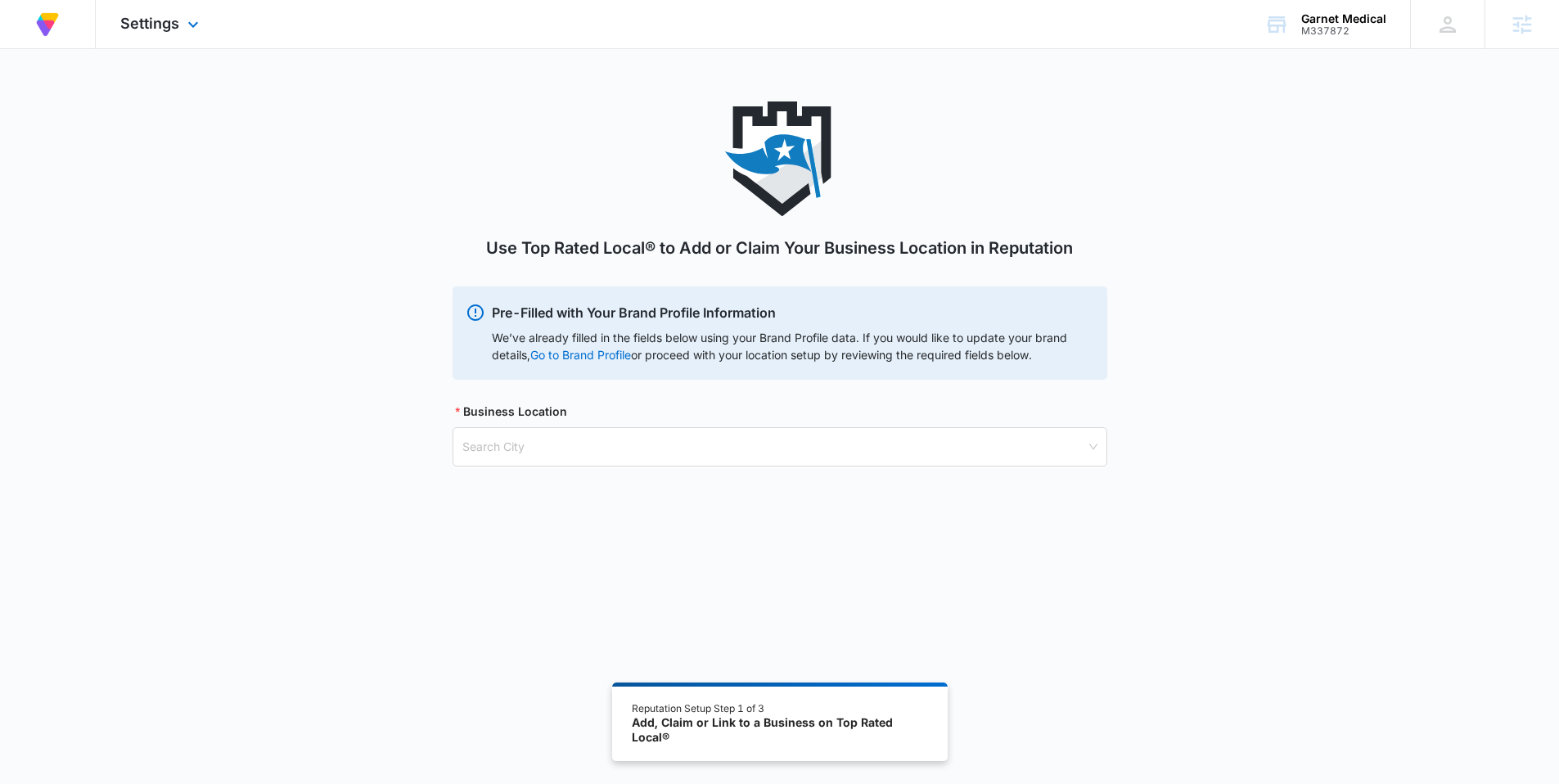
click at [37, 19] on img at bounding box center [47, 24] width 29 height 29
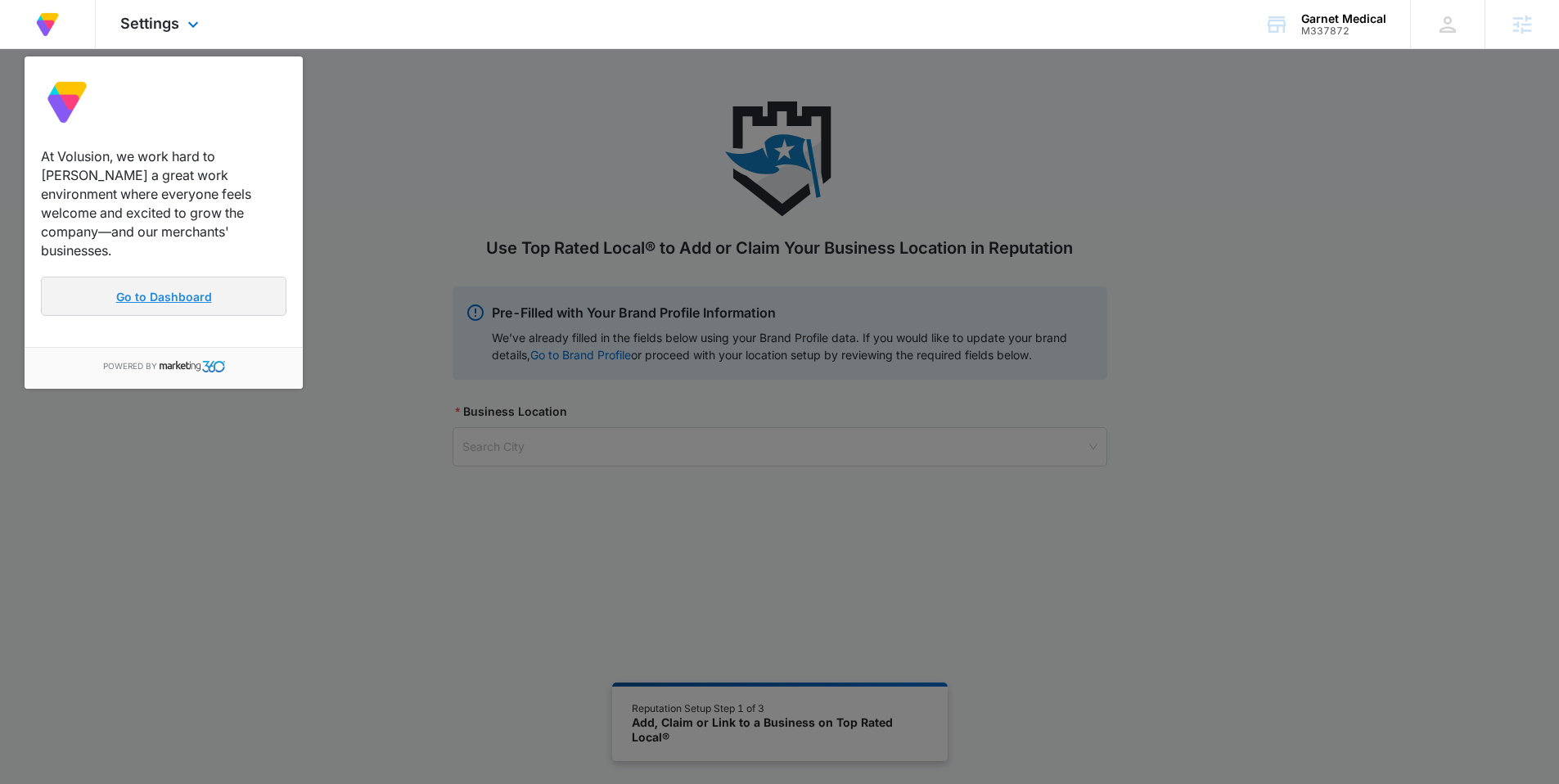
click at [193, 283] on link "Go to Dashboard" at bounding box center [164, 296] width 246 height 40
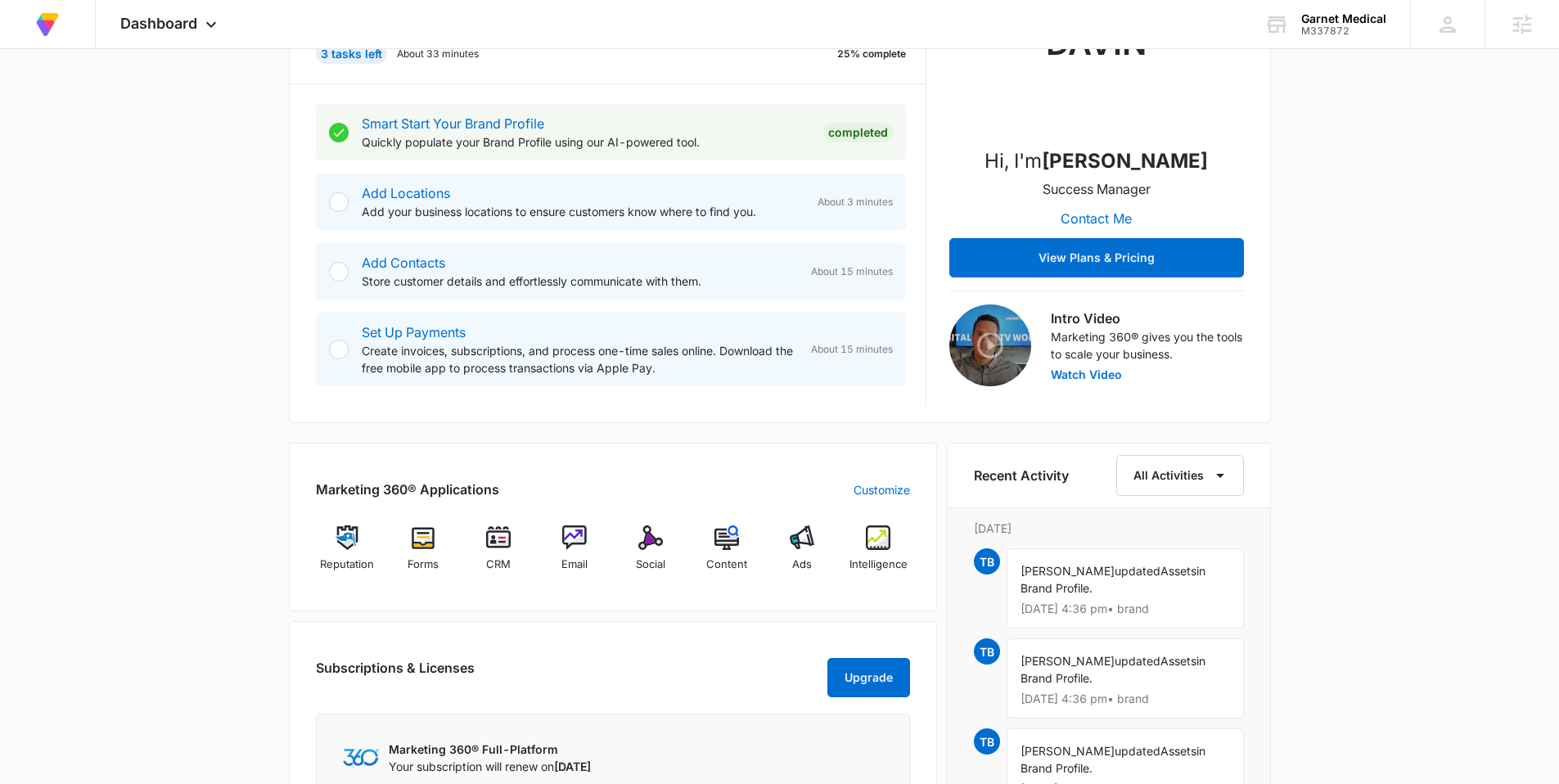
scroll to position [405, 0]
